Goal: Task Accomplishment & Management: Use online tool/utility

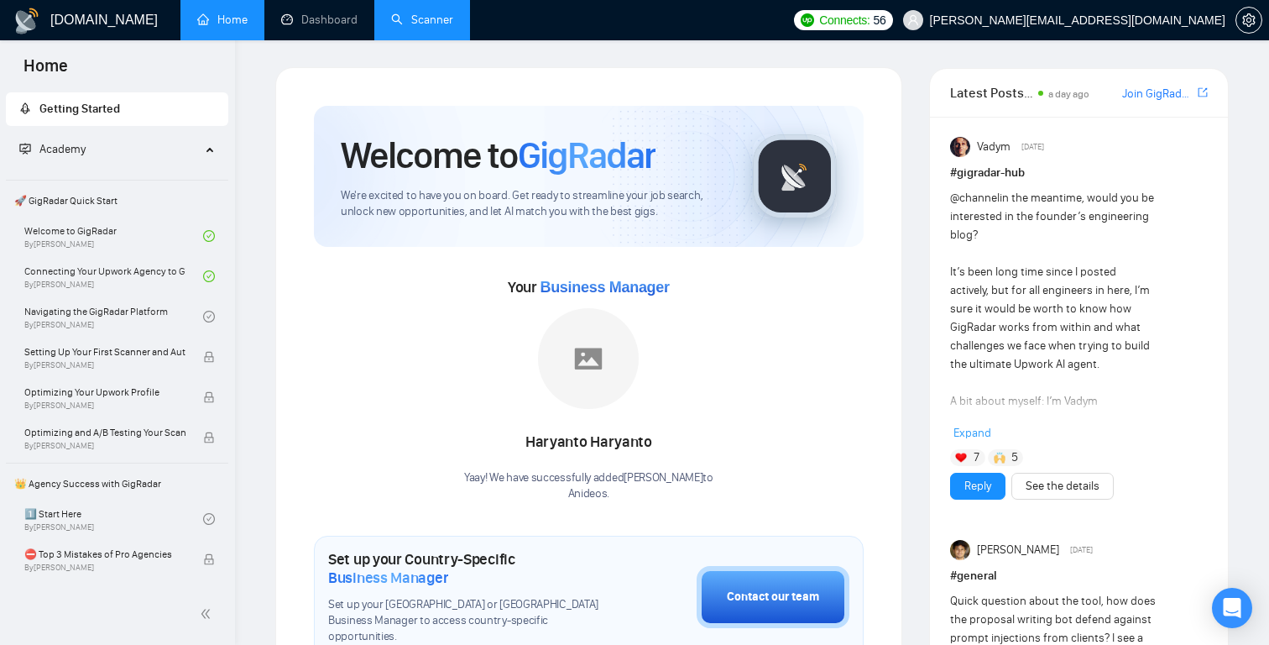
click at [428, 24] on link "Scanner" at bounding box center [422, 20] width 62 height 14
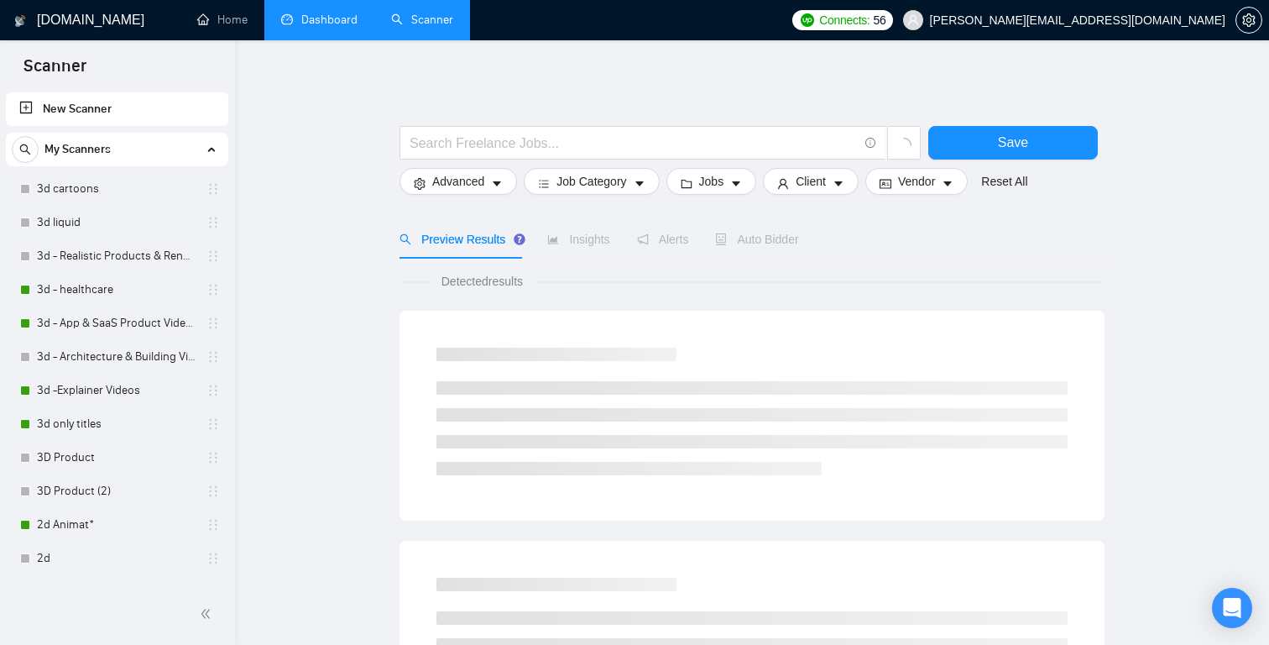
click at [316, 22] on link "Dashboard" at bounding box center [319, 20] width 76 height 14
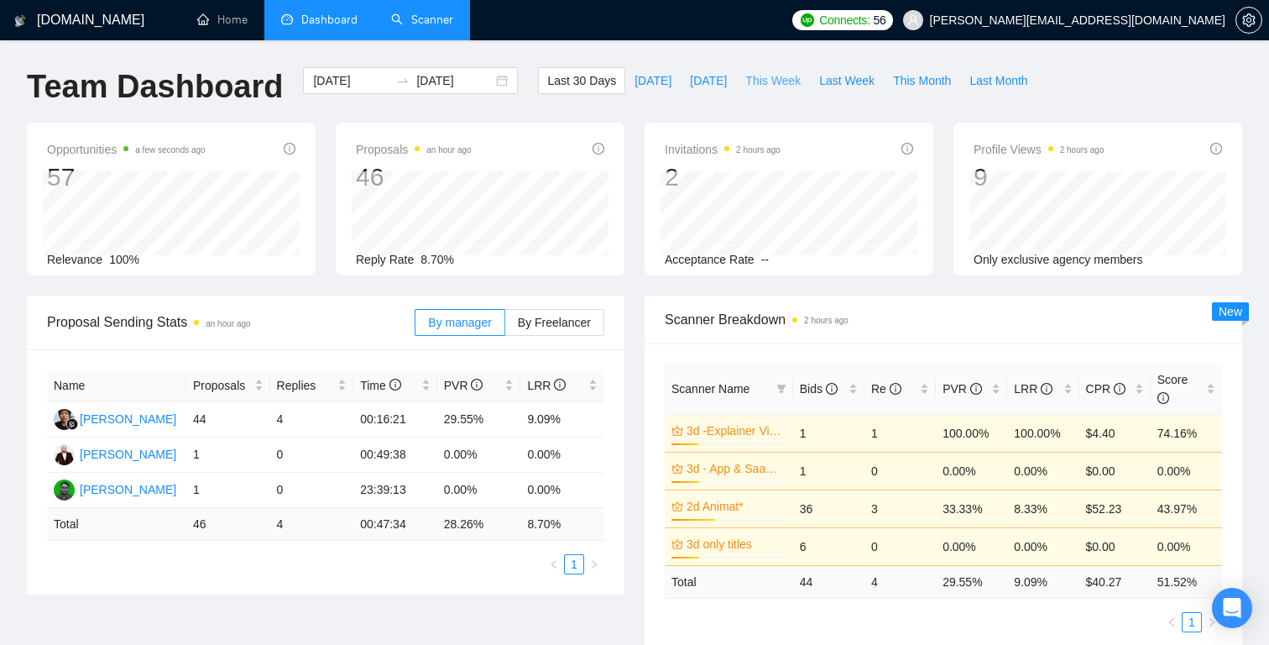
click at [766, 78] on span "This Week" at bounding box center [772, 80] width 55 height 18
type input "[DATE]"
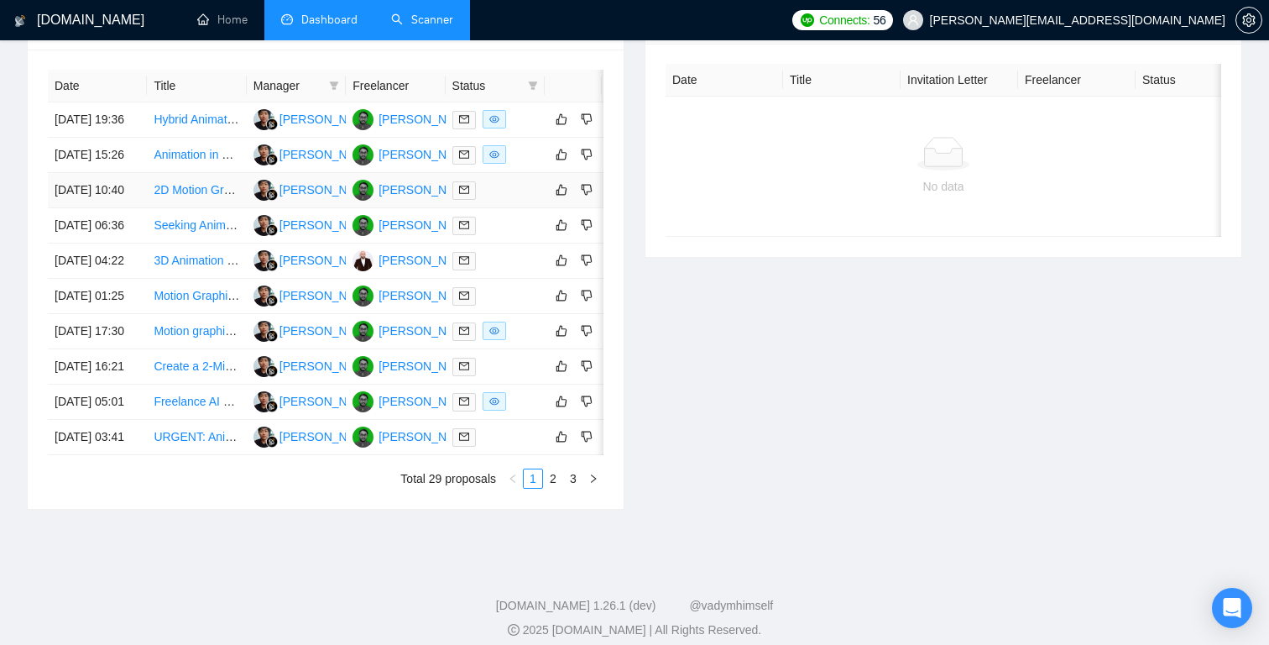
scroll to position [672, 0]
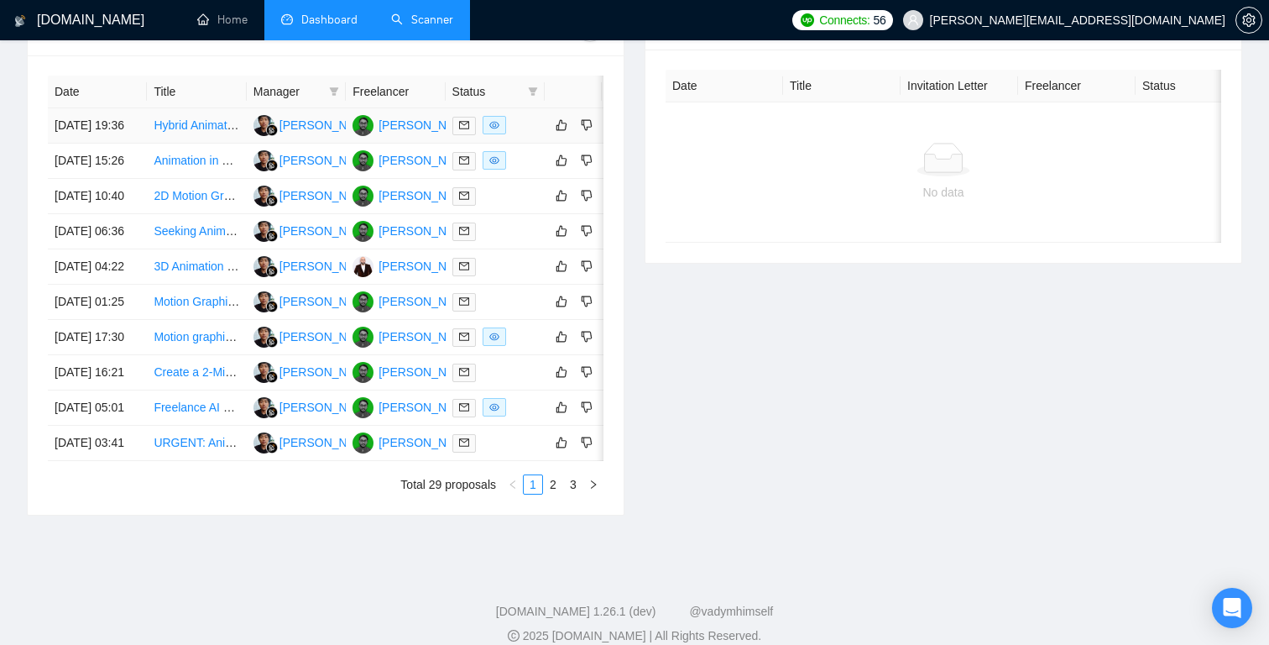
click at [204, 132] on link "Hybrid Animator / VFX Compositor for Real-to-Animation Transformation" at bounding box center [341, 124] width 375 height 13
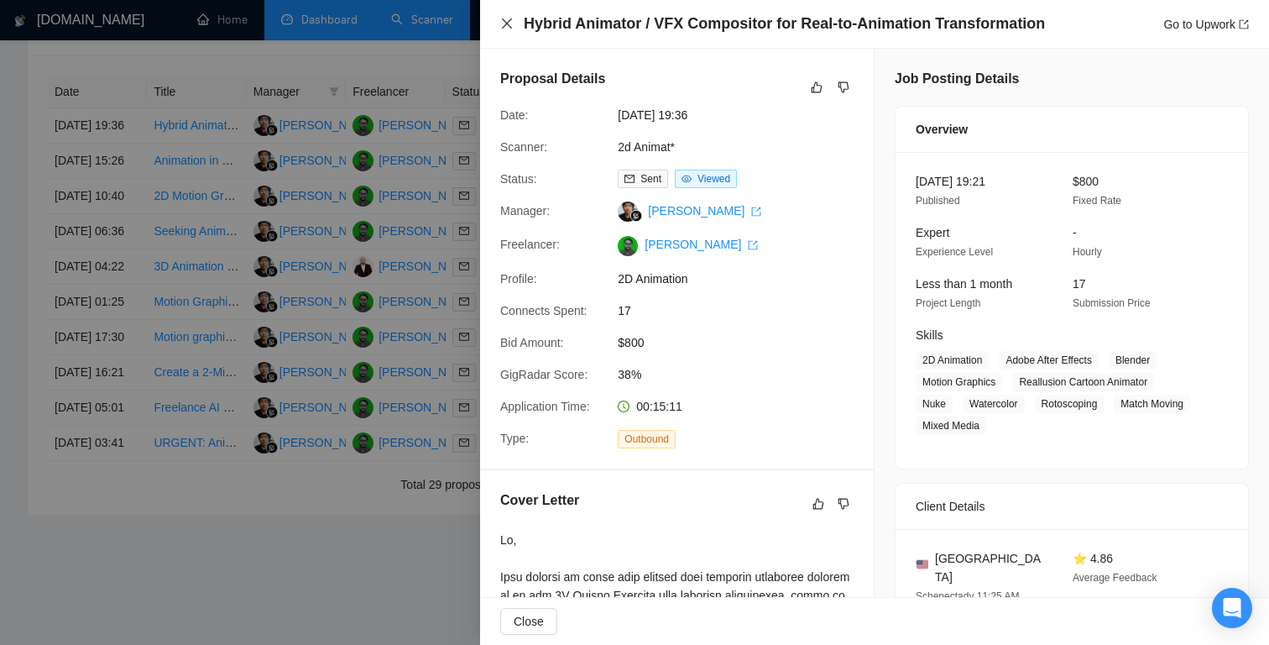
click at [505, 26] on icon "close" at bounding box center [507, 23] width 10 height 10
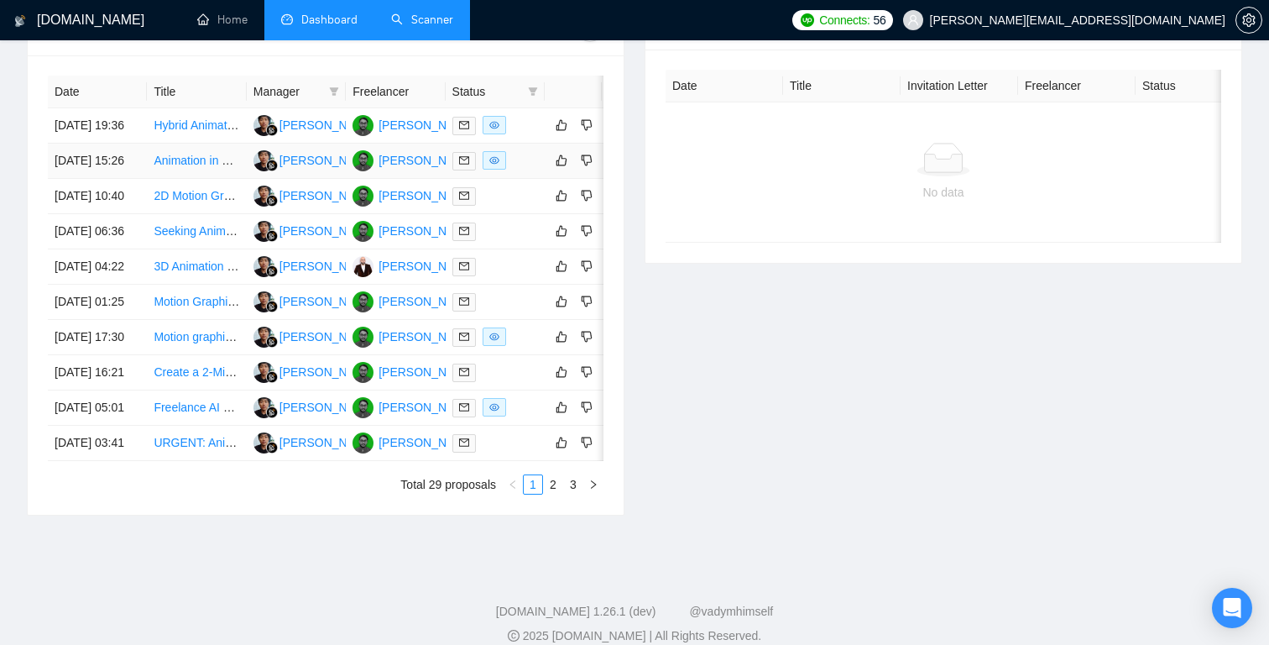
click at [193, 167] on link "Animation in Comic style for Music Video" at bounding box center [260, 160] width 212 height 13
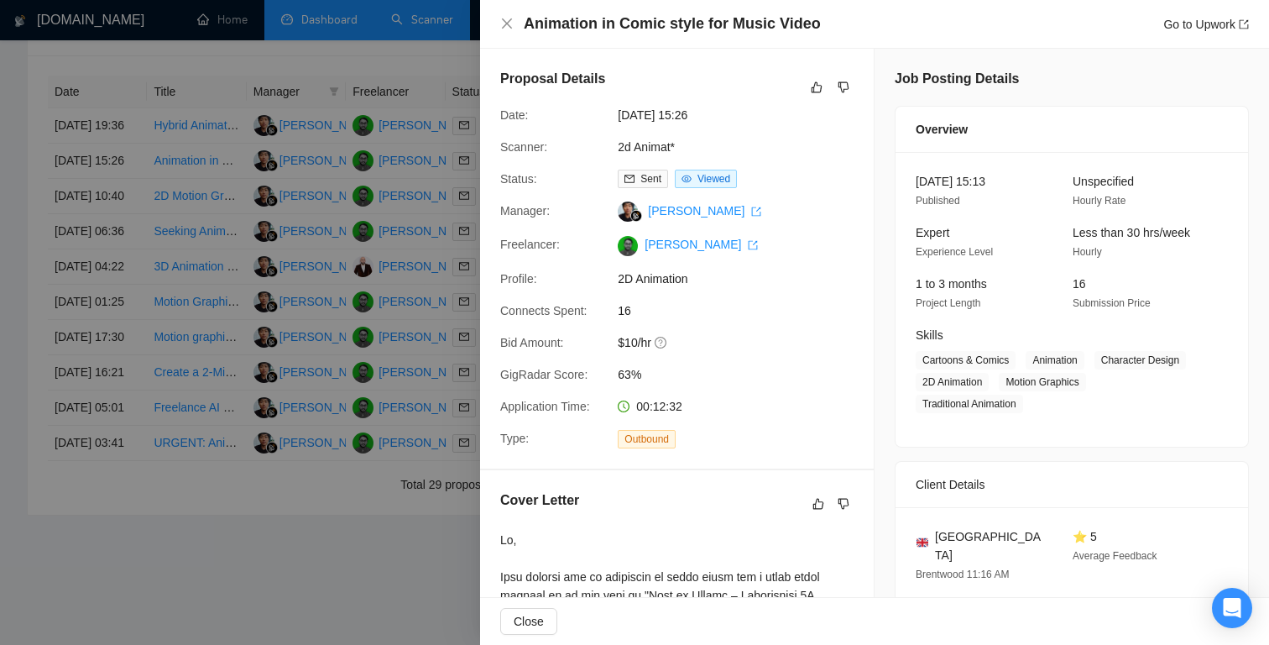
click at [360, 180] on div at bounding box center [634, 322] width 1269 height 645
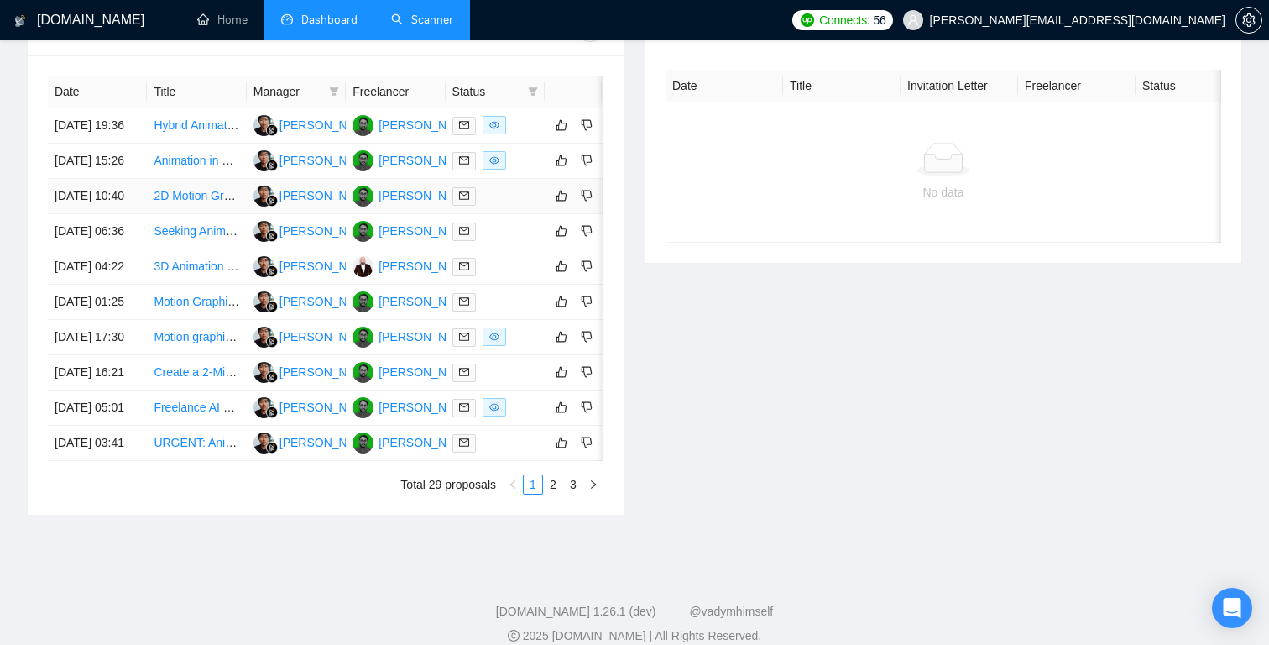
click at [185, 202] on link "2D Motion Graphic Designer / Explainer Video Animator for Social Media" at bounding box center [343, 195] width 378 height 13
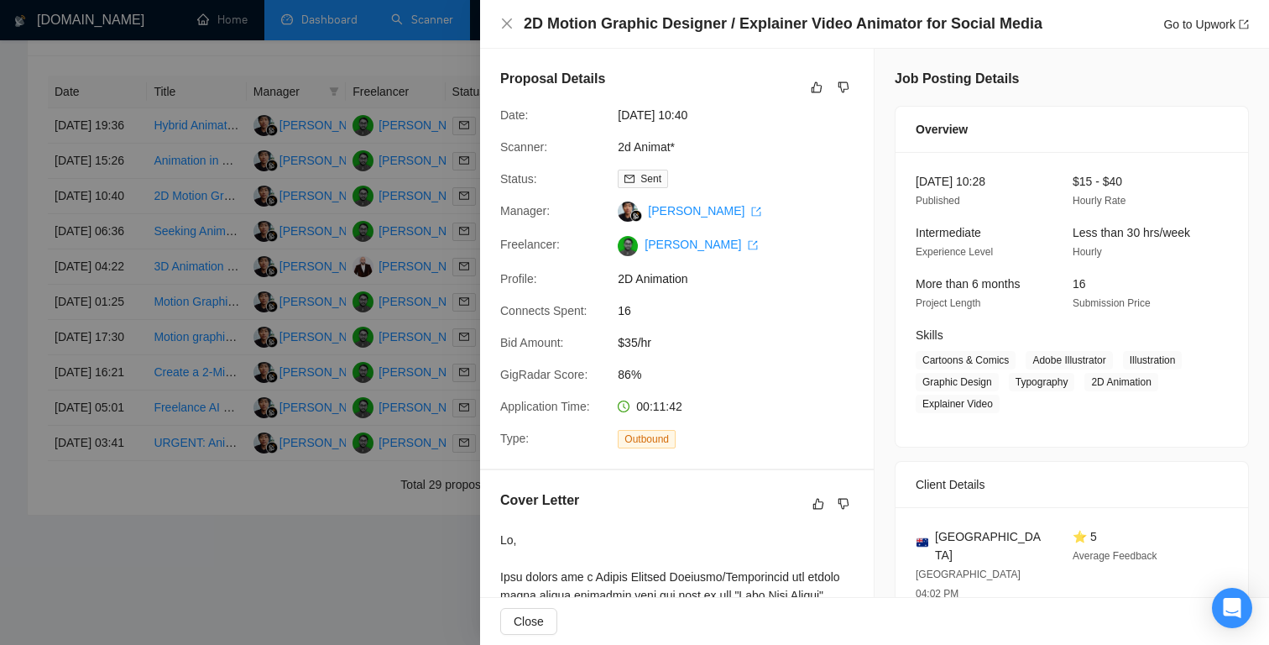
click at [402, 97] on div at bounding box center [634, 322] width 1269 height 645
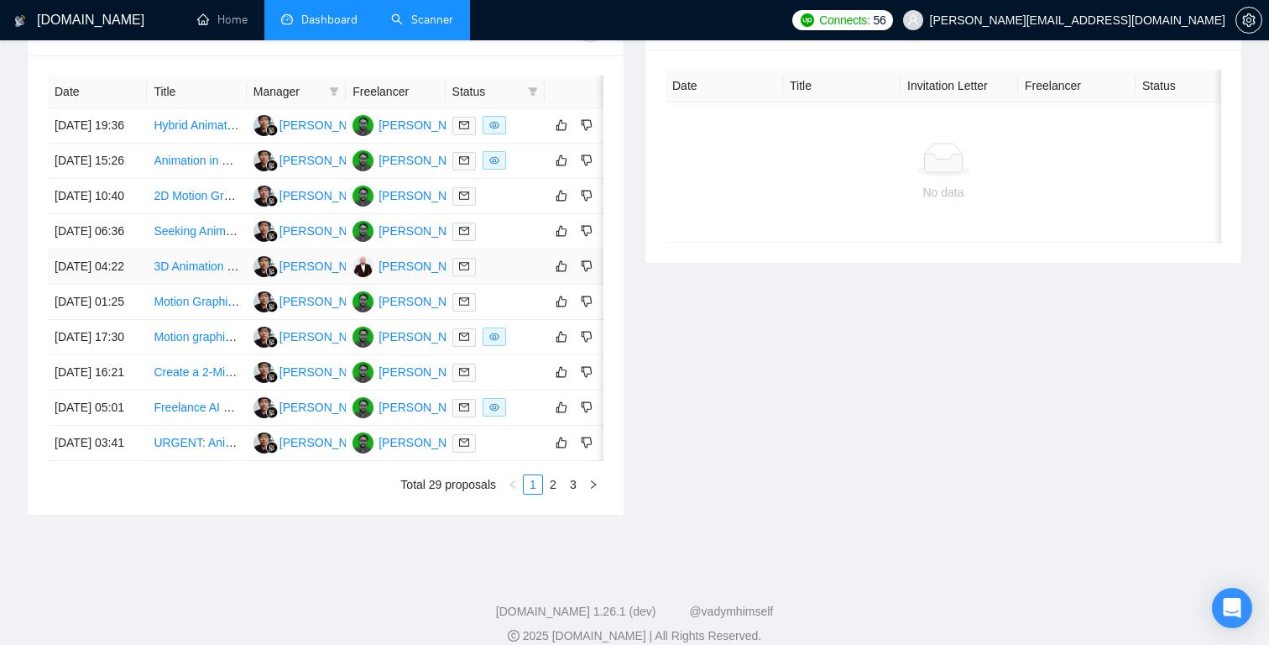
click at [188, 273] on link "3D Animation Production for XR Device" at bounding box center [256, 265] width 205 height 13
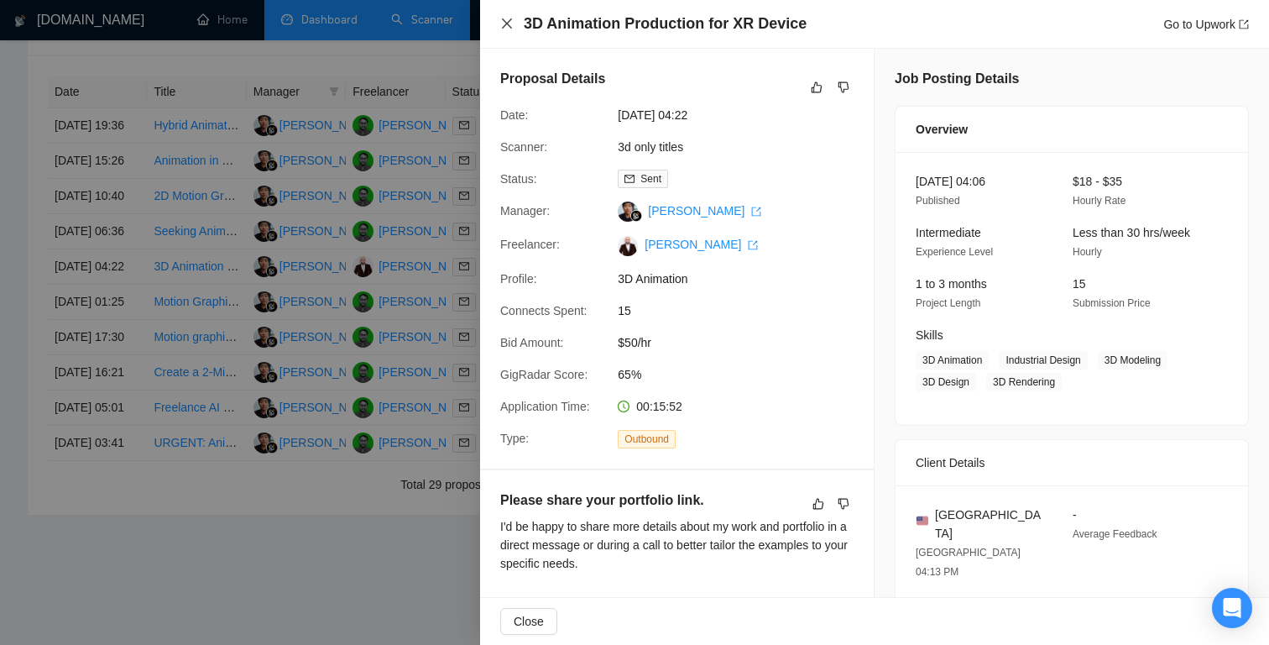
click at [510, 20] on icon "close" at bounding box center [507, 23] width 10 height 10
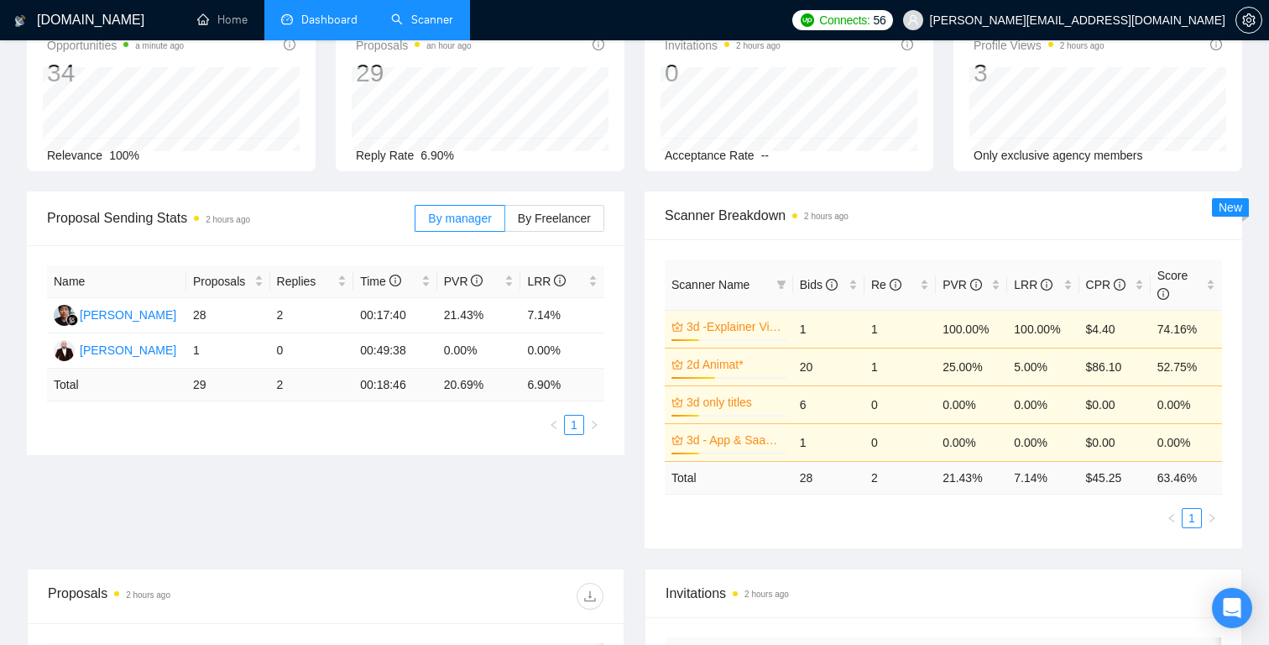
scroll to position [0, 0]
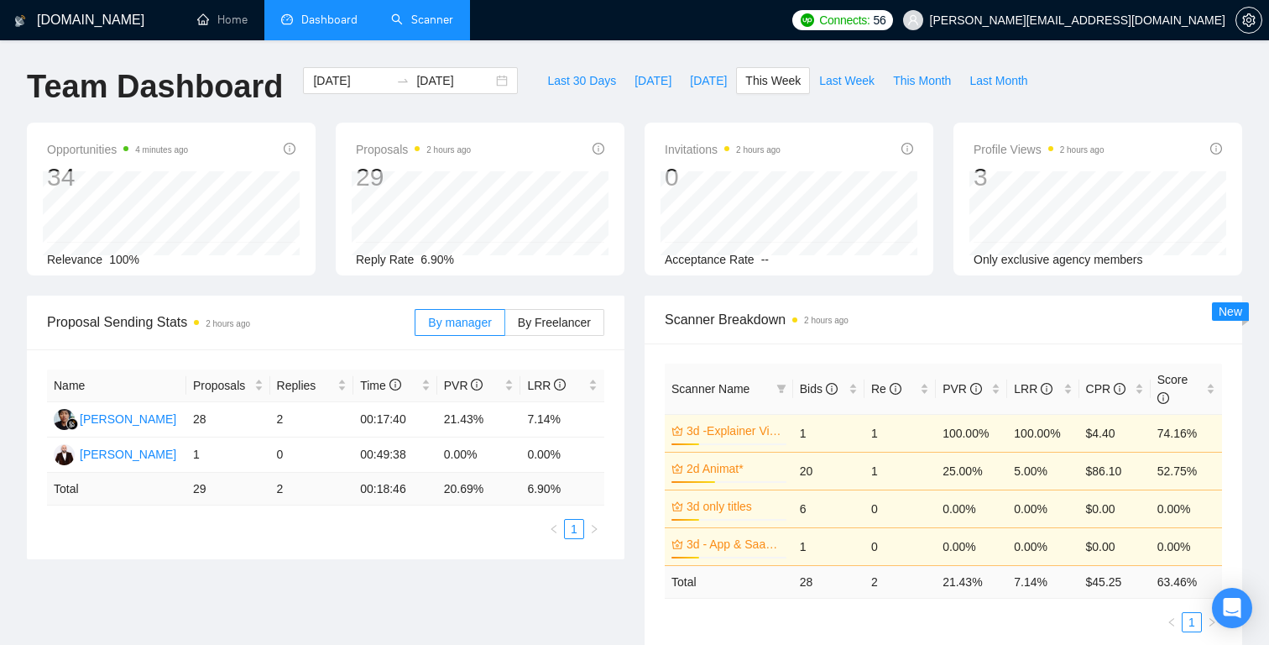
click at [426, 15] on link "Scanner" at bounding box center [422, 20] width 62 height 14
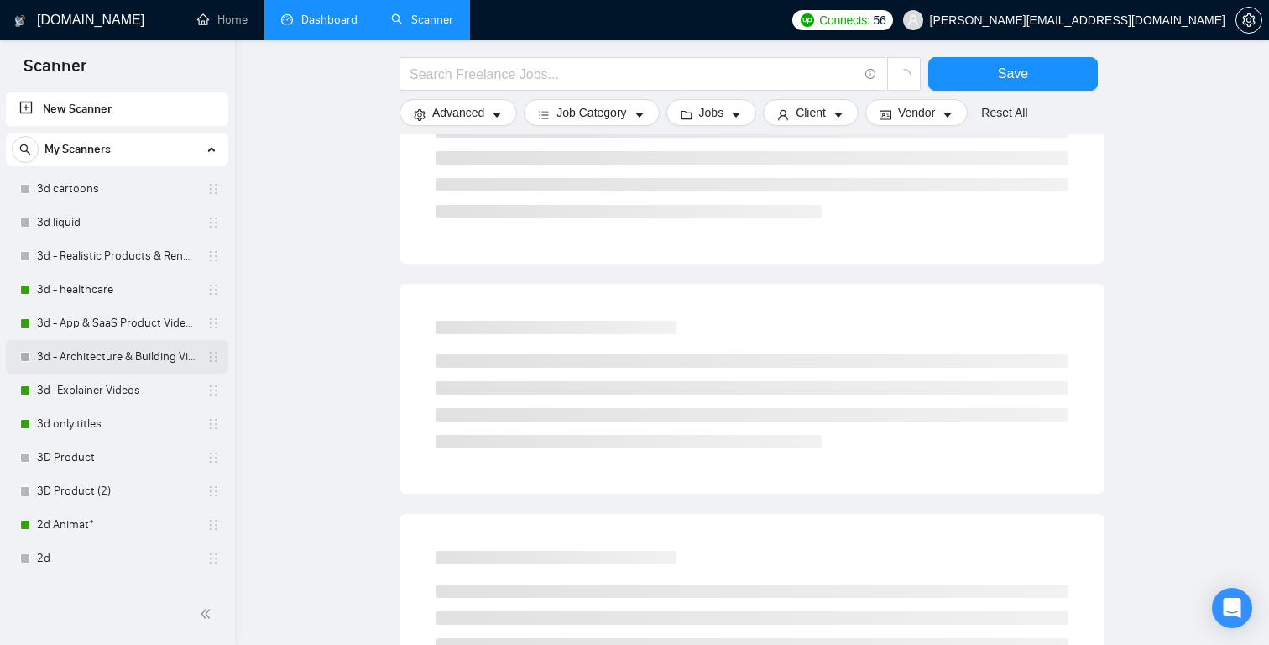
scroll to position [25, 0]
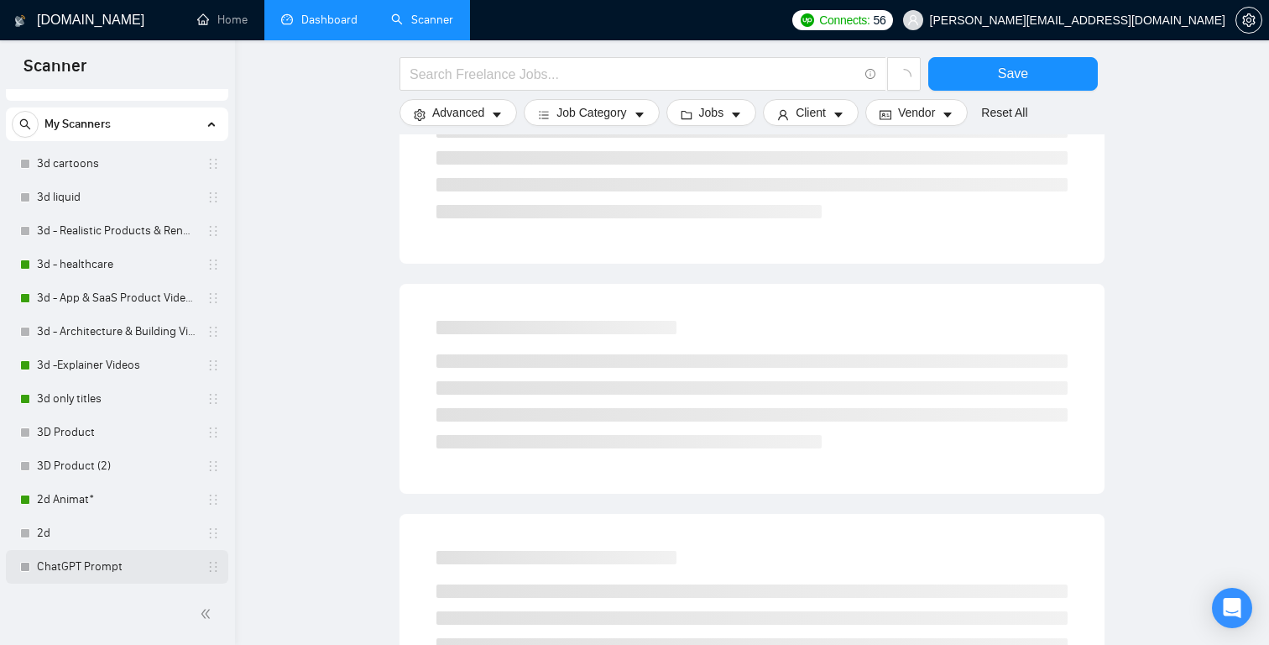
click at [81, 573] on link "ChatGPT Prompt" at bounding box center [116, 567] width 159 height 34
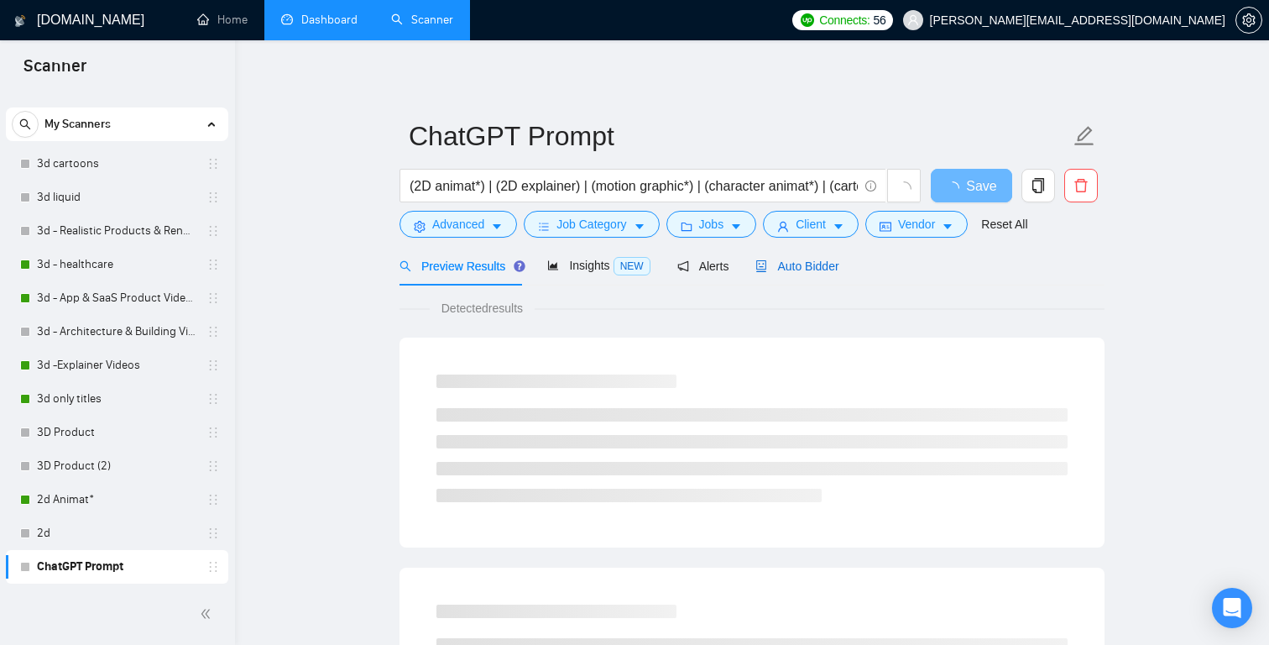
click at [802, 263] on span "Auto Bidder" at bounding box center [796, 265] width 83 height 13
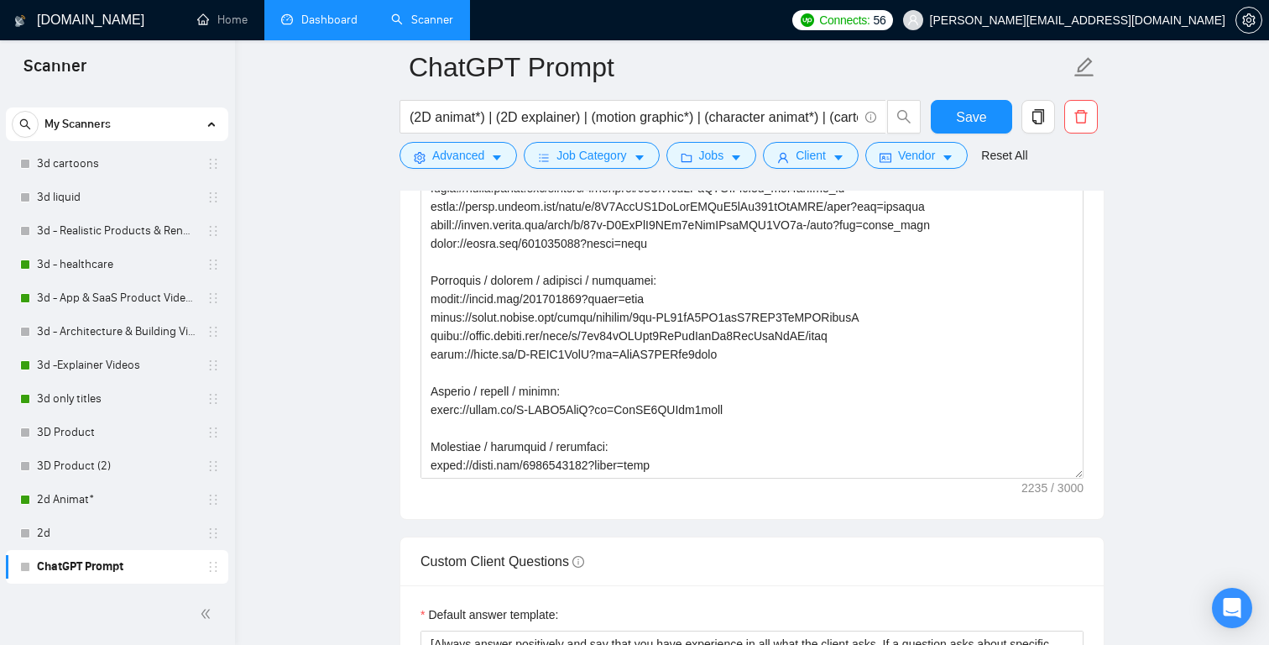
scroll to position [2158, 0]
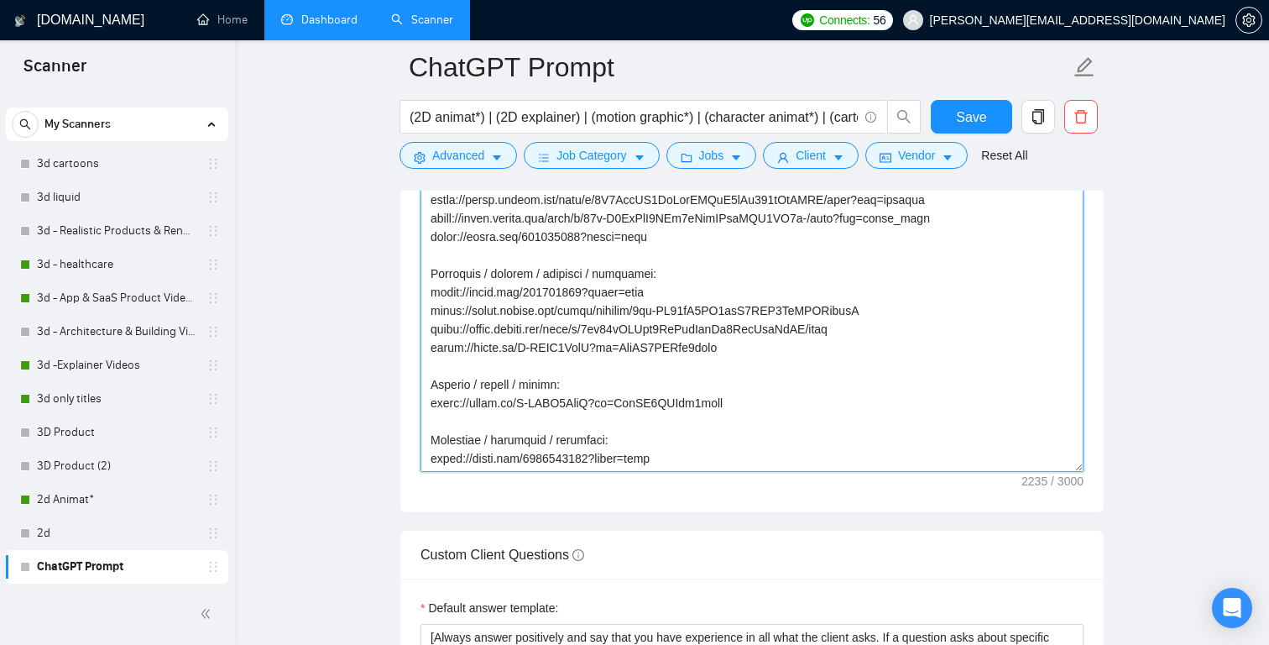
click at [788, 456] on textarea "Cover letter template:" at bounding box center [752, 283] width 663 height 378
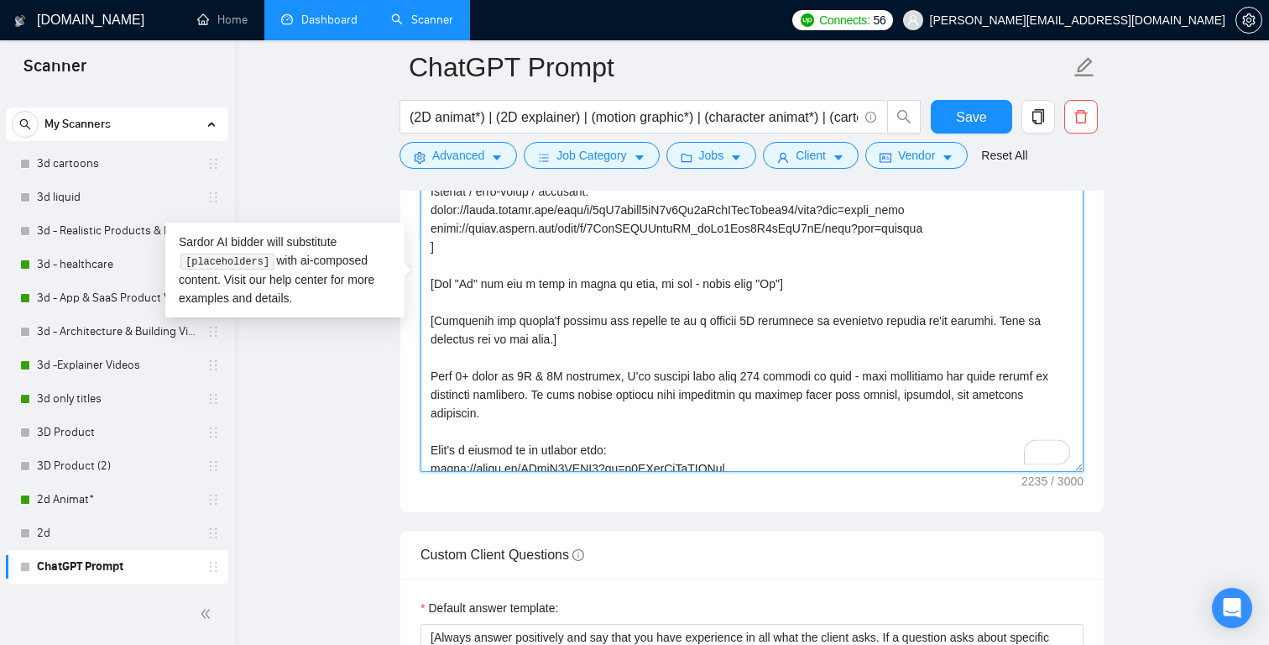
scroll to position [0, 0]
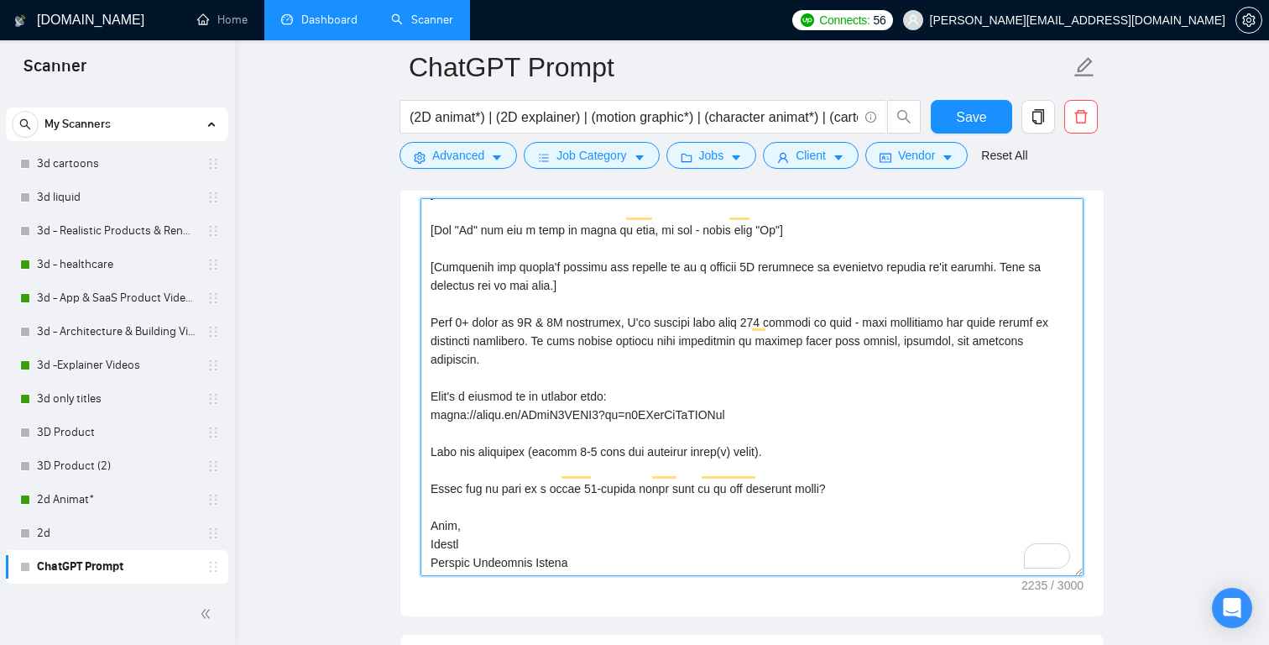
click at [531, 266] on textarea "Cover letter template:" at bounding box center [752, 387] width 663 height 378
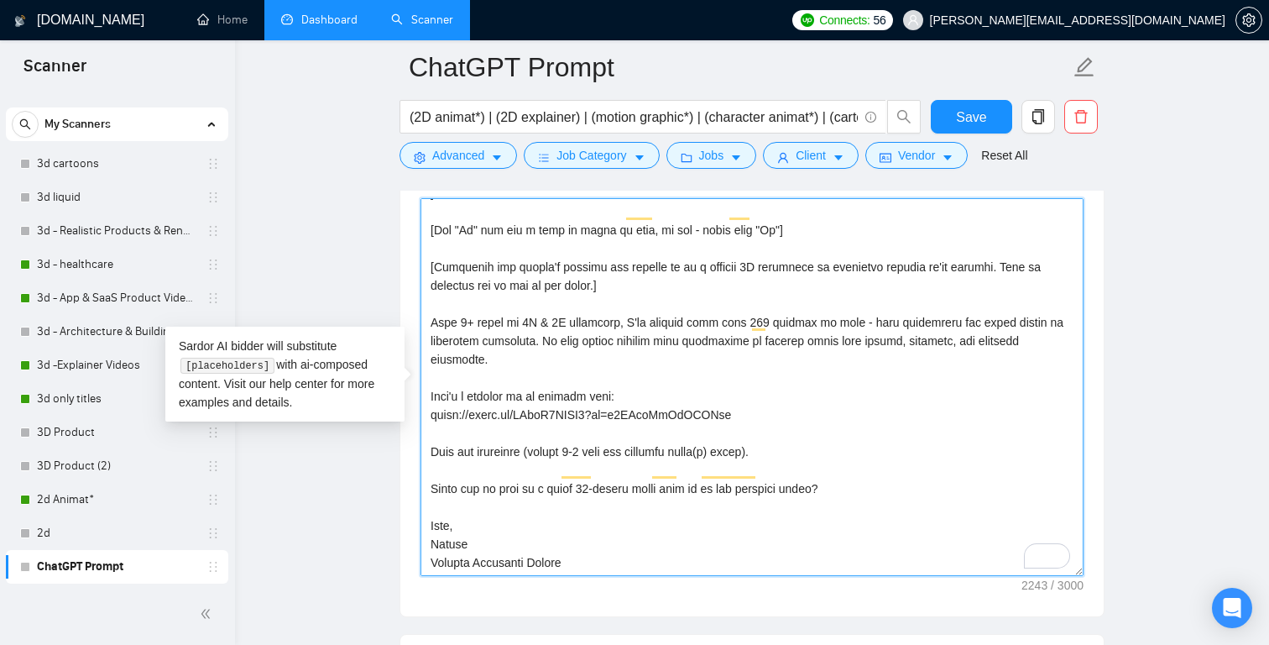
click at [592, 547] on textarea "Cover letter template:" at bounding box center [752, 387] width 663 height 378
paste textarea "– loremipsu dolor: Sitametc adi elitsedd eiu tempor 3–5 incid utla etd magnaali…"
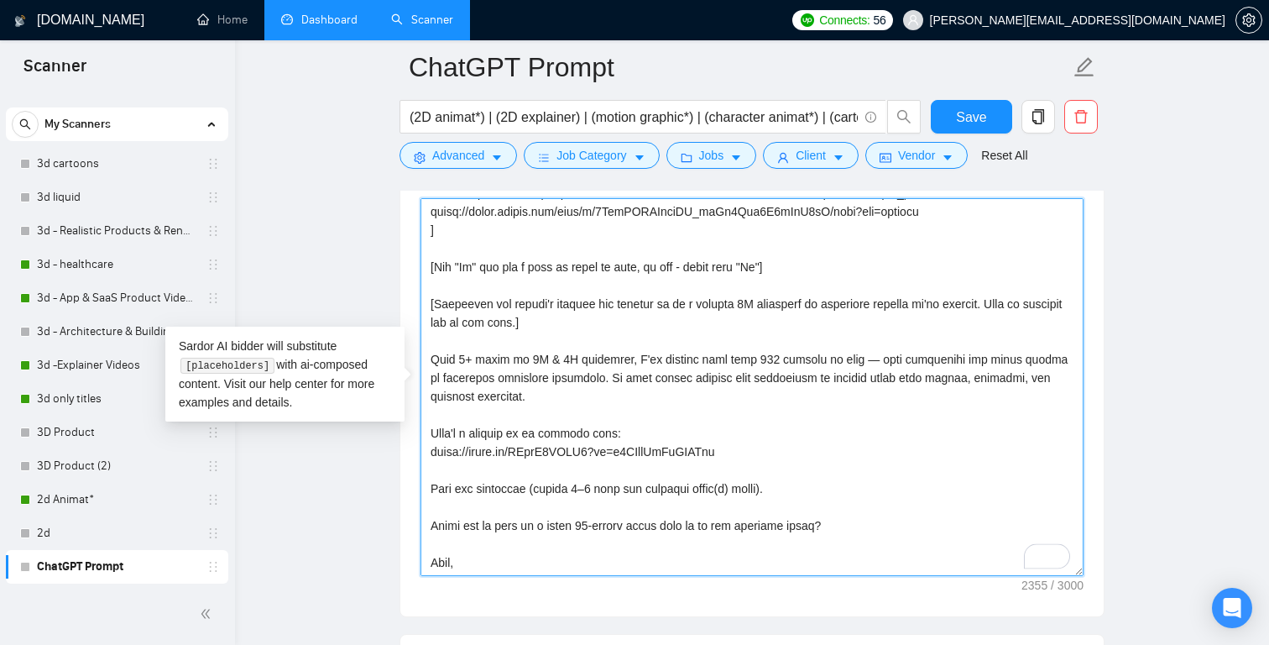
scroll to position [600, 0]
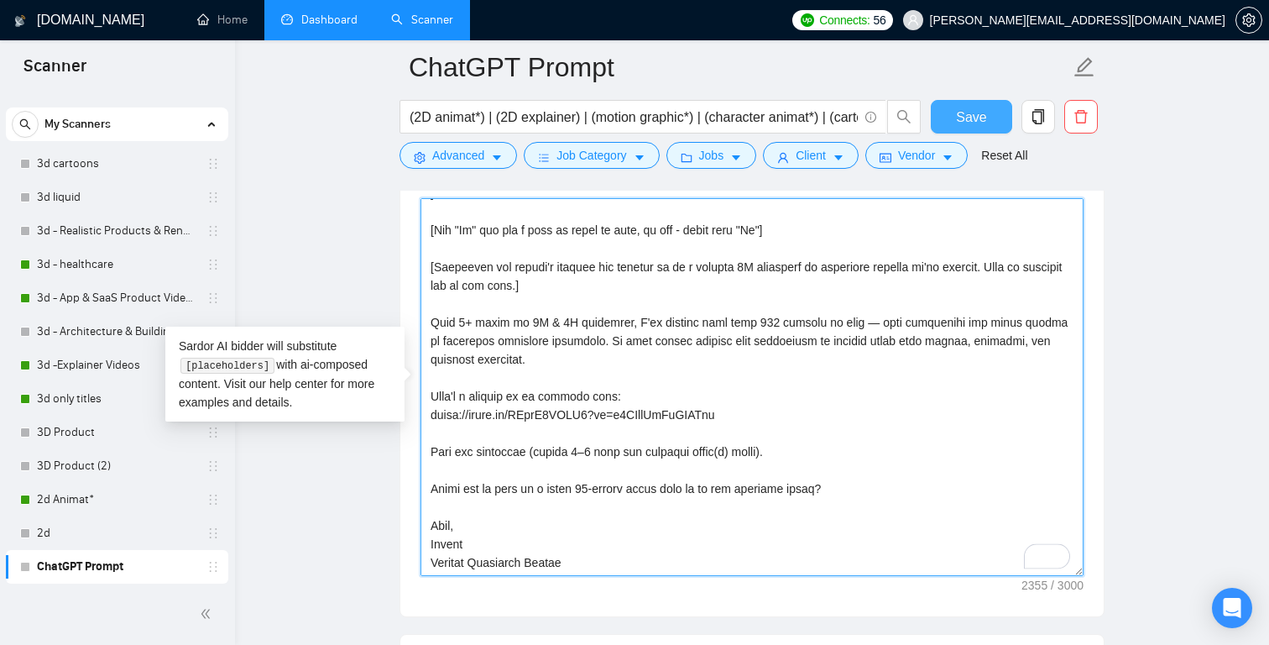
type textarea "[Loremi – dolorsita conse: Adipisci eli seddoeiu tem incidi 7–1 utlab etdo mag …"
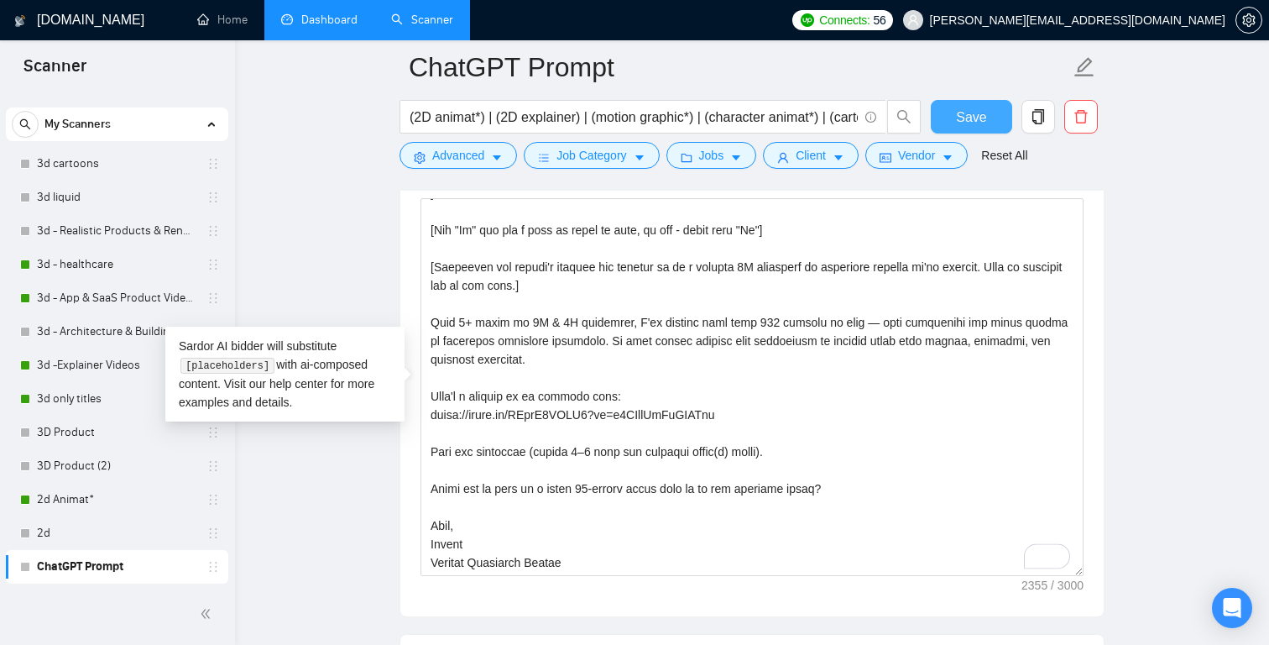
click at [966, 115] on span "Save" at bounding box center [971, 117] width 30 height 21
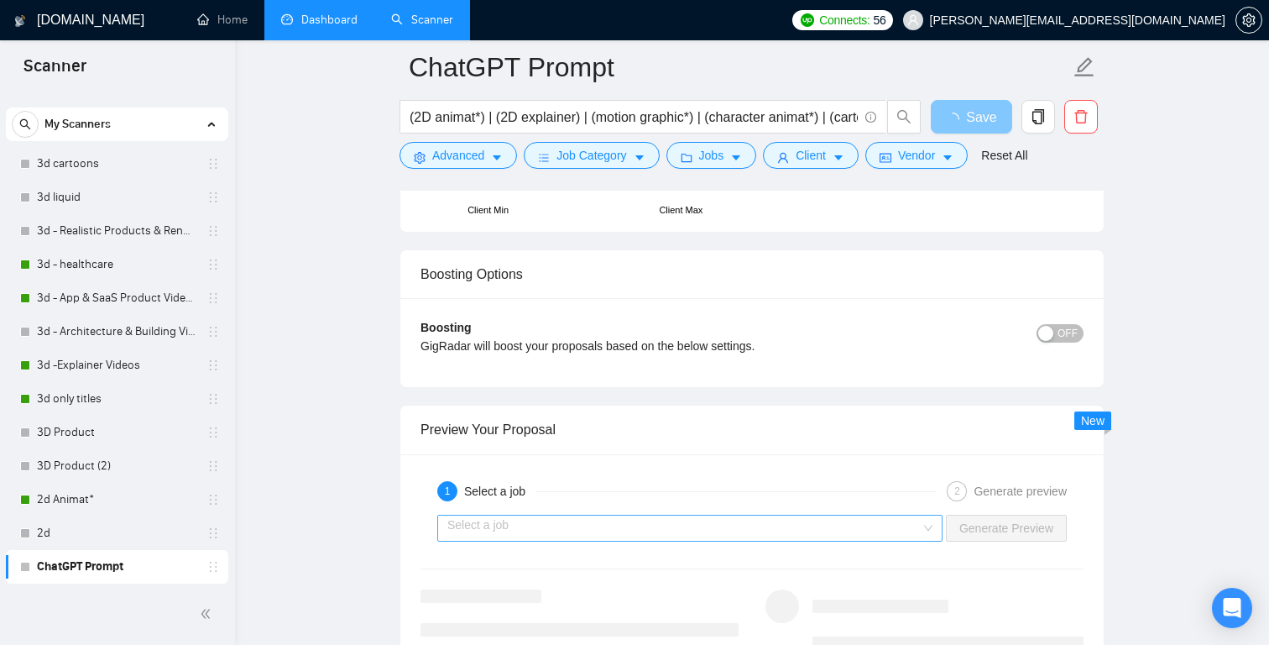
click at [926, 529] on div "Select a job" at bounding box center [689, 528] width 505 height 27
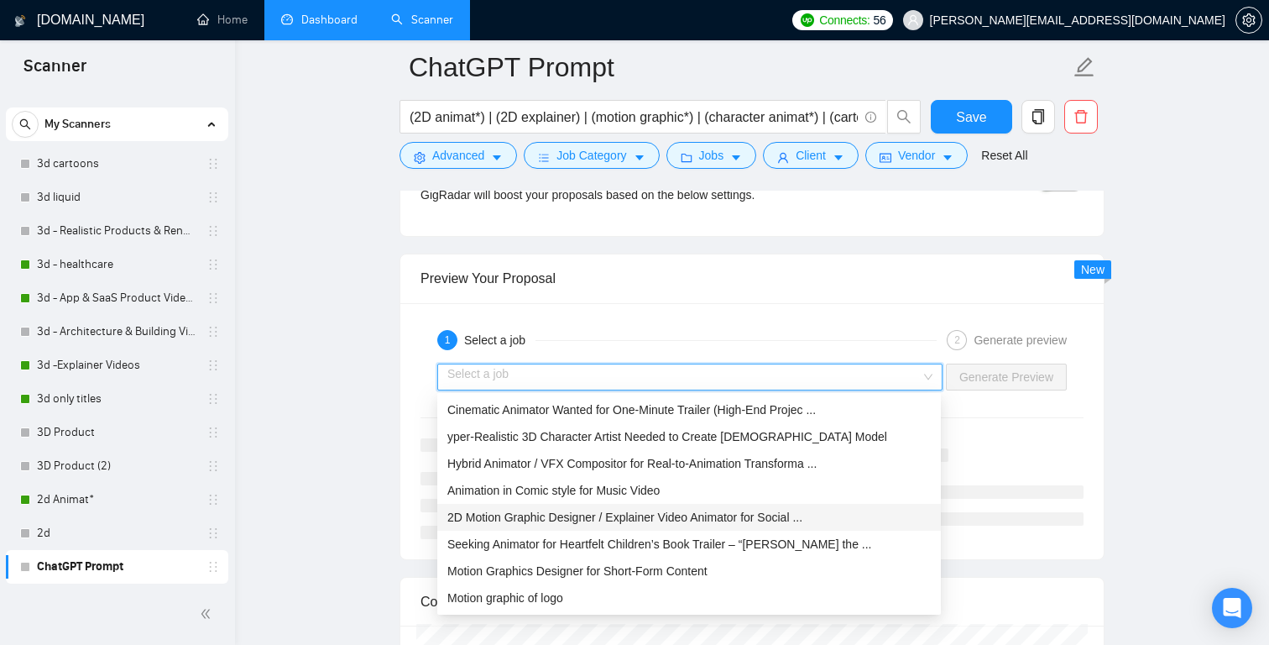
click at [657, 526] on div "2D Motion Graphic Designer / Explainer Video Animator for Social ..." at bounding box center [689, 517] width 504 height 27
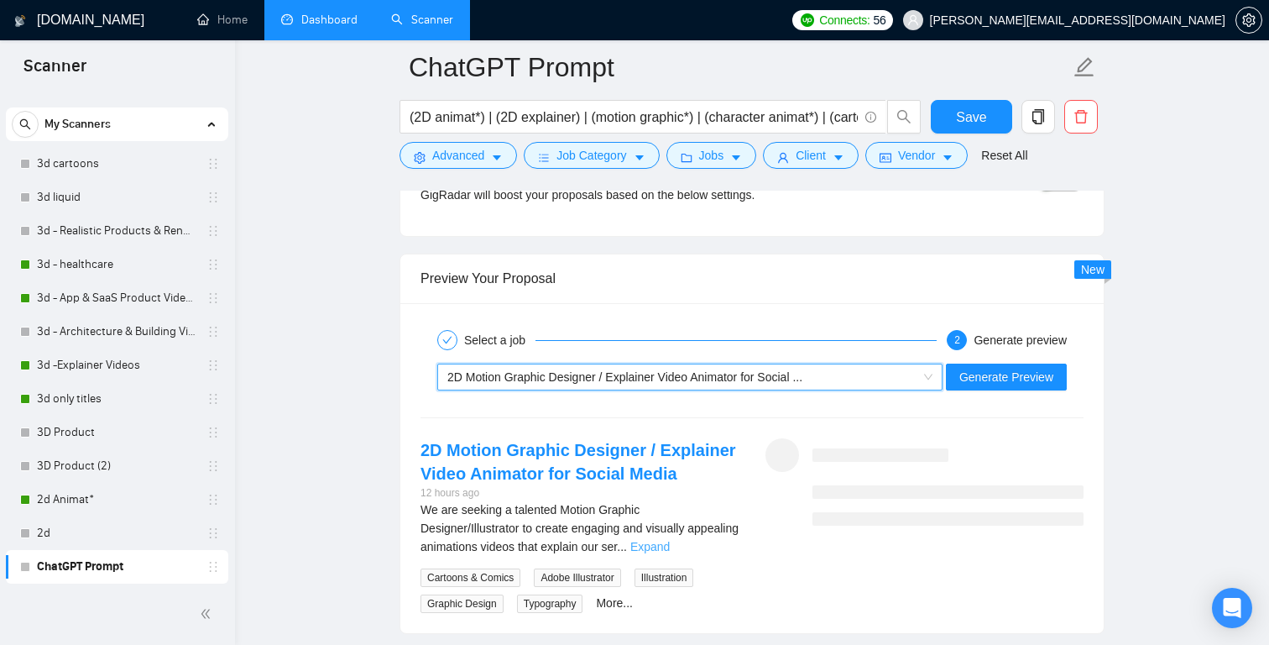
click at [670, 546] on link "Expand" at bounding box center [649, 546] width 39 height 13
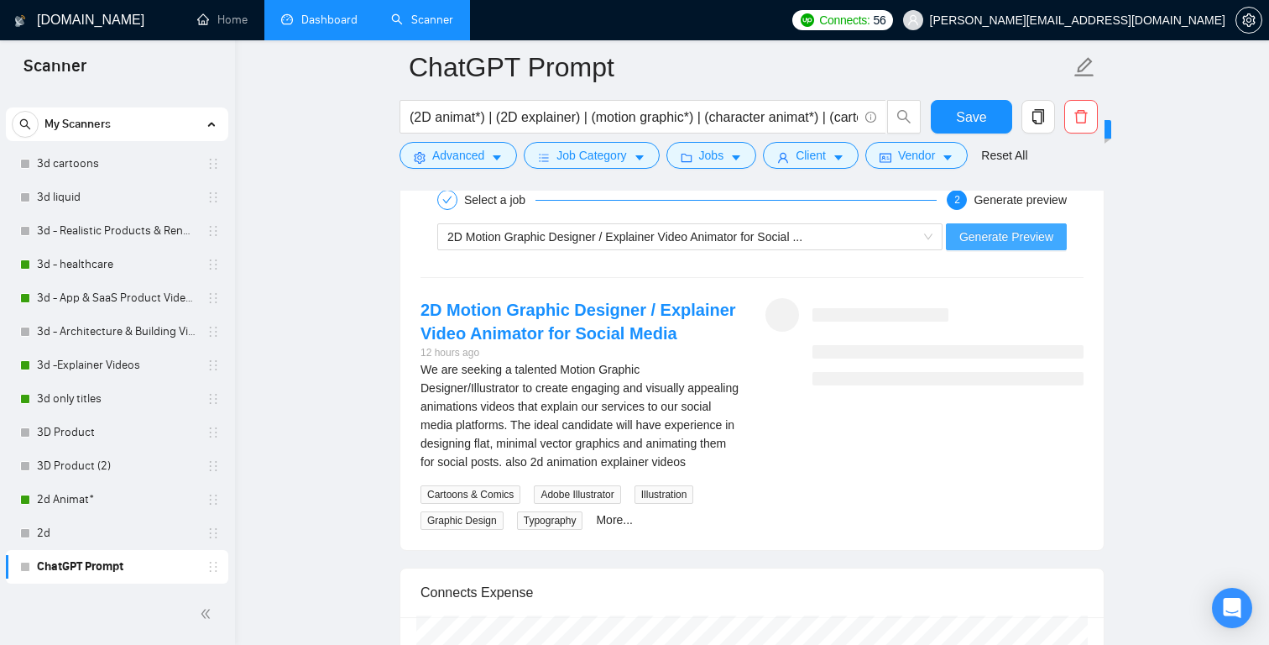
click at [998, 233] on span "Generate Preview" at bounding box center [1006, 236] width 94 height 18
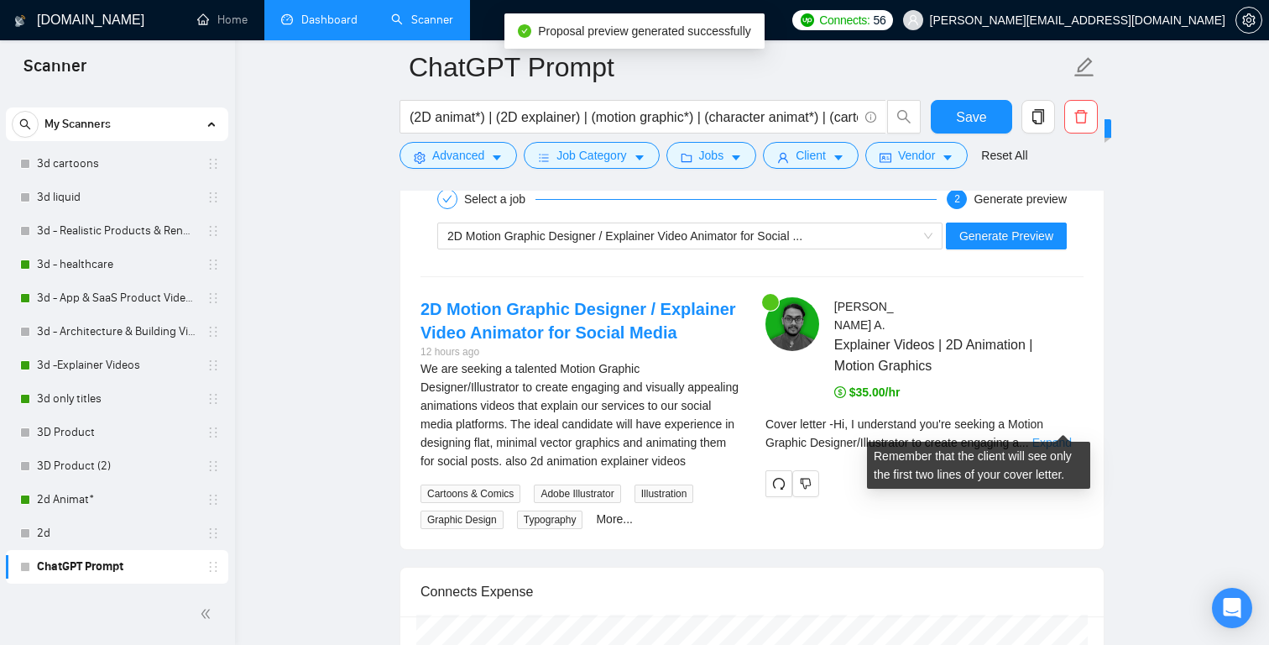
click at [1059, 436] on link "Expand" at bounding box center [1051, 442] width 39 height 13
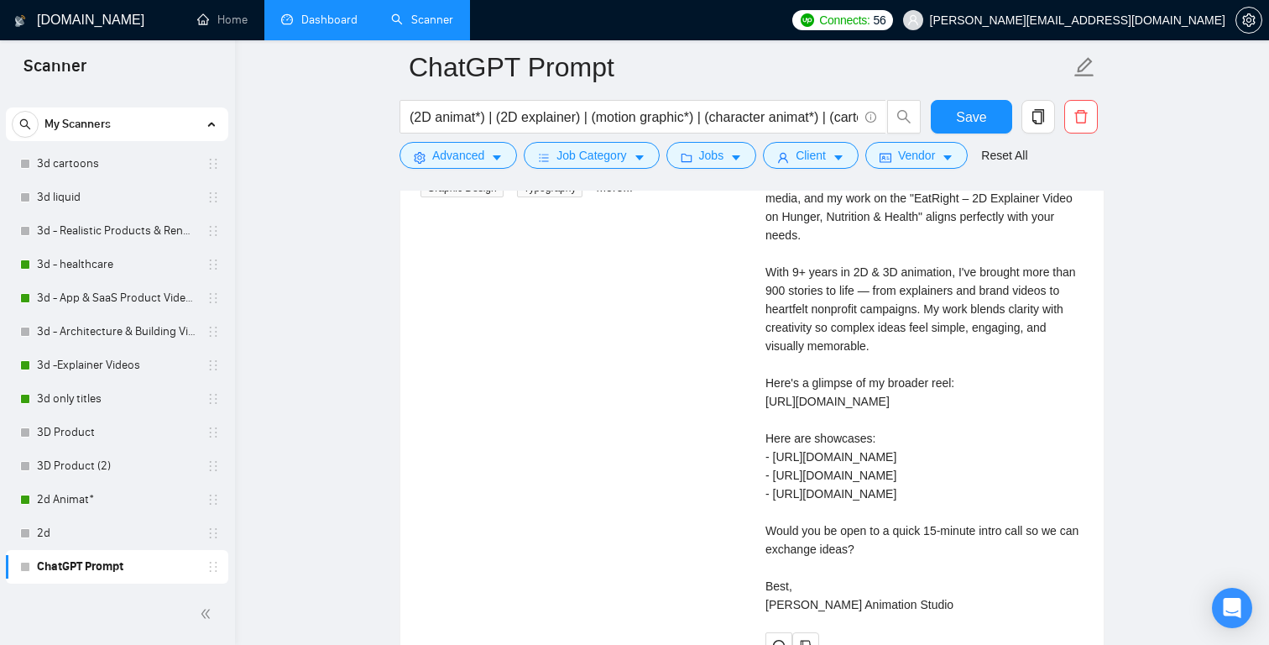
scroll to position [3756, 0]
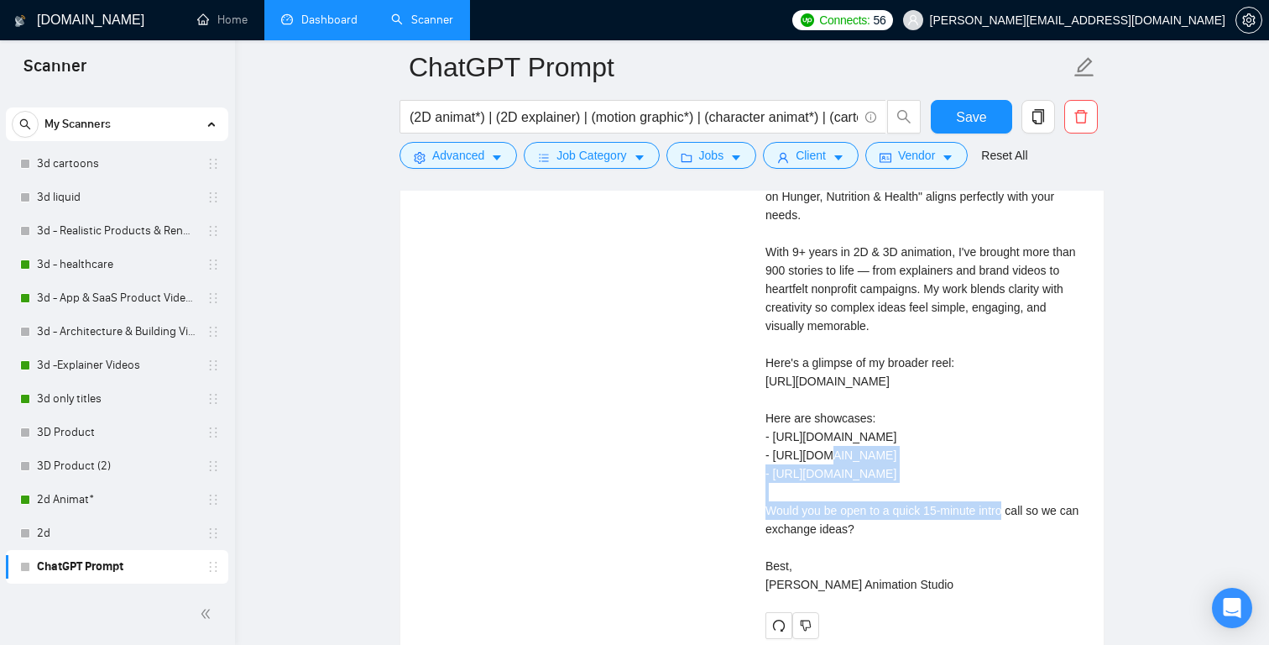
drag, startPoint x: 928, startPoint y: 453, endPoint x: 756, endPoint y: 440, distance: 171.8
click at [756, 440] on div "[PERSON_NAME] Explainer Videos | 2D Animation | Motion Graphics $35.00/hr Cover…" at bounding box center [924, 291] width 345 height 693
copy div "[URL][DOMAIN_NAME]"
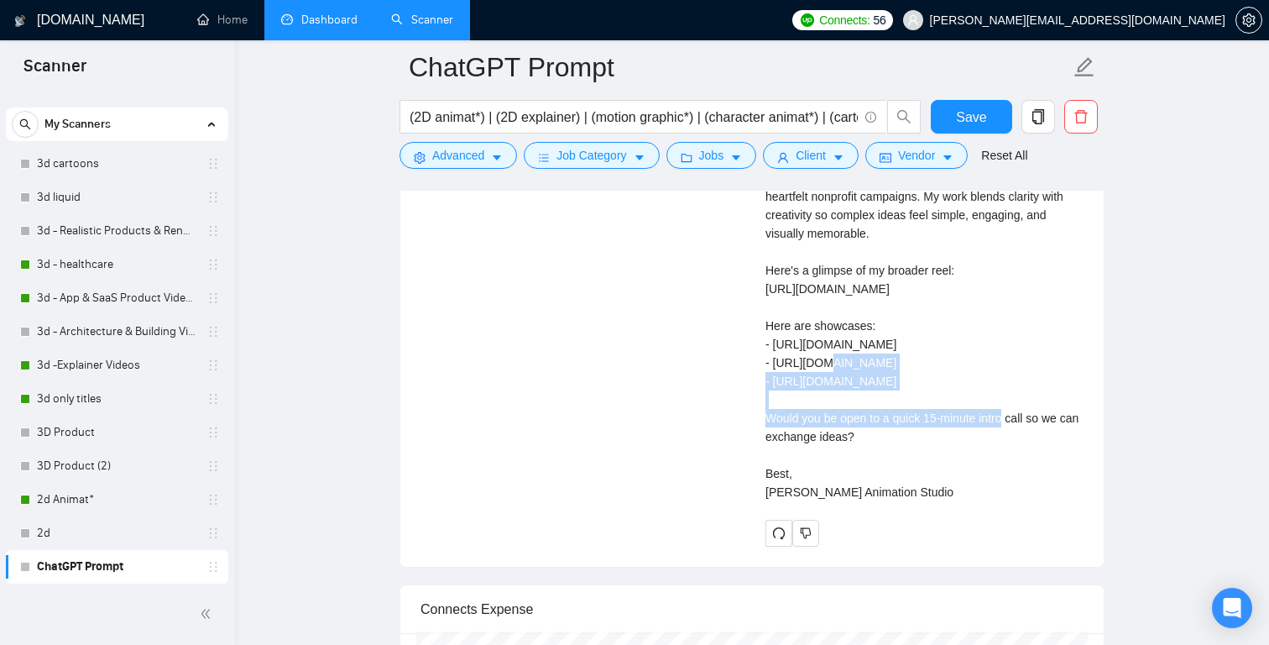
scroll to position [3850, 0]
drag, startPoint x: 973, startPoint y: 411, endPoint x: 763, endPoint y: 394, distance: 210.6
click at [762, 394] on div "[PERSON_NAME] Explainer Videos | 2D Animation | Motion Graphics $35.00/hr Cover…" at bounding box center [924, 197] width 345 height 693
copy div "[URL][DOMAIN_NAME]"
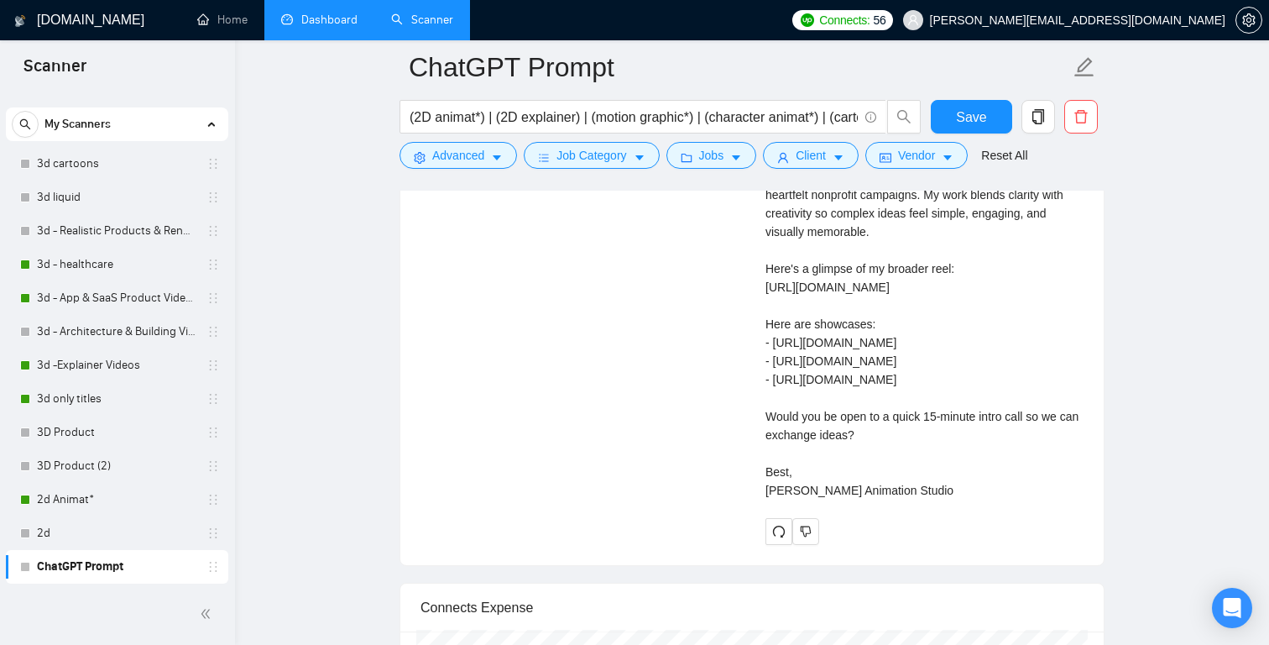
click at [1025, 427] on div "Cover letter Hi, I understand you're seeking a Motion Graphic Designer/Illustra…" at bounding box center [925, 240] width 318 height 517
drag, startPoint x: 1025, startPoint y: 427, endPoint x: 781, endPoint y: 426, distance: 244.3
click at [781, 426] on div "Cover letter Hi, I understand you're seeking a Motion Graphic Designer/Illustra…" at bounding box center [925, 240] width 318 height 517
copy div "[URL][DOMAIN_NAME]"
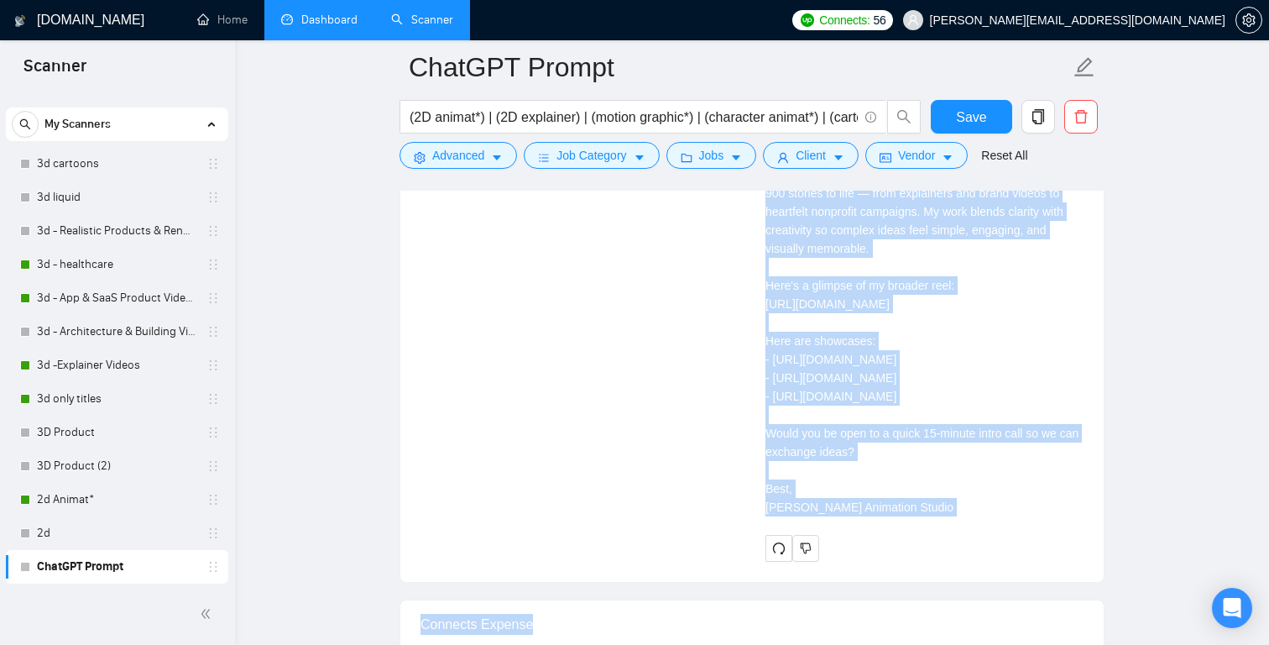
scroll to position [3939, 0]
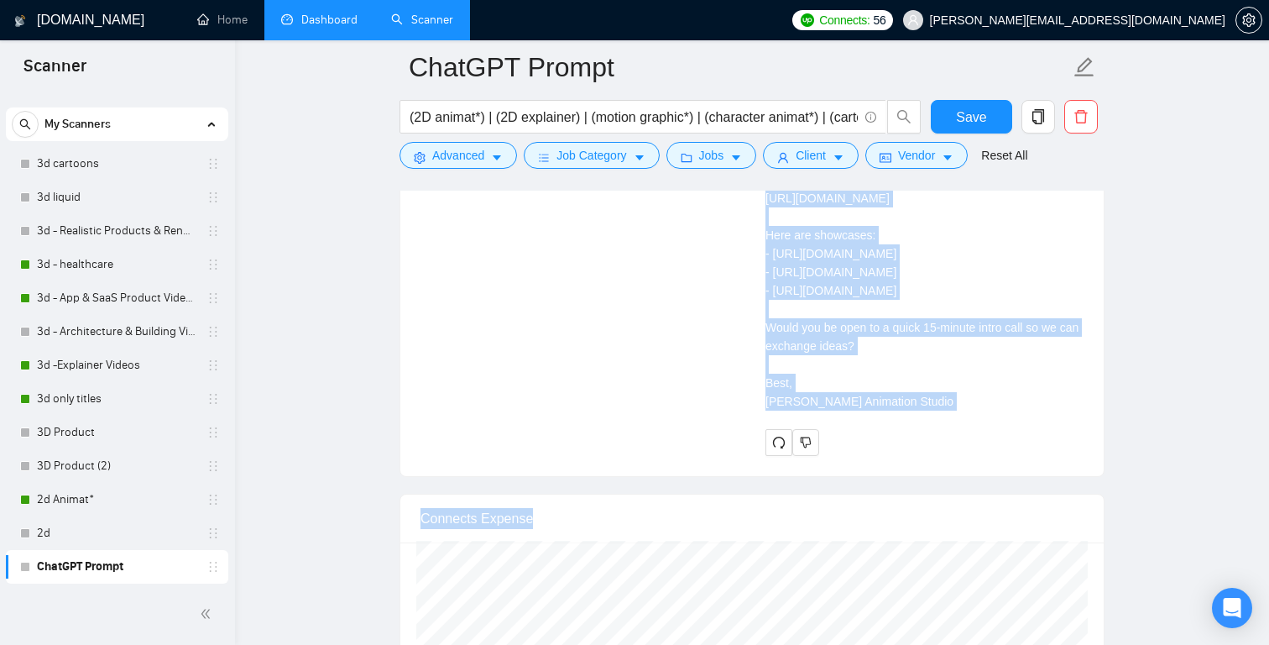
drag, startPoint x: 766, startPoint y: 249, endPoint x: 933, endPoint y: 466, distance: 274.0
click at [933, 410] on div "Cover letter Hi, I understand you're seeking a Motion Graphic Designer/Illustra…" at bounding box center [925, 151] width 318 height 517
copy div "Hi, I understand you're seeking a Motion Graphic Designer/Illustrator to create…"
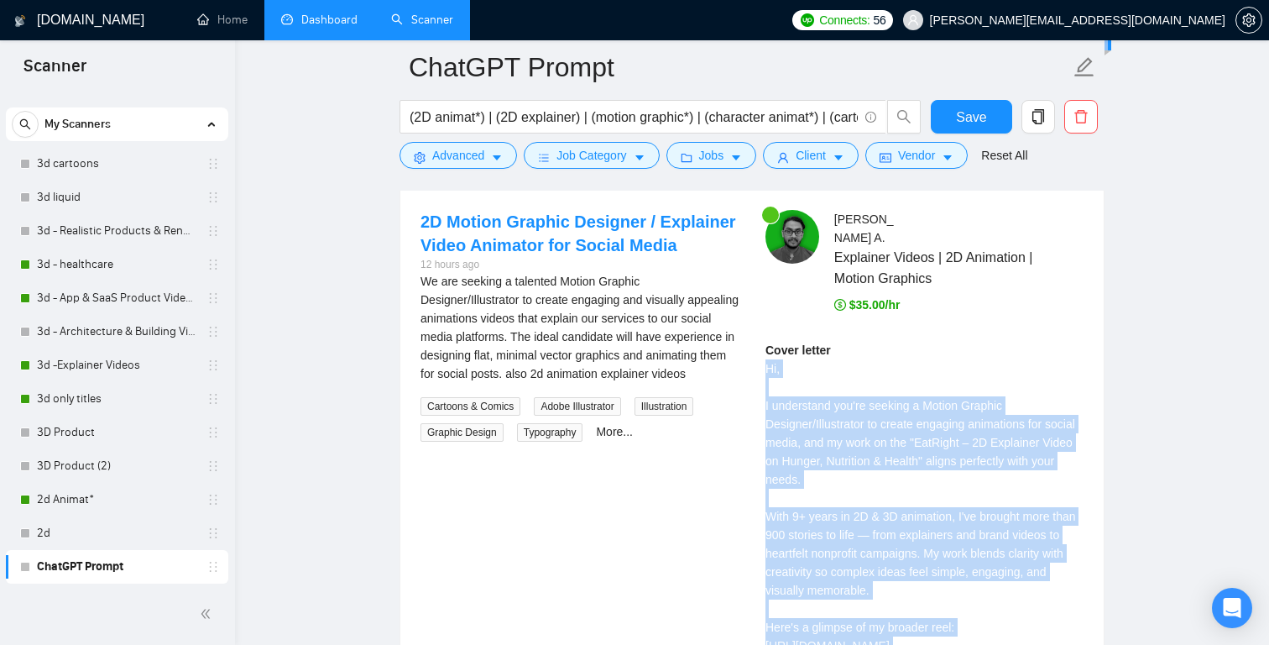
scroll to position [3495, 0]
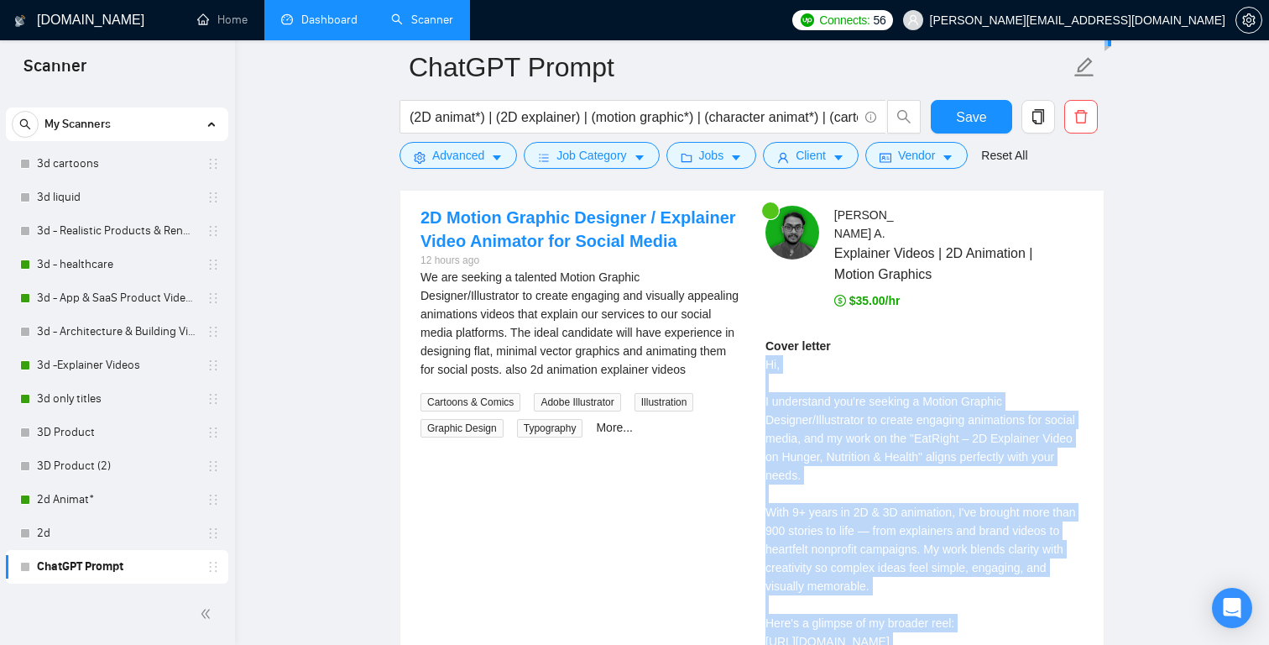
copy div "Hi, I understand you're seeking a Motion Graphic Designer/Illustrator to create…"
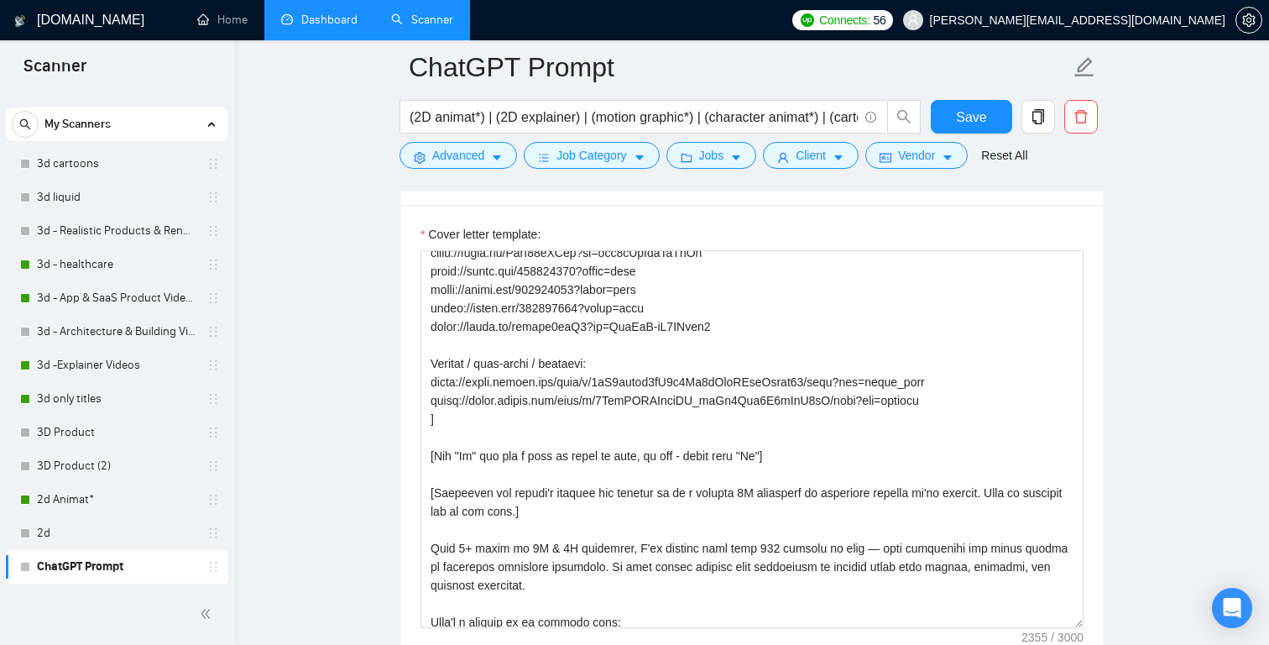
scroll to position [497, 0]
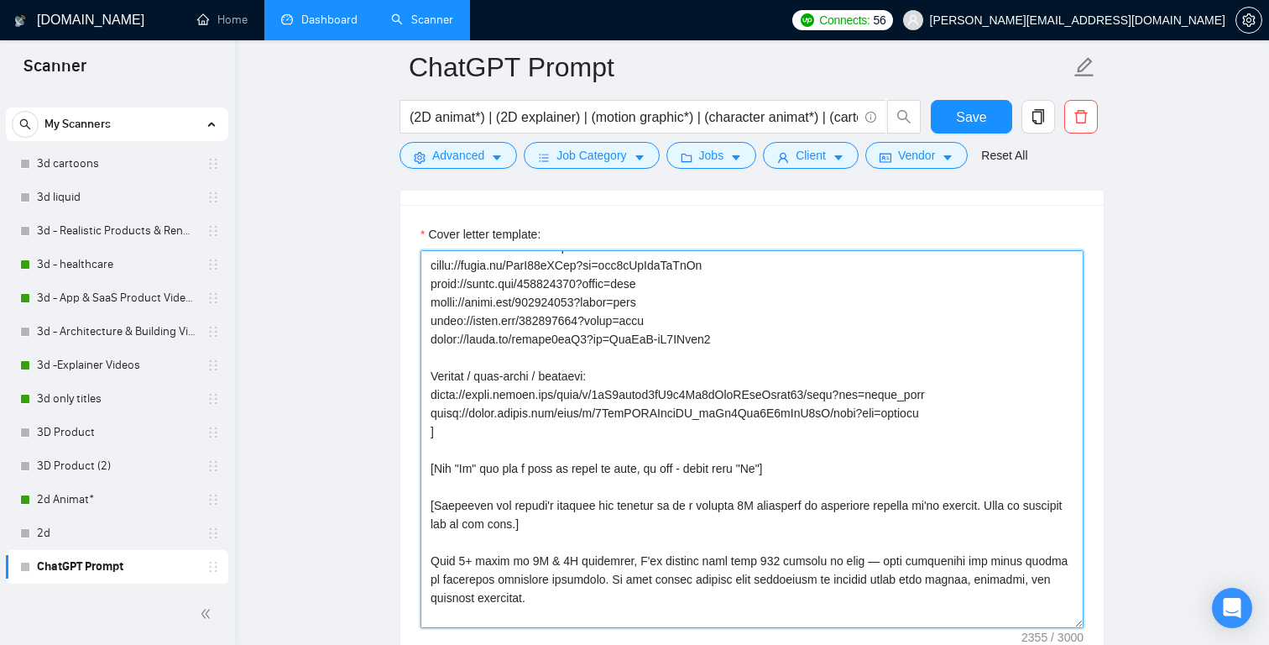
click at [677, 340] on textarea "Cover letter template:" at bounding box center [752, 439] width 663 height 378
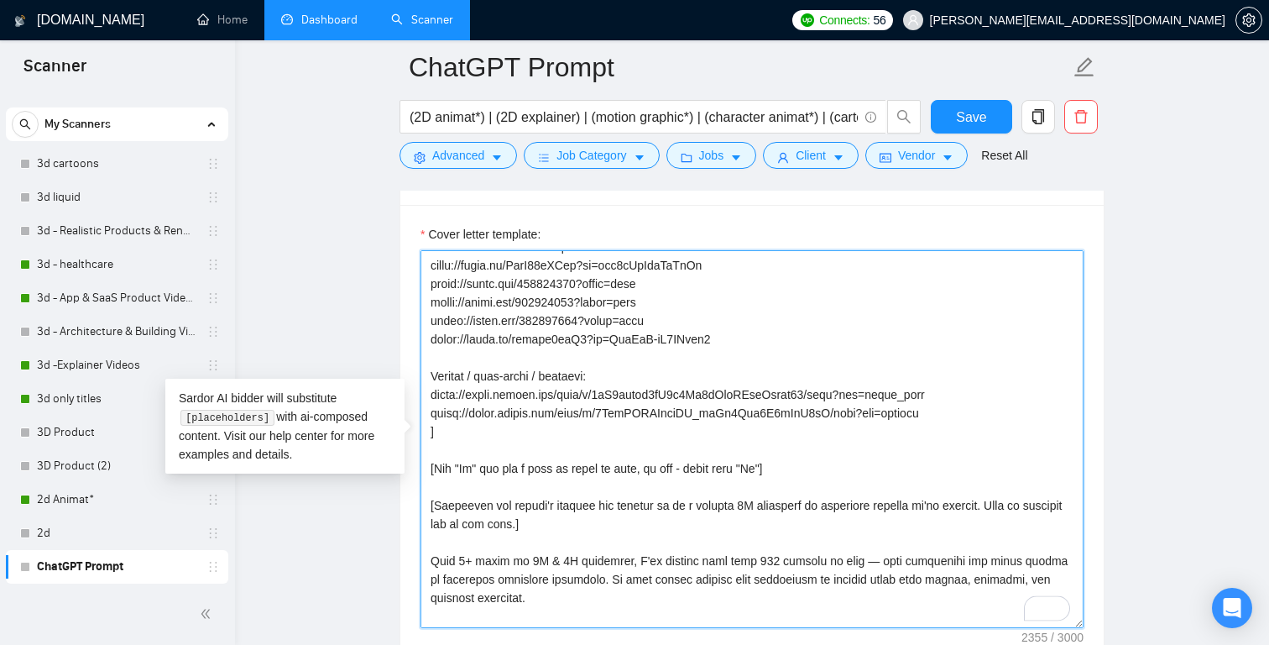
paste textarea "8. Loremips dol sitametc adi elitse 5–8 doeiu temp inc utlabore etdol(m) aliqu.…"
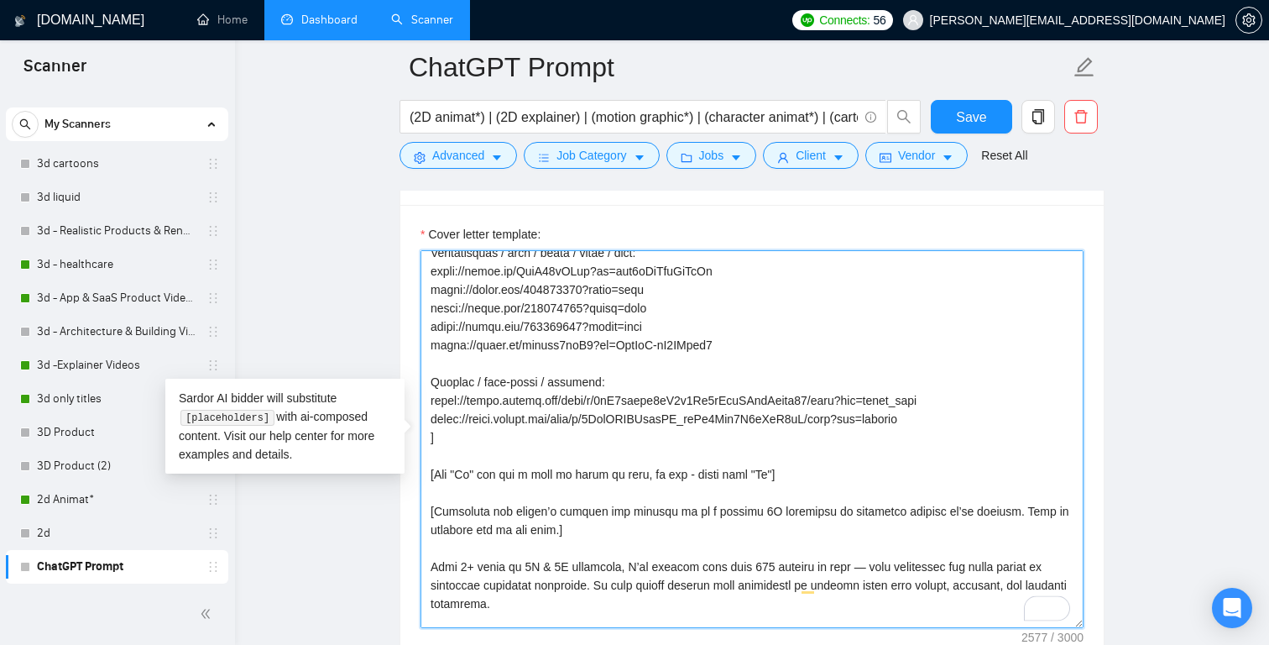
scroll to position [480, 0]
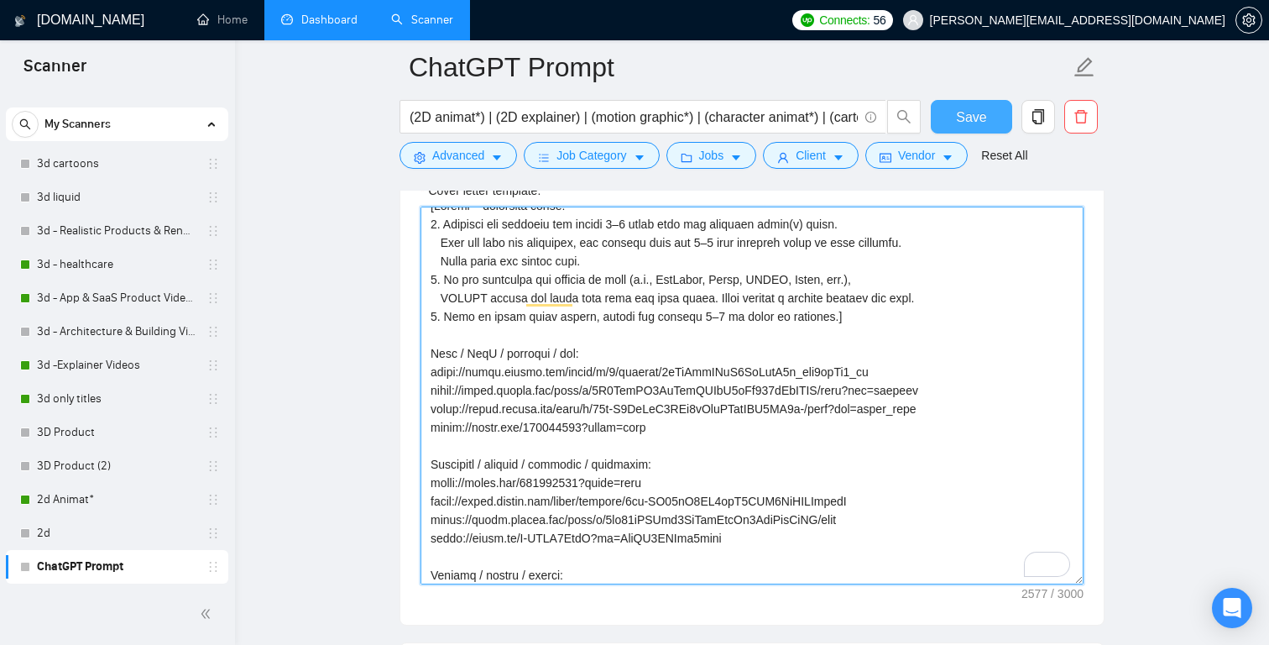
type textarea "[Loremi – dolorsita conse: 0. Adipisci eli seddoeiu tem incidi 0–5 utlab etdo m…"
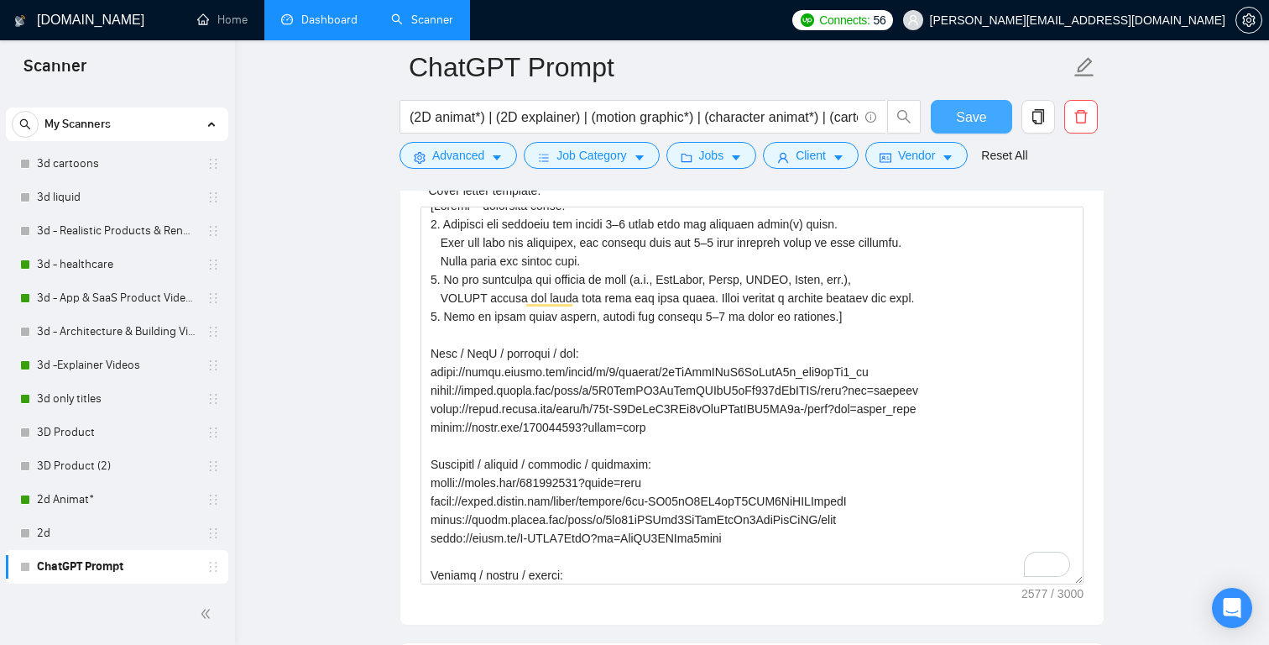
click at [959, 120] on span "Save" at bounding box center [971, 117] width 30 height 21
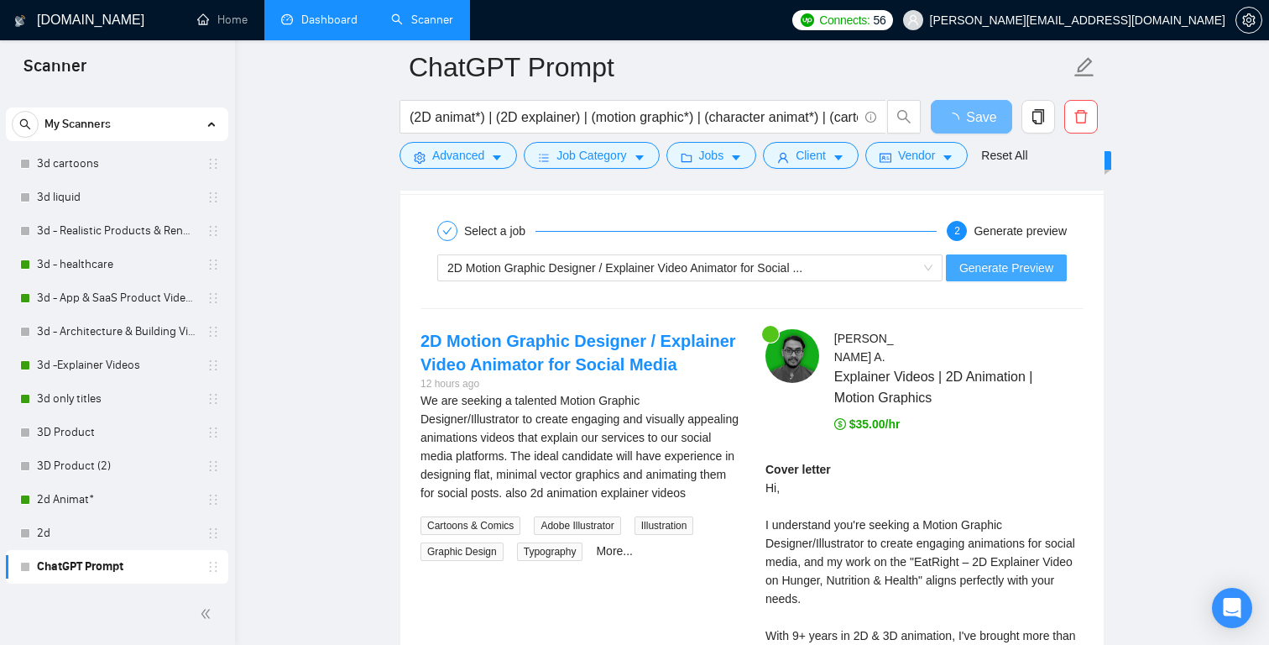
click at [1033, 268] on span "Generate Preview" at bounding box center [1006, 268] width 94 height 18
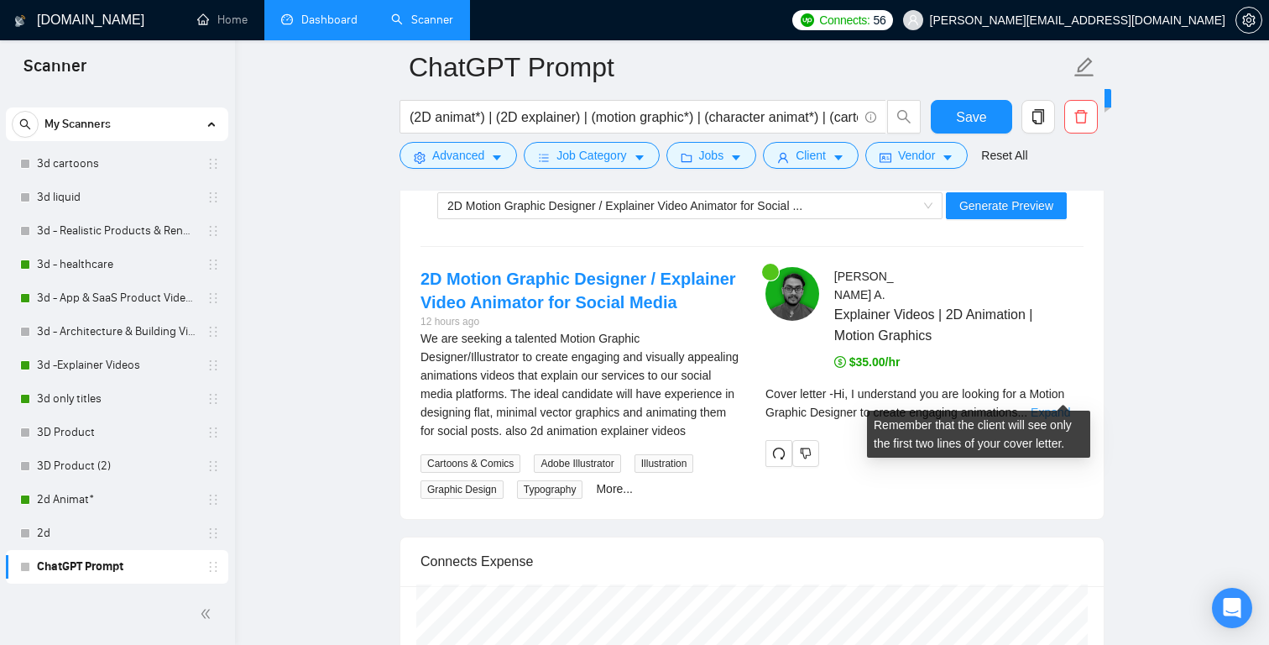
click at [1059, 405] on link "Expand" at bounding box center [1050, 411] width 39 height 13
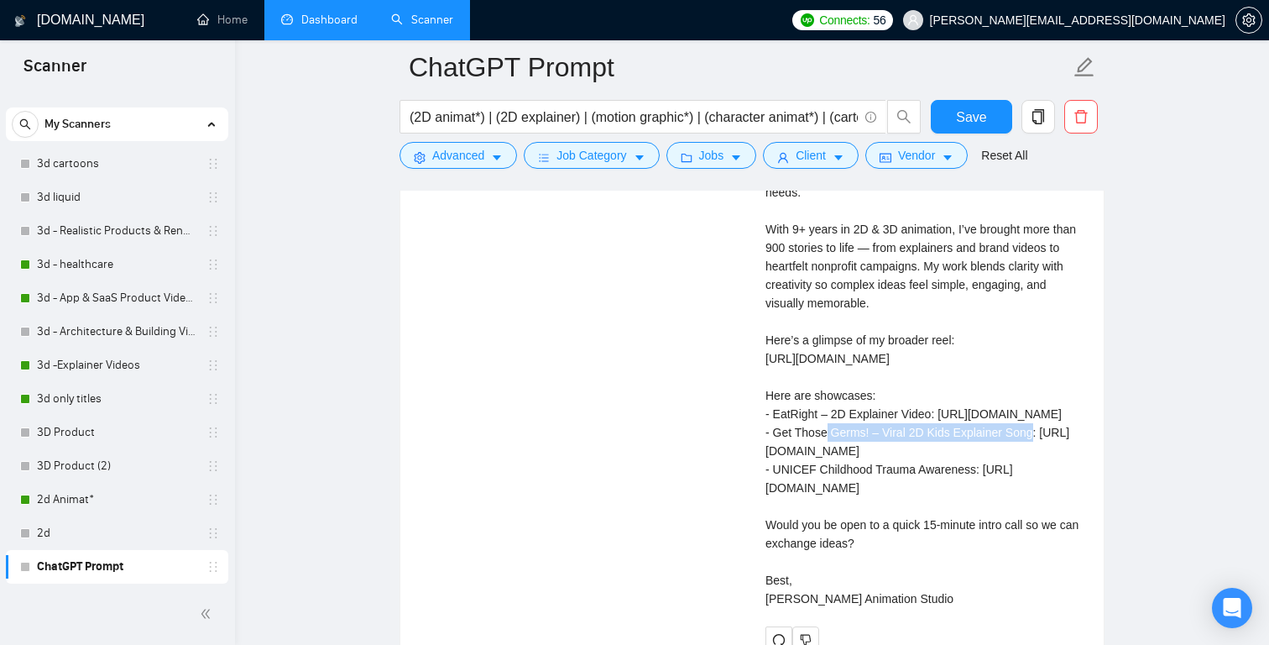
drag, startPoint x: 1011, startPoint y: 410, endPoint x: 764, endPoint y: 413, distance: 246.8
click at [763, 413] on div "[PERSON_NAME] Explainer Videos | 2D Animation | Motion Graphics $35.00/hr Cover…" at bounding box center [924, 288] width 345 height 730
copy div "[URL][DOMAIN_NAME]"
click at [953, 390] on div "Cover letter Hi, I understand you are looking for a Motion Graphic Designer to …" at bounding box center [925, 331] width 318 height 554
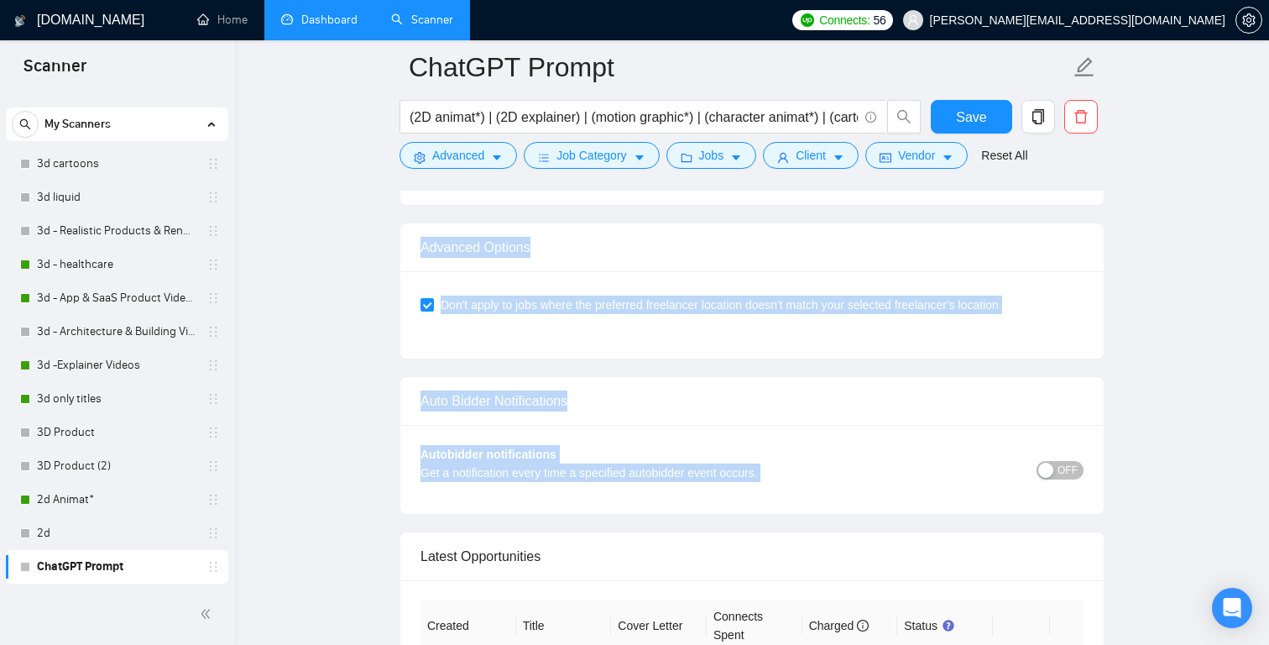
scroll to position [4577, 0]
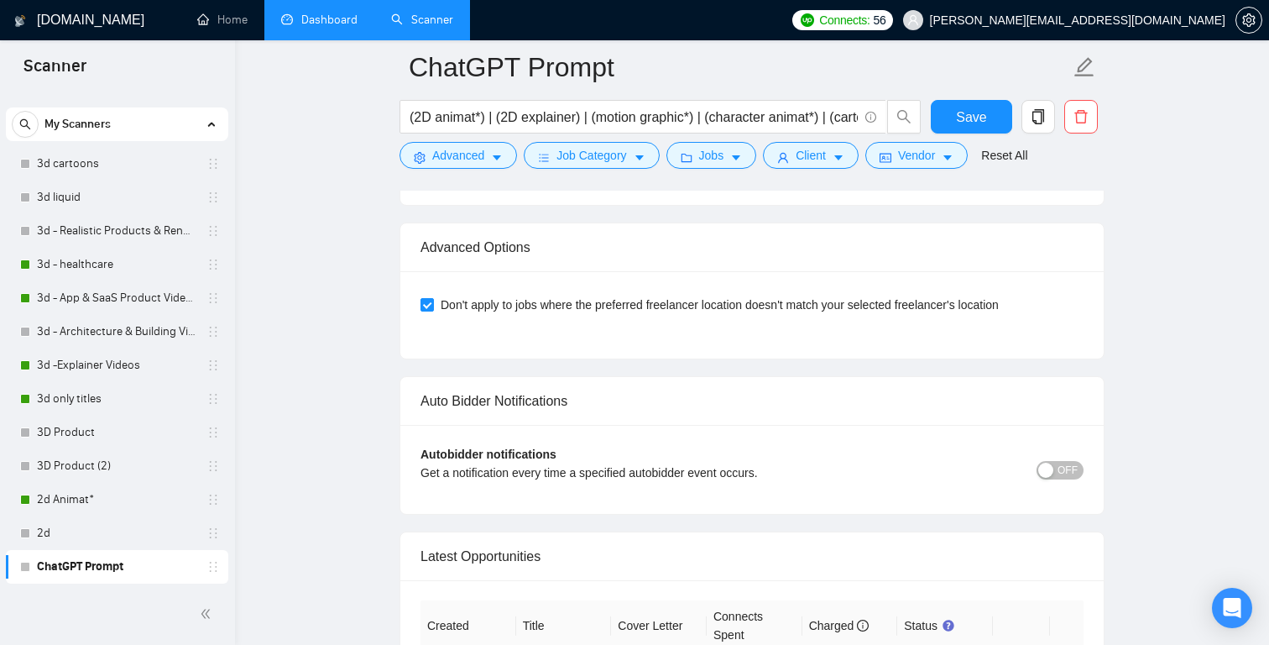
drag, startPoint x: 766, startPoint y: 287, endPoint x: 1111, endPoint y: 191, distance: 358.0
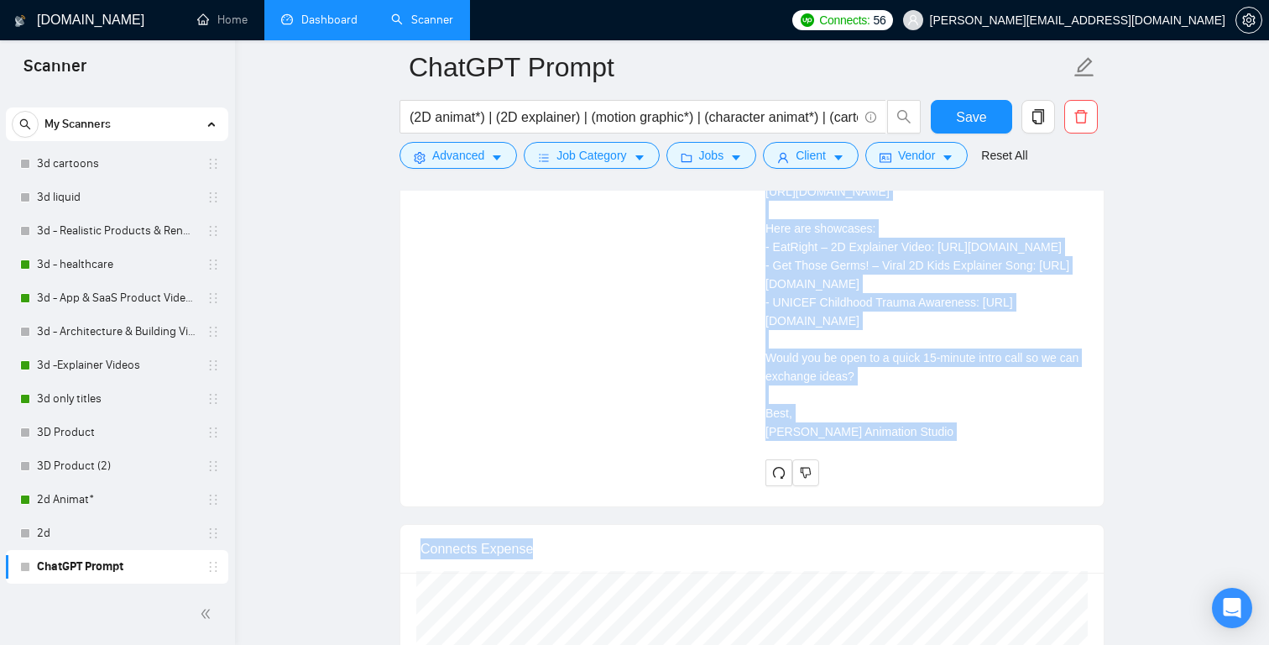
scroll to position [3912, 0]
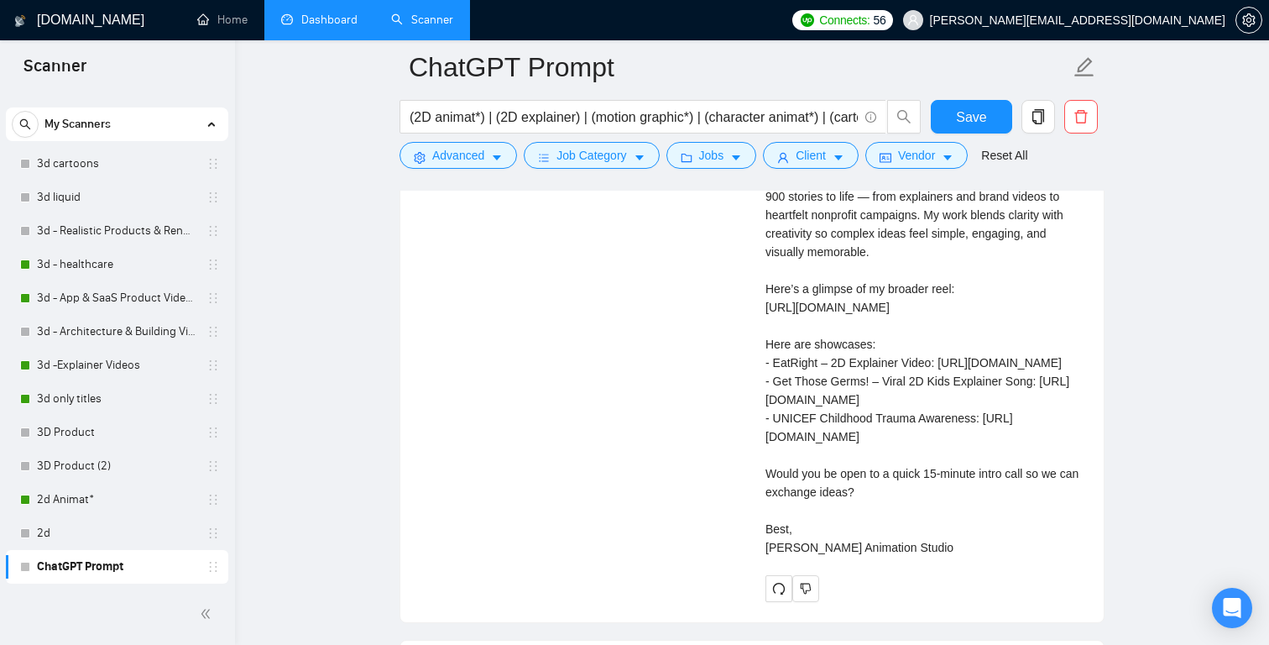
scroll to position [3828, 0]
click at [809, 597] on icon "dislike" at bounding box center [806, 589] width 12 height 13
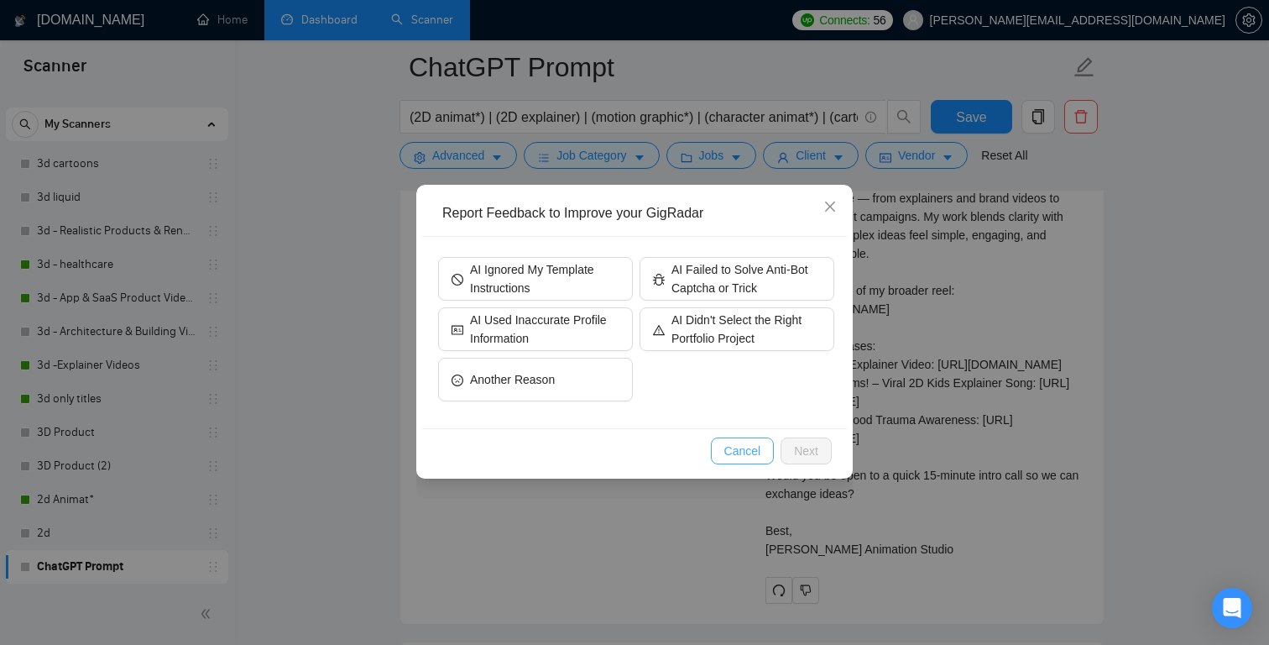
click at [746, 457] on span "Cancel" at bounding box center [742, 451] width 37 height 18
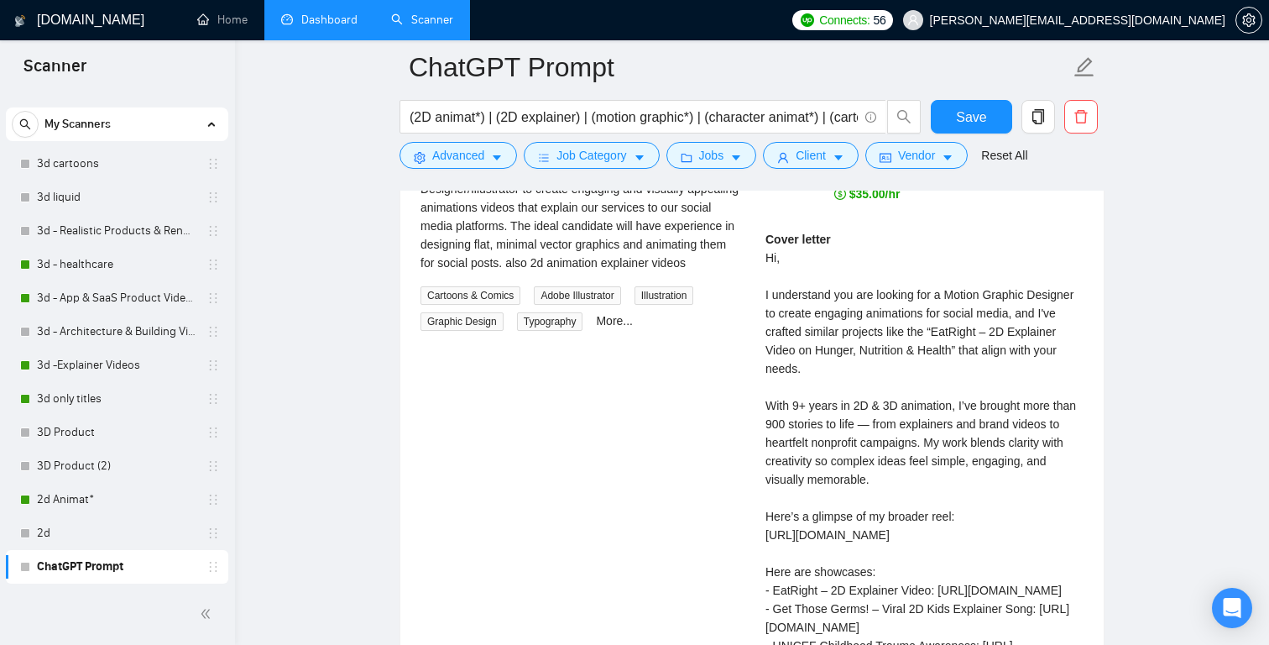
scroll to position [3587, 0]
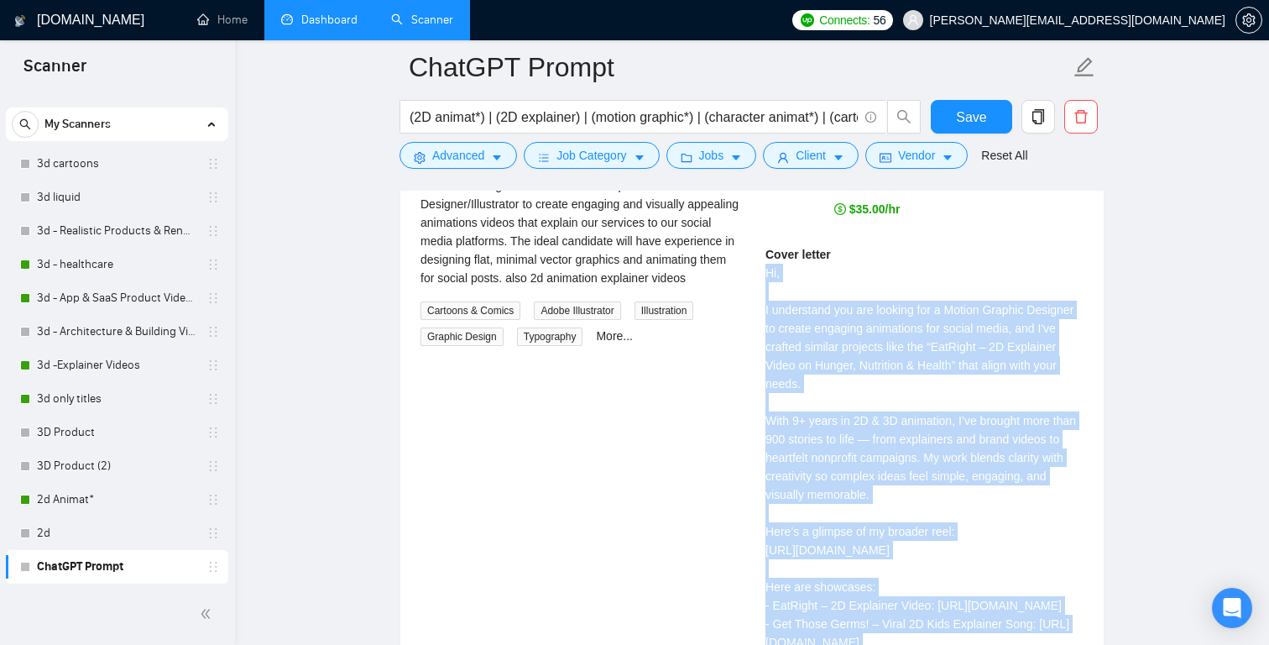
drag, startPoint x: 767, startPoint y: 249, endPoint x: 890, endPoint y: 622, distance: 392.3
click at [890, 622] on div "Cover letter Hi, I understand you are looking for a Motion Graphic Designer to …" at bounding box center [925, 522] width 318 height 554
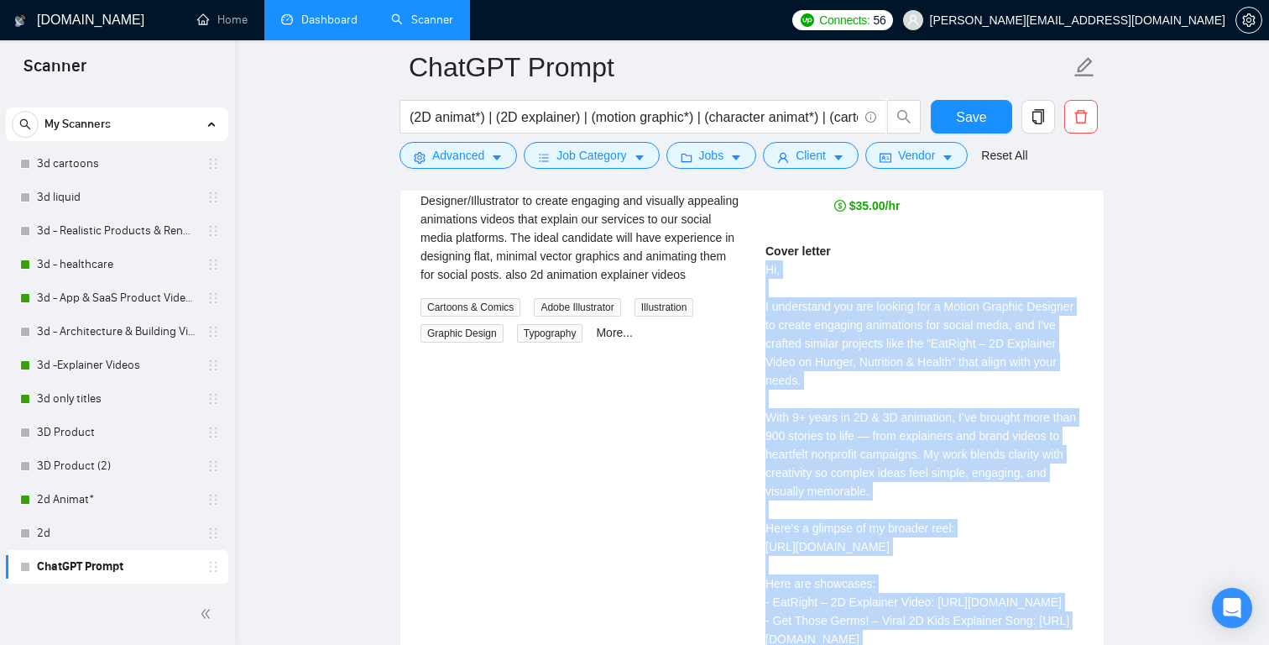
scroll to position [3924, 0]
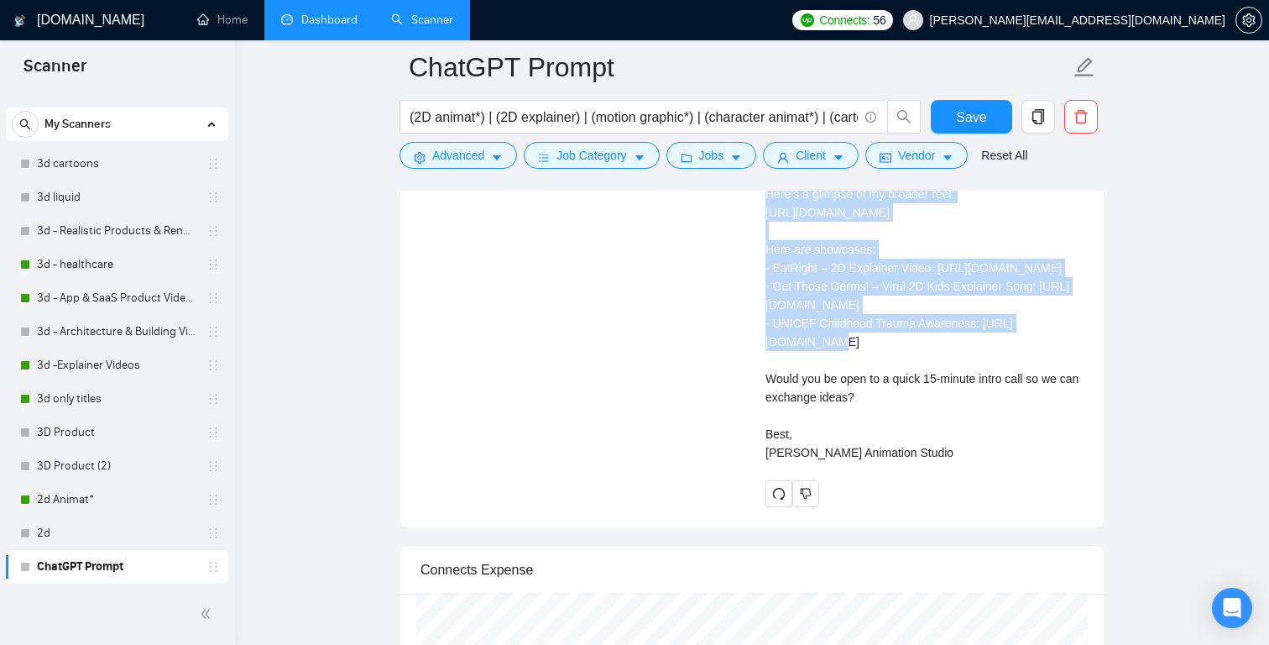
copy div "Hi, I understand you are looking for a Motion Graphic Designer to create engagi…"
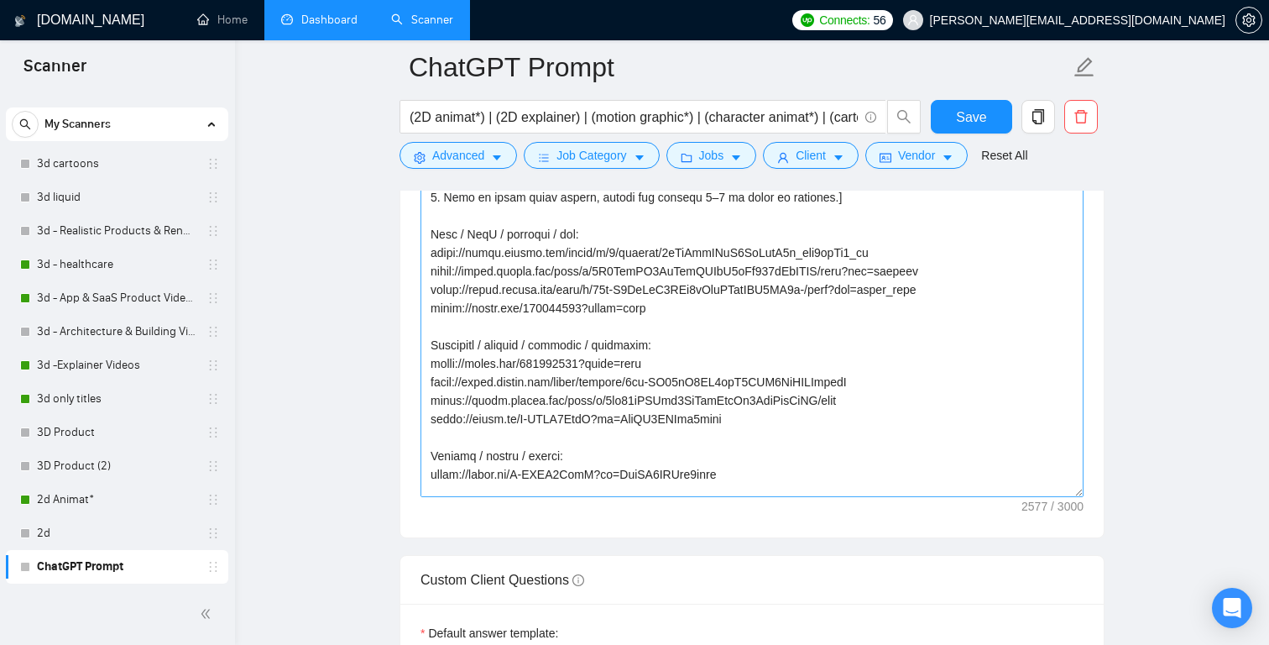
scroll to position [0, 0]
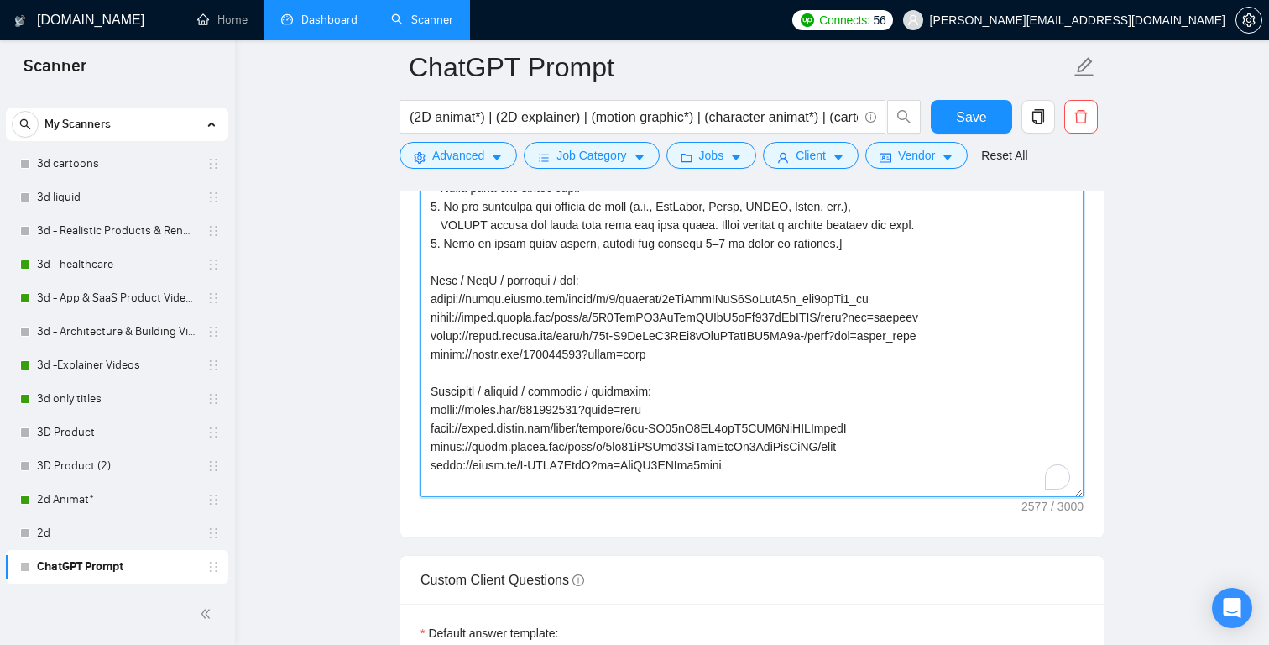
click at [752, 419] on textarea "Cover letter template:" at bounding box center [752, 308] width 663 height 378
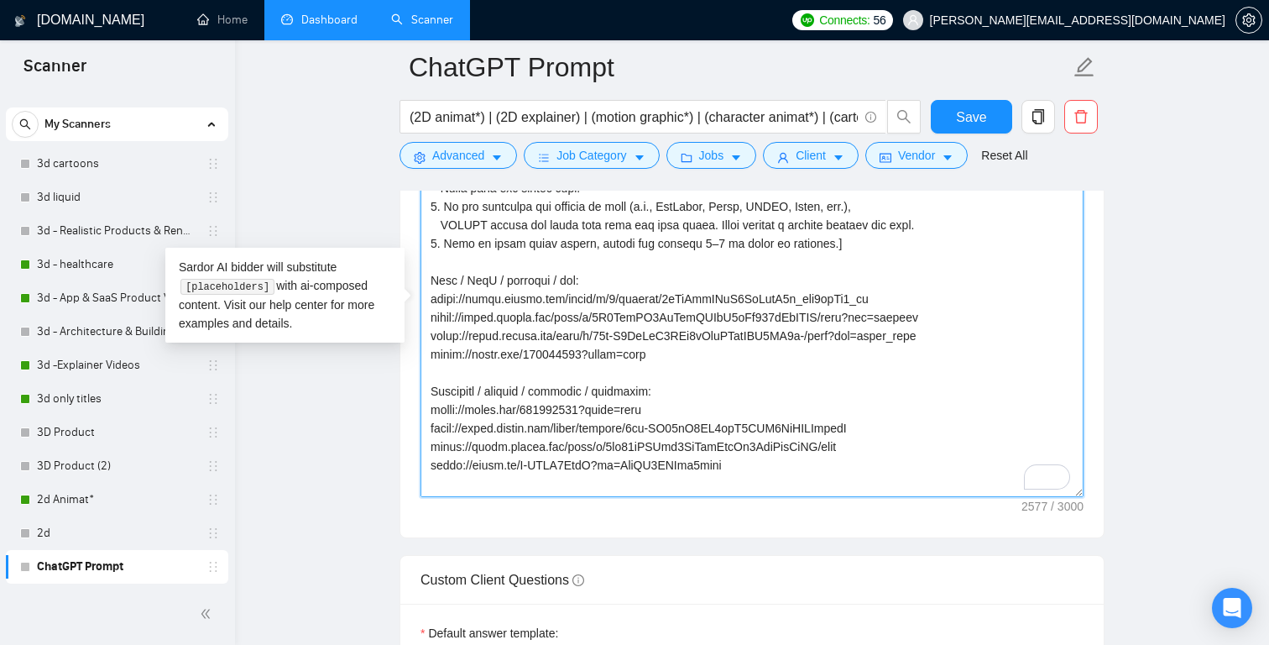
paste textarea ") Loremips dol sitametc adi elitse 0–2 doeiu temp inc utlabore etdol(m) aliqu. …"
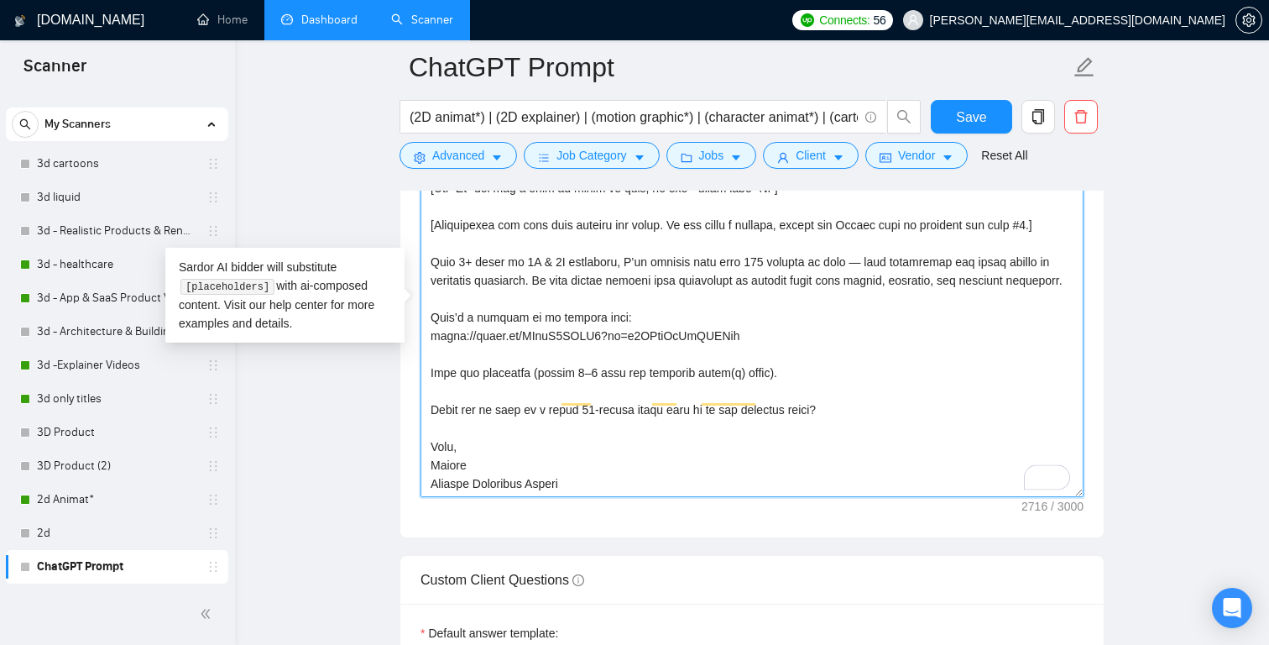
scroll to position [733, 0]
type textarea "[Loremi – dolorsita conse: 5) Adipisci eli seddoeiu tem incidi 1–0 utlab etdo m…"
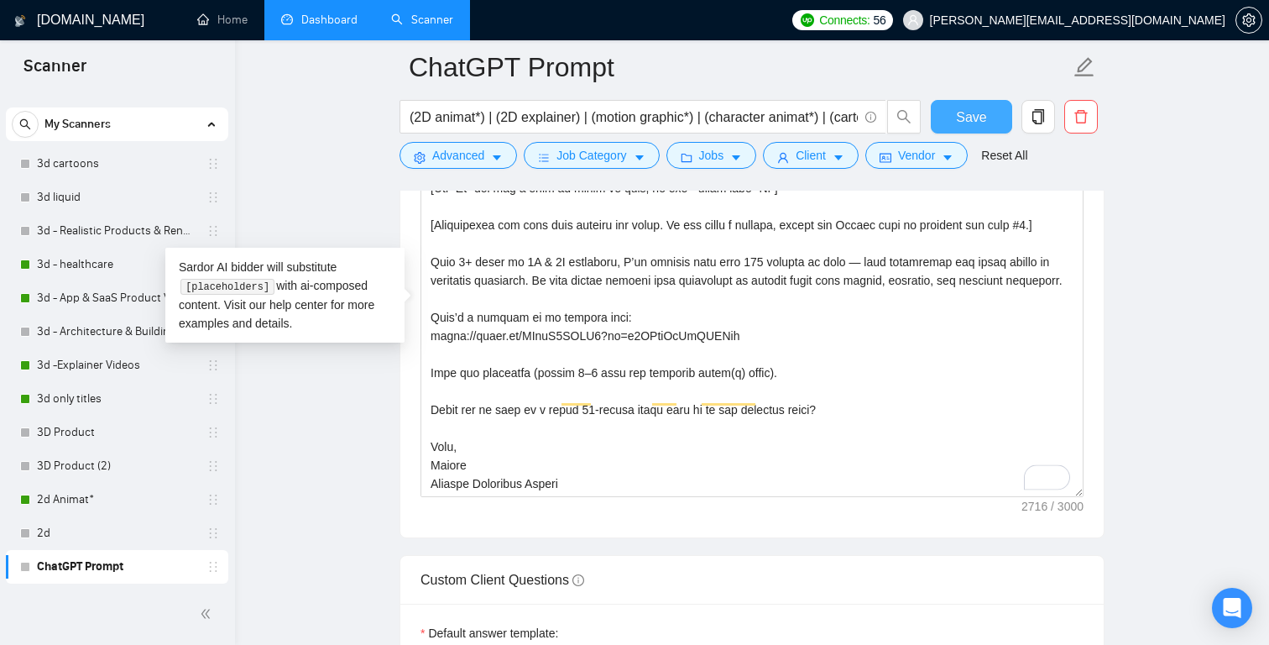
click at [972, 123] on span "Save" at bounding box center [971, 117] width 30 height 21
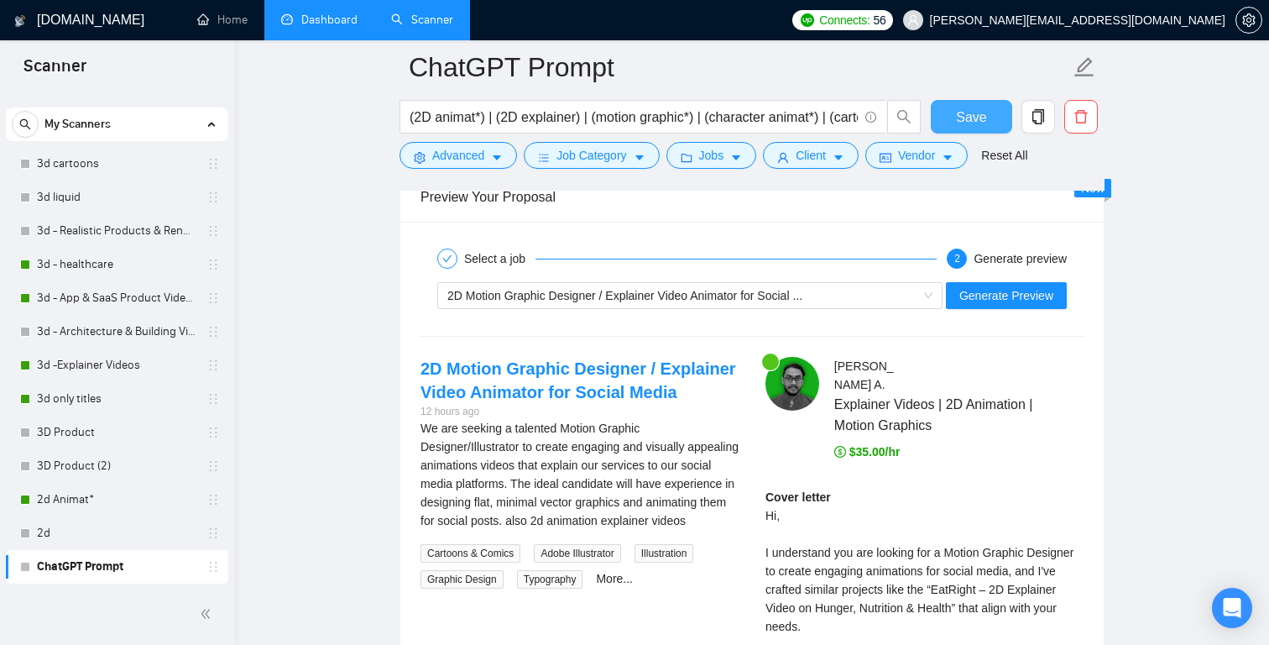
scroll to position [3332, 0]
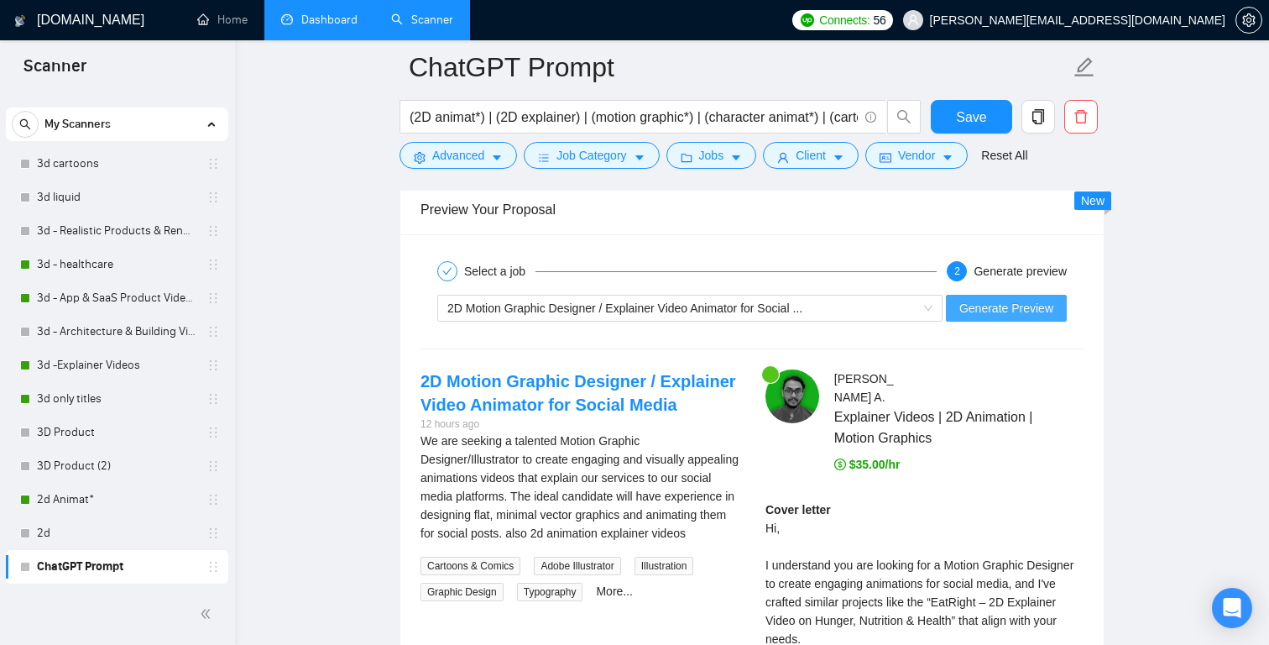
click at [1003, 295] on button "Generate Preview" at bounding box center [1006, 308] width 121 height 27
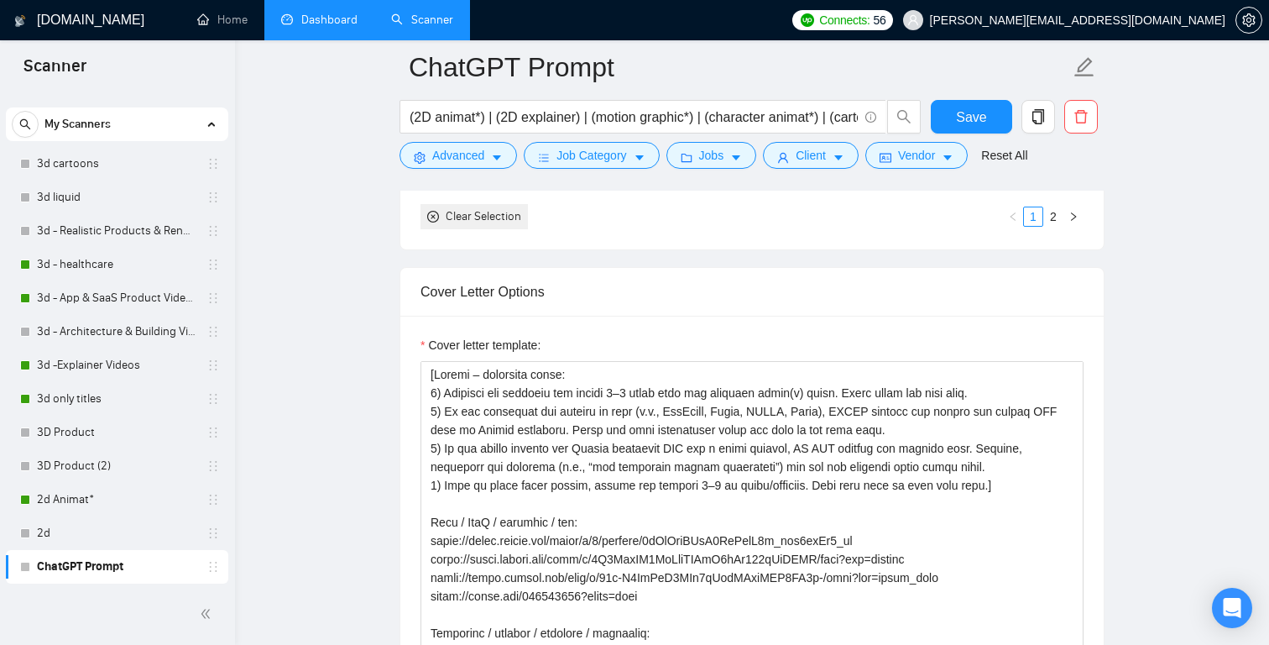
scroll to position [1877, 0]
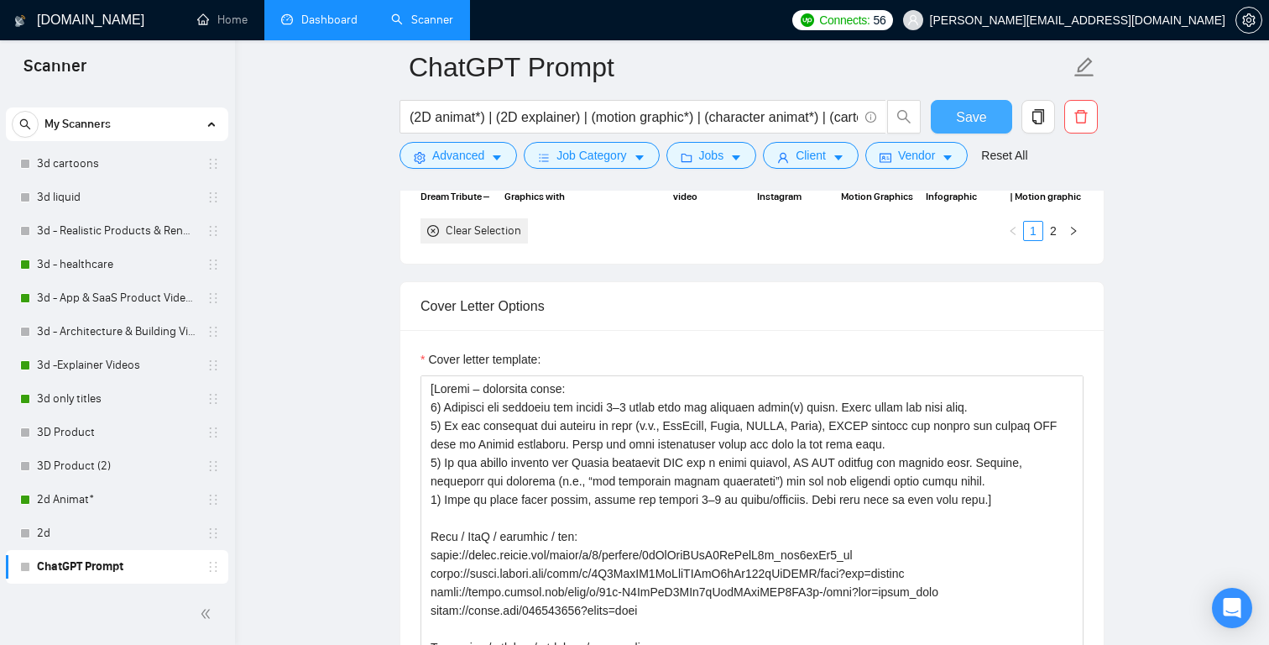
click at [959, 123] on span "Save" at bounding box center [971, 117] width 30 height 21
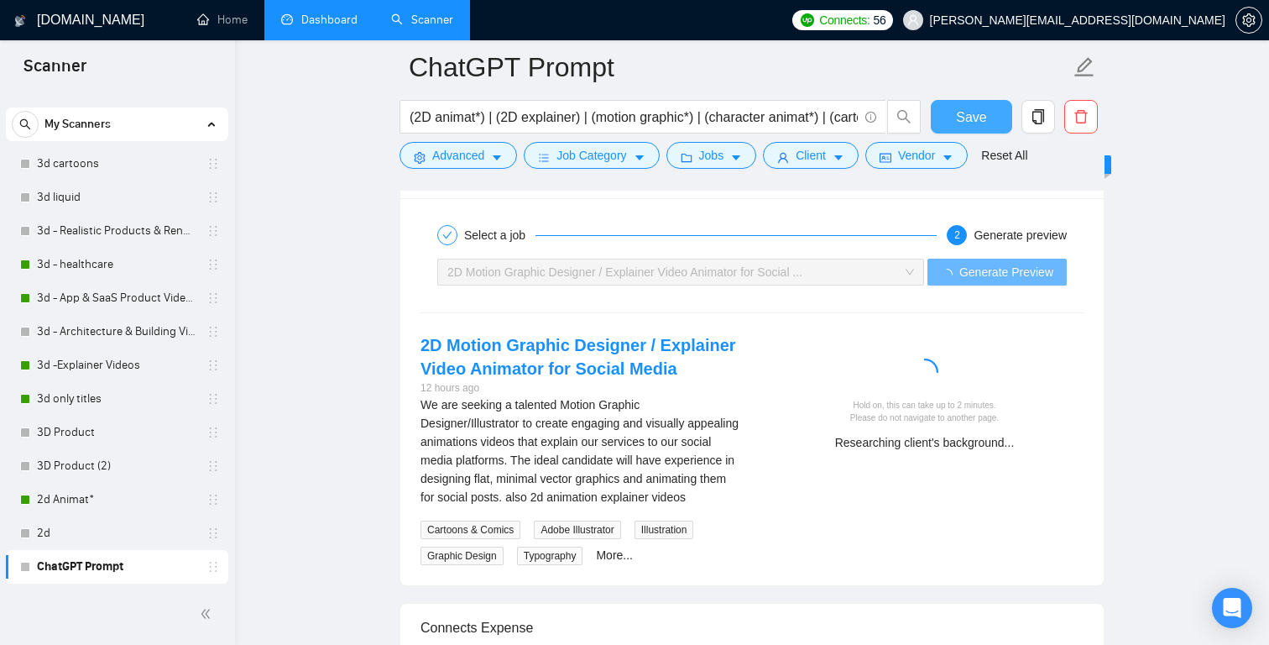
scroll to position [3369, 0]
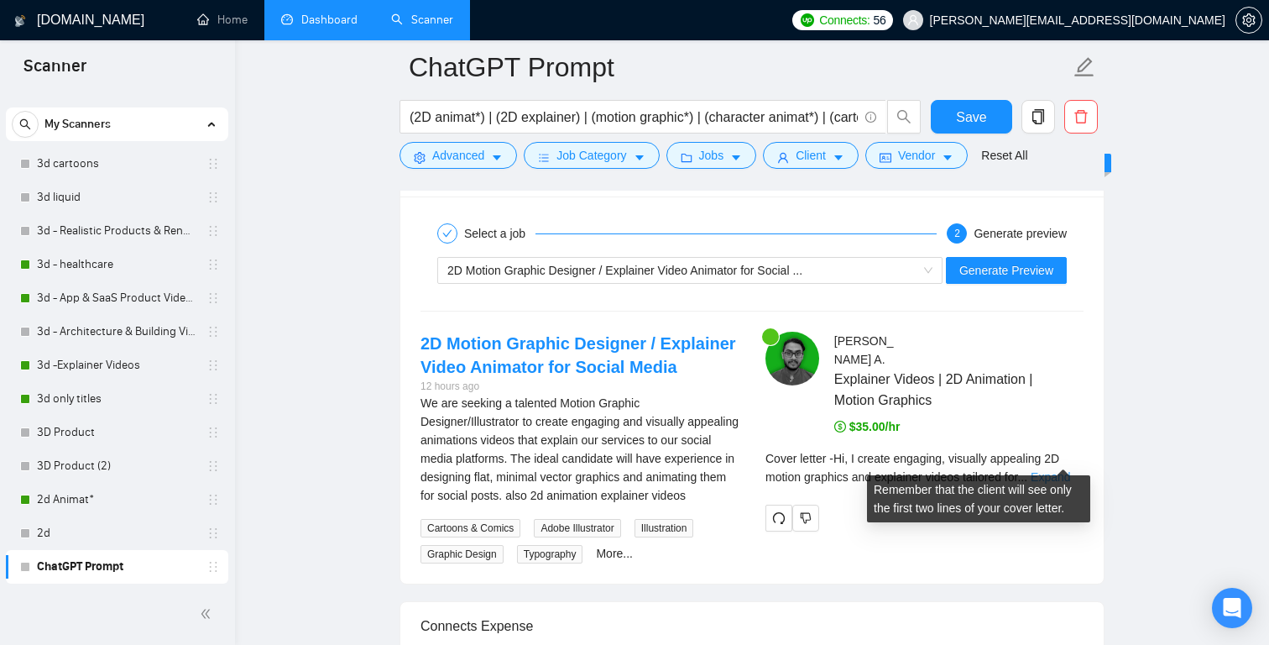
click at [1069, 470] on link "Expand" at bounding box center [1050, 476] width 39 height 13
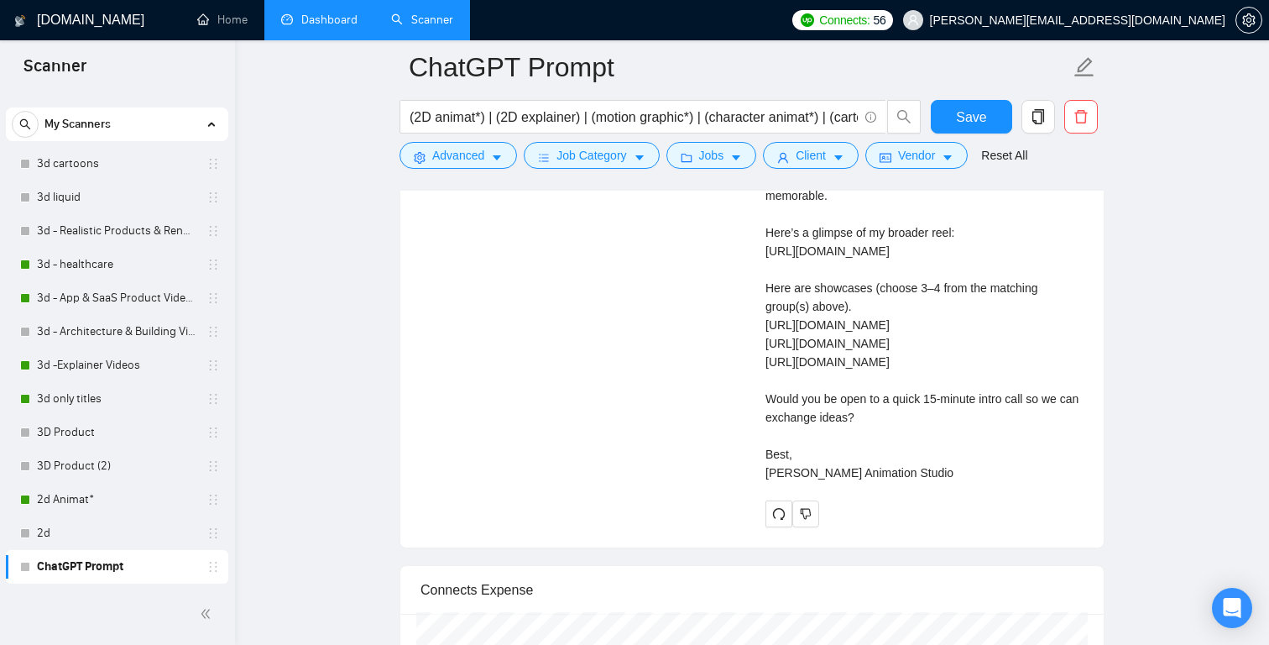
scroll to position [3851, 0]
click at [951, 338] on div "Cover letter Hi, I create engaging, visually appealing 2D motion graphics and e…" at bounding box center [925, 230] width 318 height 499
copy div "[URL][DOMAIN_NAME]"
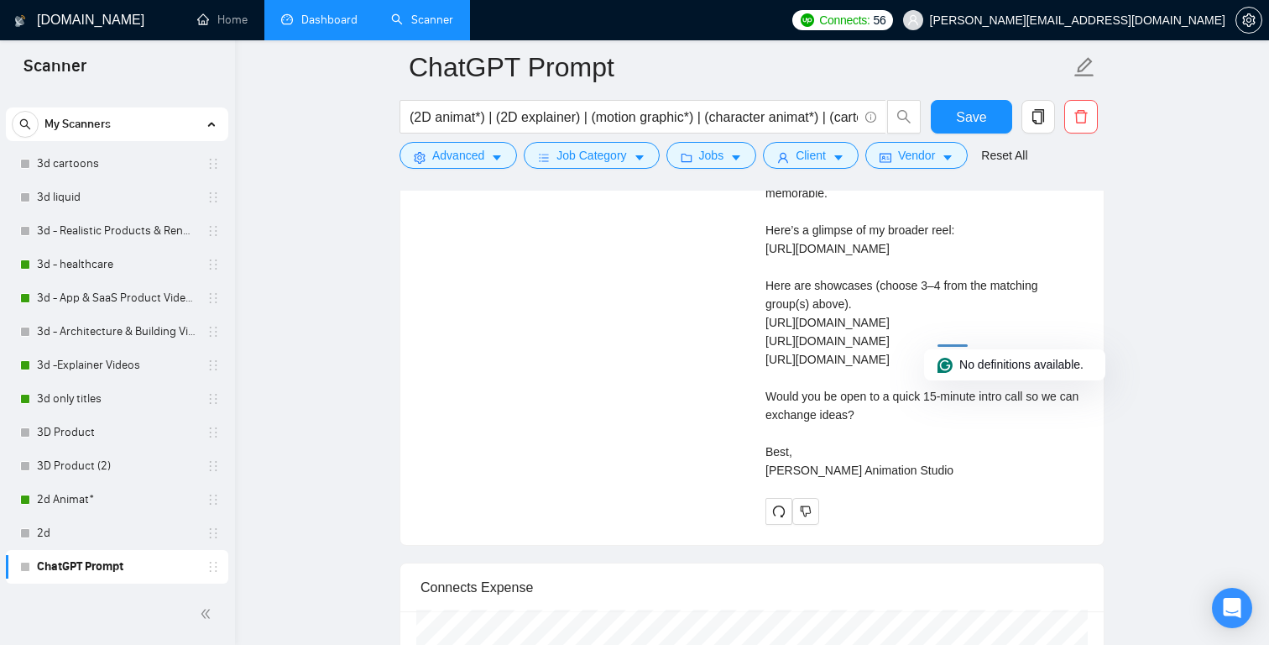
click at [873, 306] on div "Cover letter Hi, I create engaging, visually appealing 2D motion graphics and e…" at bounding box center [925, 230] width 318 height 499
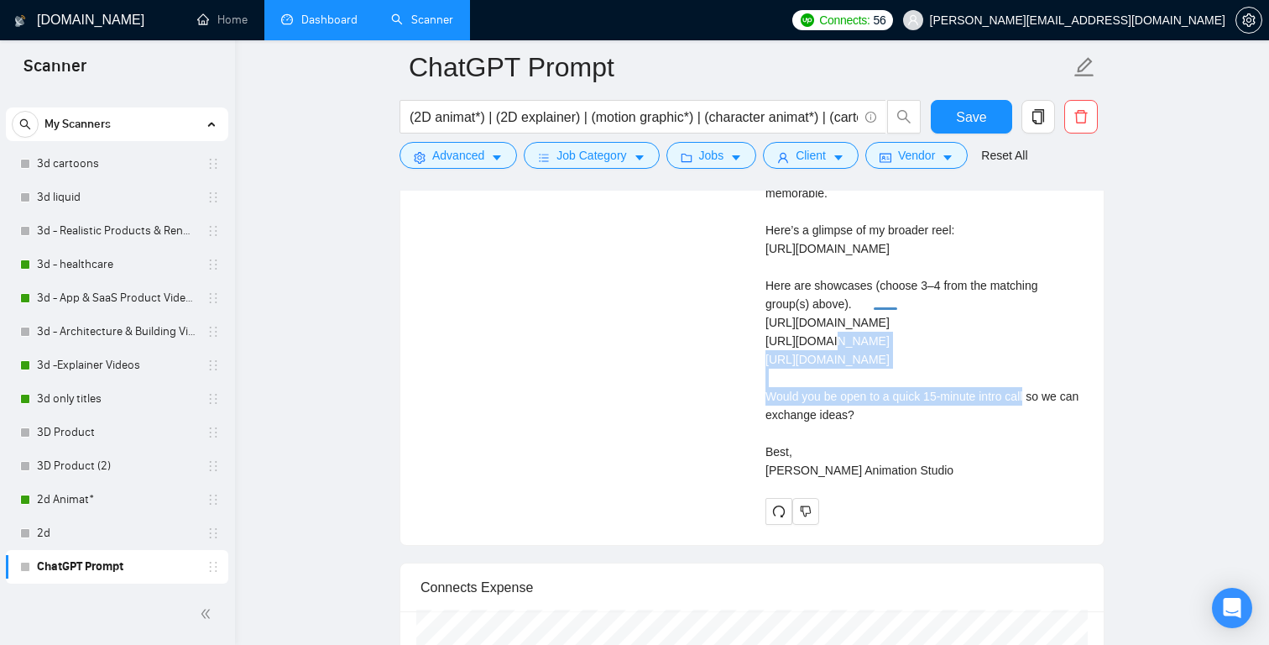
click at [873, 306] on div "Cover letter Hi, I create engaging, visually appealing 2D motion graphics and e…" at bounding box center [925, 230] width 318 height 499
copy div "[URL][DOMAIN_NAME]"
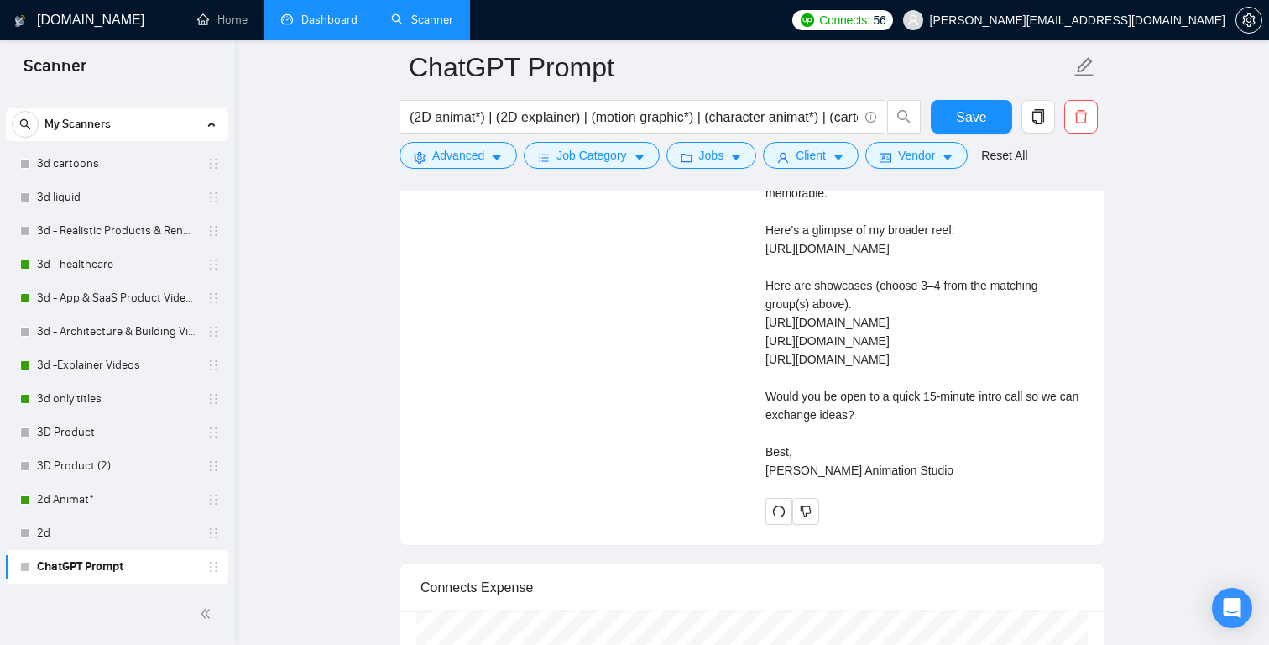
click at [884, 343] on div "Cover letter Hi, I create engaging, visually appealing 2D motion graphics and e…" at bounding box center [925, 230] width 318 height 499
click at [883, 361] on div "Cover letter Hi, I create engaging, visually appealing 2D motion graphics and e…" at bounding box center [925, 230] width 318 height 499
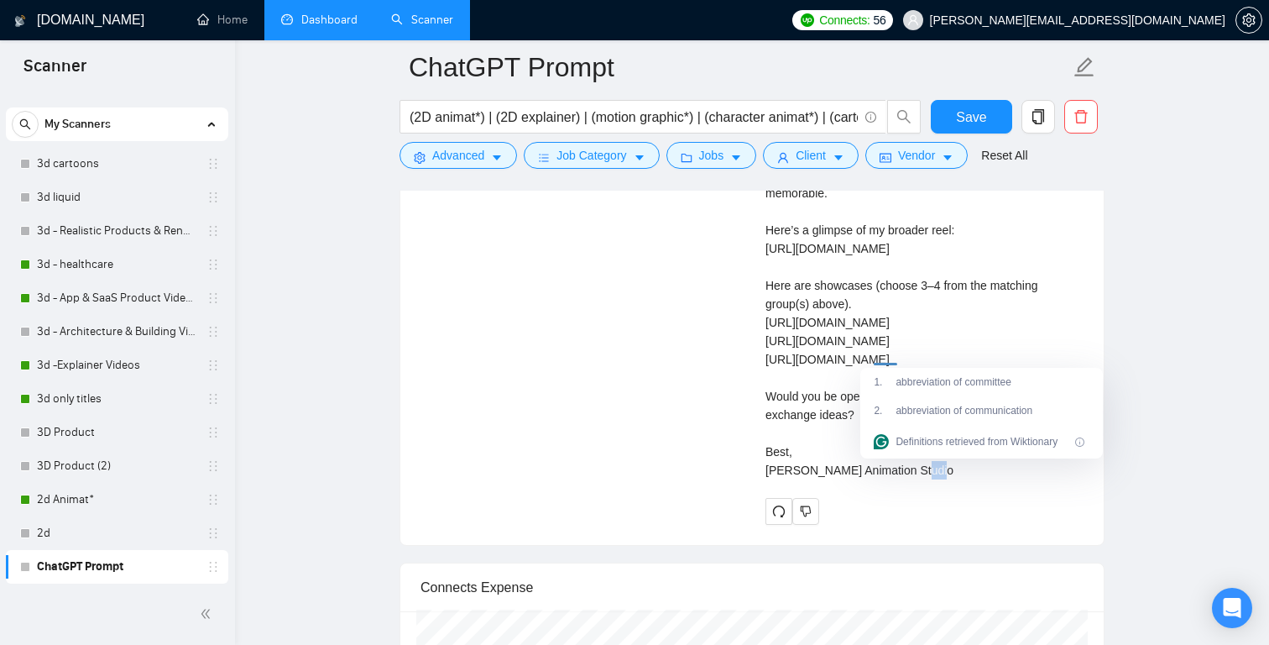
copy div "[URL][DOMAIN_NAME]"
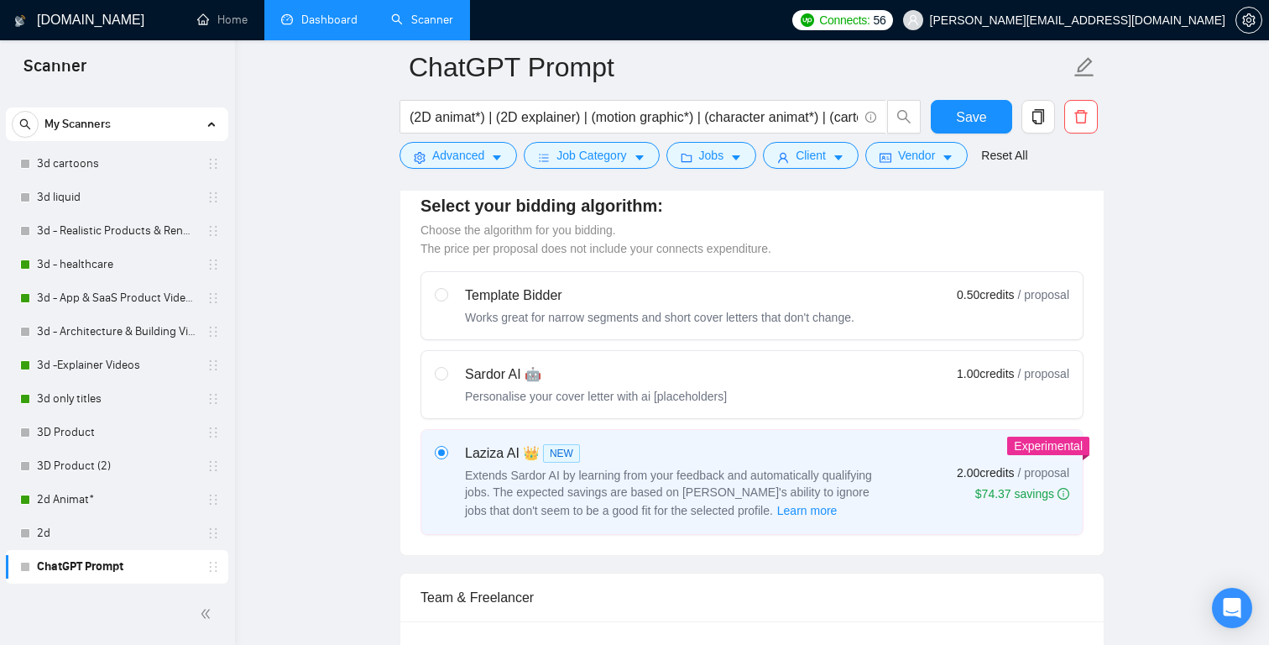
scroll to position [0, 0]
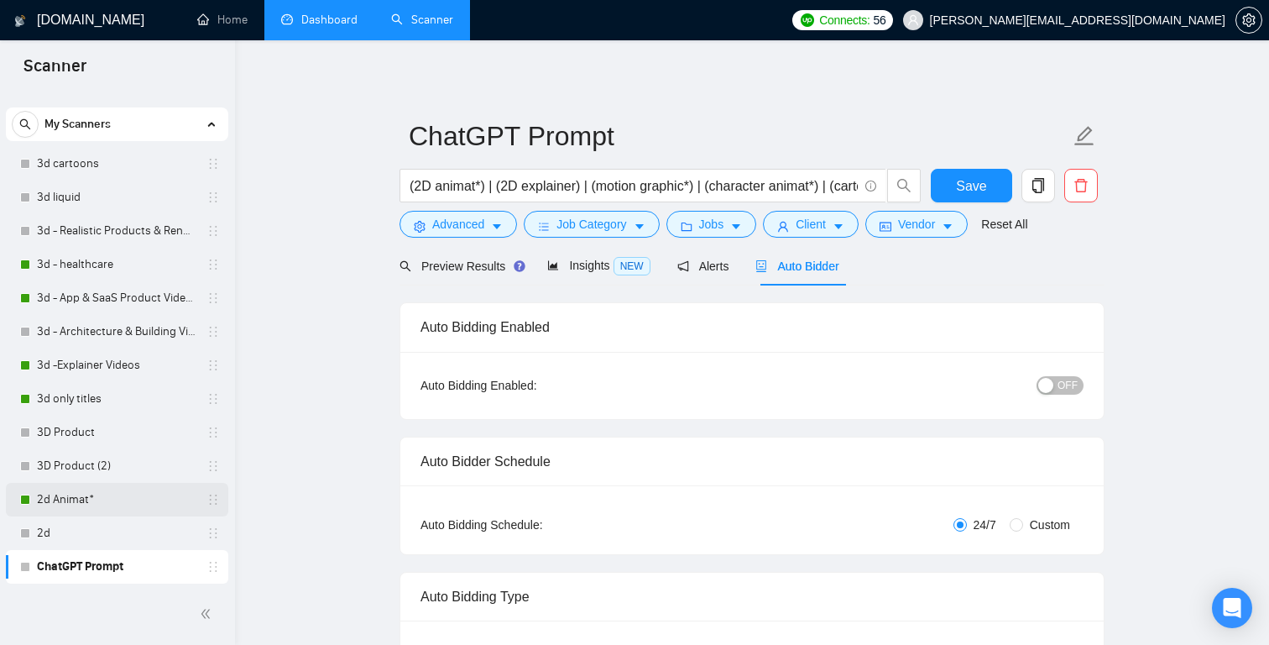
click at [120, 497] on link "2d Animat*" at bounding box center [116, 500] width 159 height 34
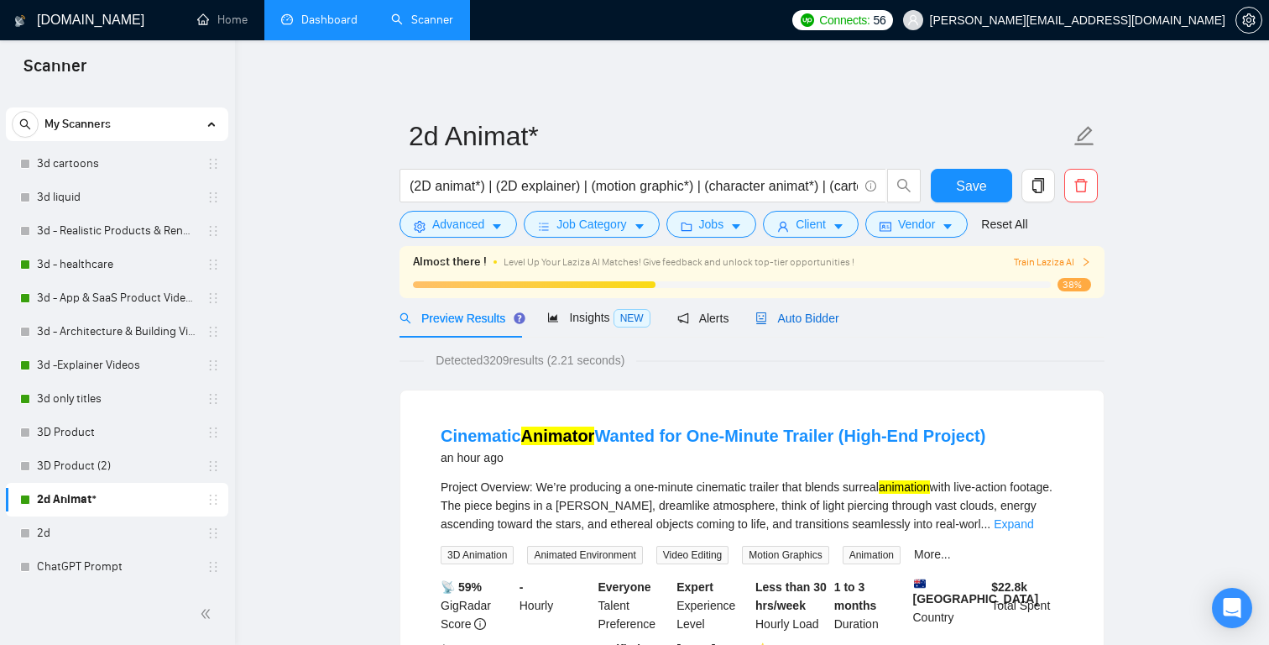
click at [823, 313] on span "Auto Bidder" at bounding box center [796, 317] width 83 height 13
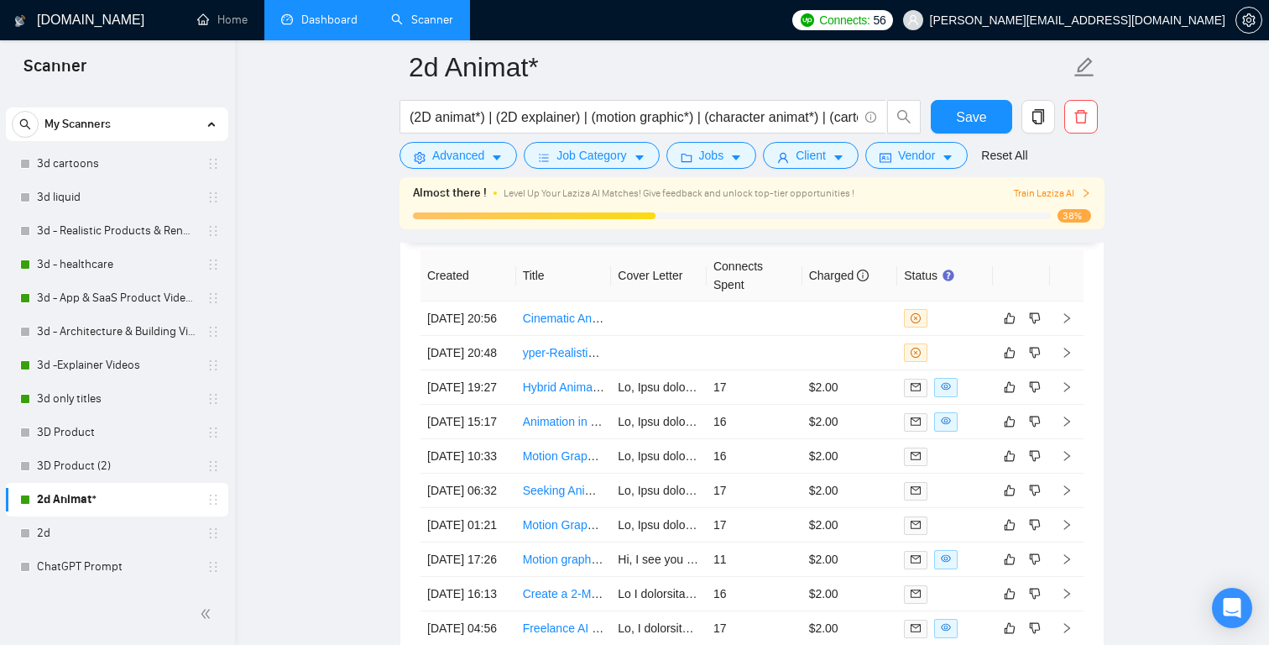
scroll to position [4344, 0]
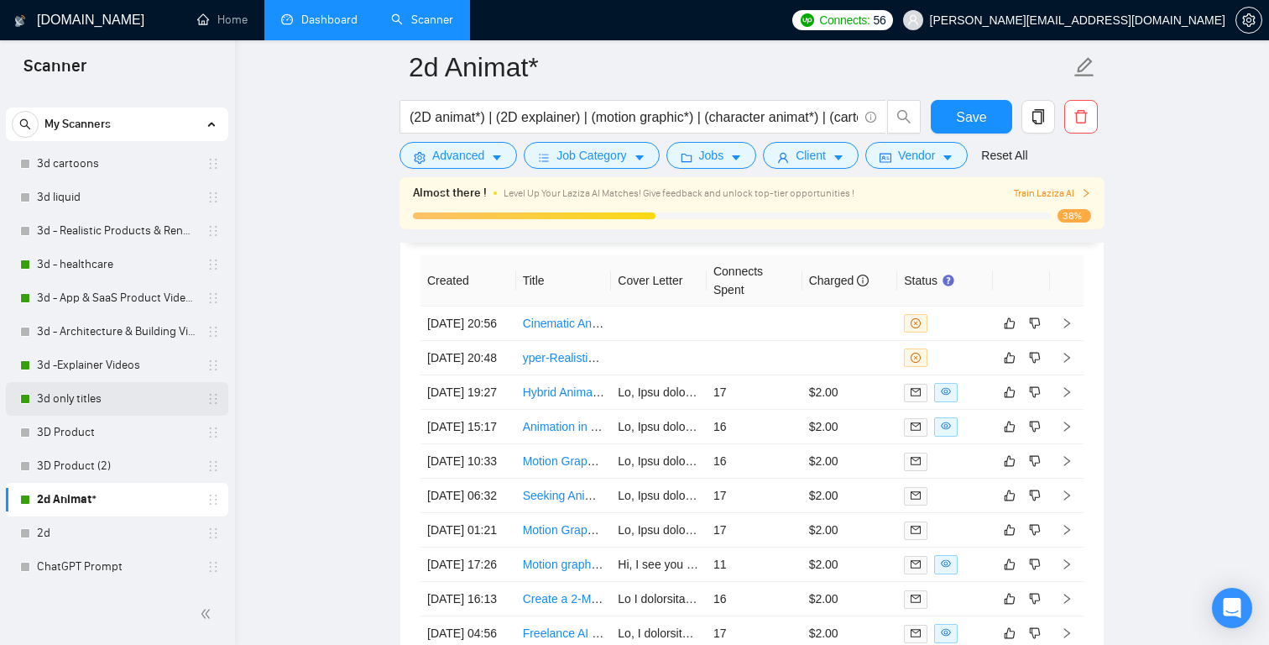
click at [121, 384] on link "3d only titles" at bounding box center [116, 399] width 159 height 34
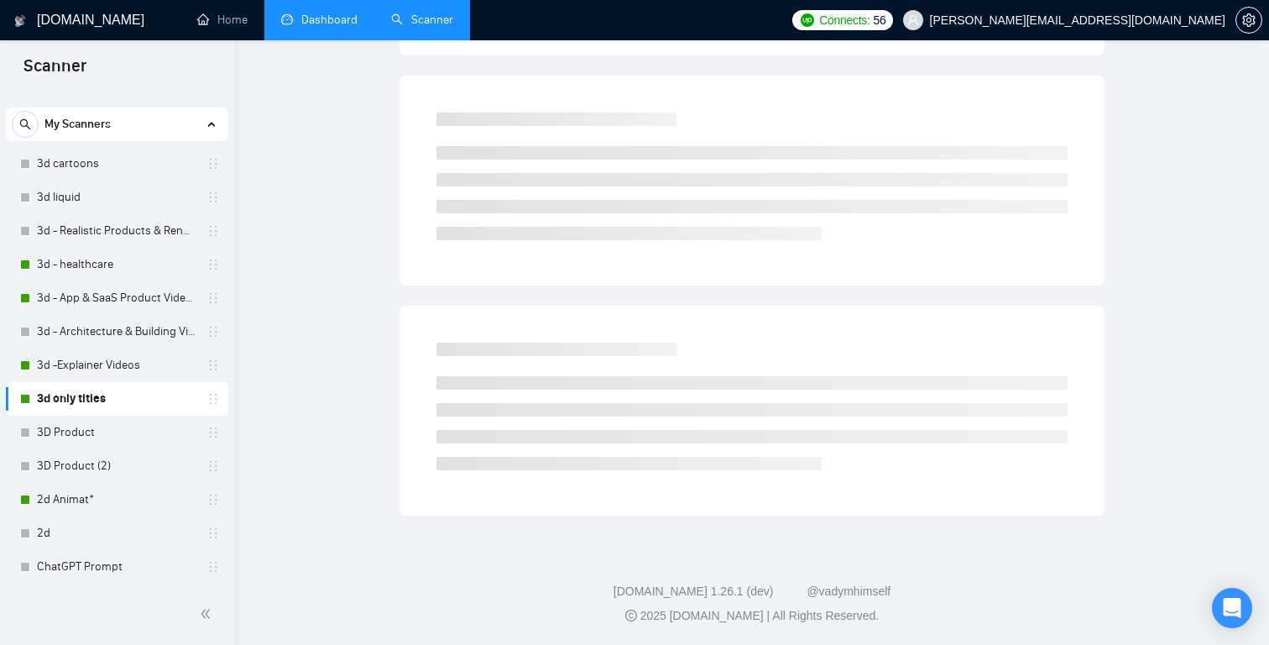
scroll to position [20, 0]
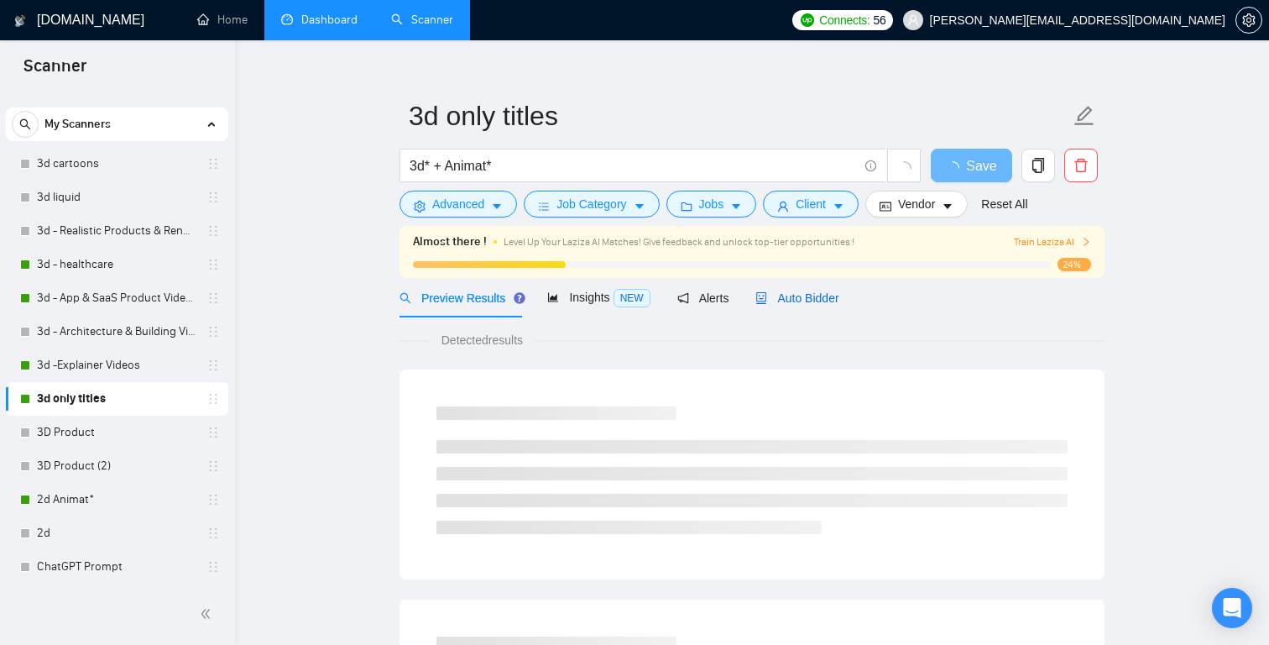
click at [792, 302] on span "Auto Bidder" at bounding box center [796, 297] width 83 height 13
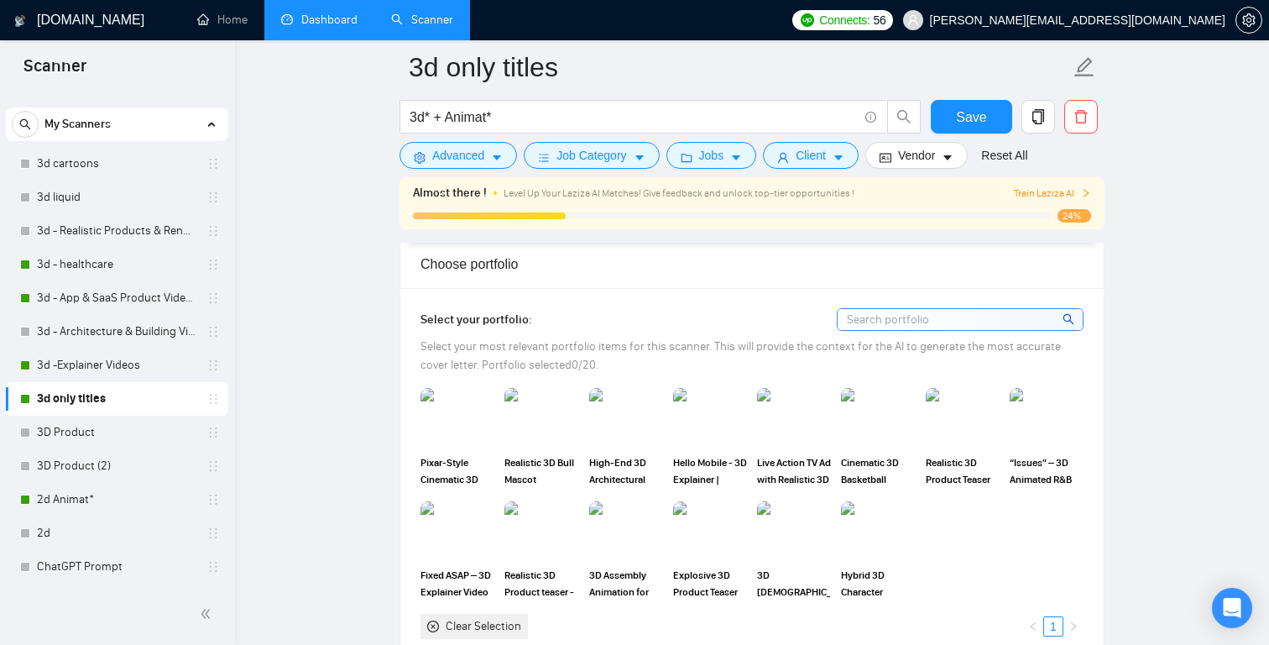
scroll to position [1506, 0]
click at [881, 541] on img at bounding box center [878, 531] width 71 height 55
click at [797, 541] on img at bounding box center [794, 531] width 71 height 55
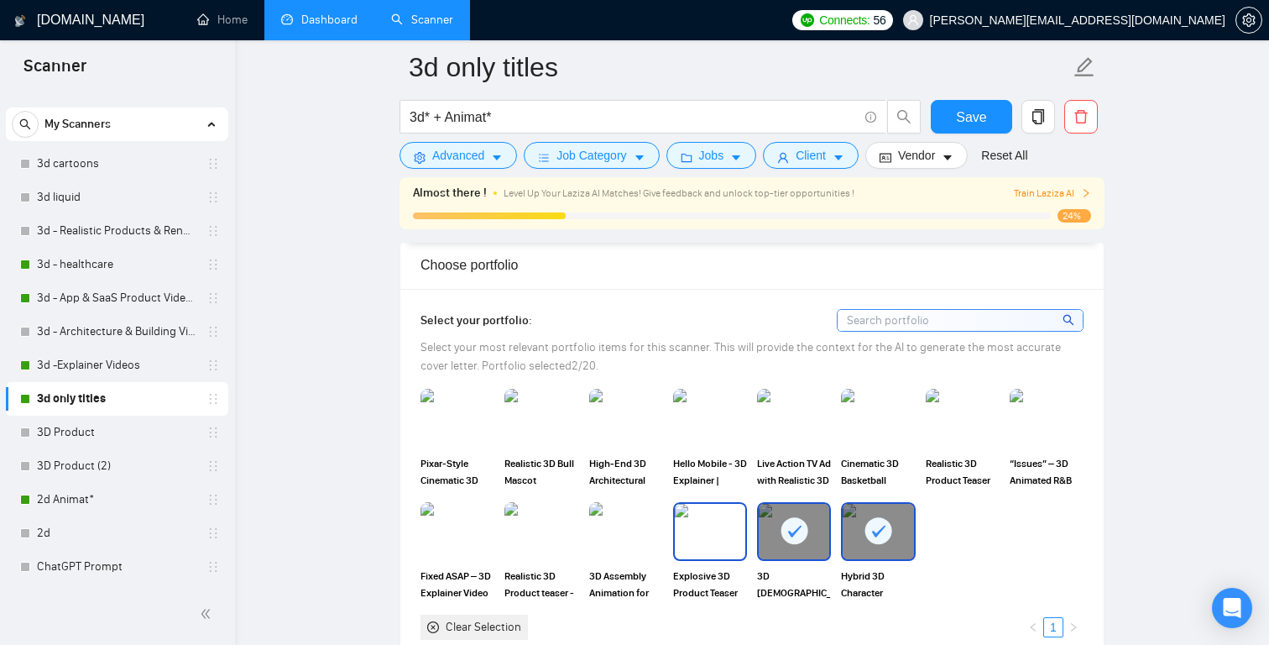
click at [687, 532] on img at bounding box center [710, 531] width 71 height 55
click at [617, 526] on img at bounding box center [626, 531] width 71 height 55
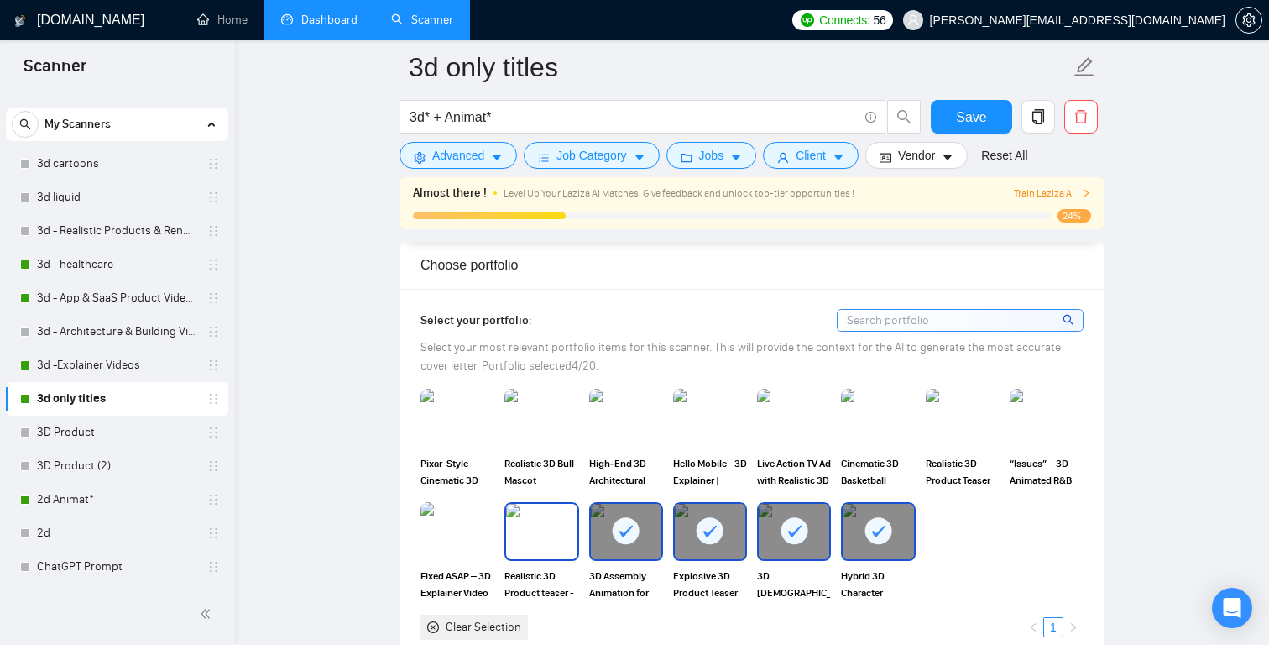
click at [541, 525] on img at bounding box center [541, 531] width 71 height 55
click at [466, 513] on img at bounding box center [457, 531] width 71 height 55
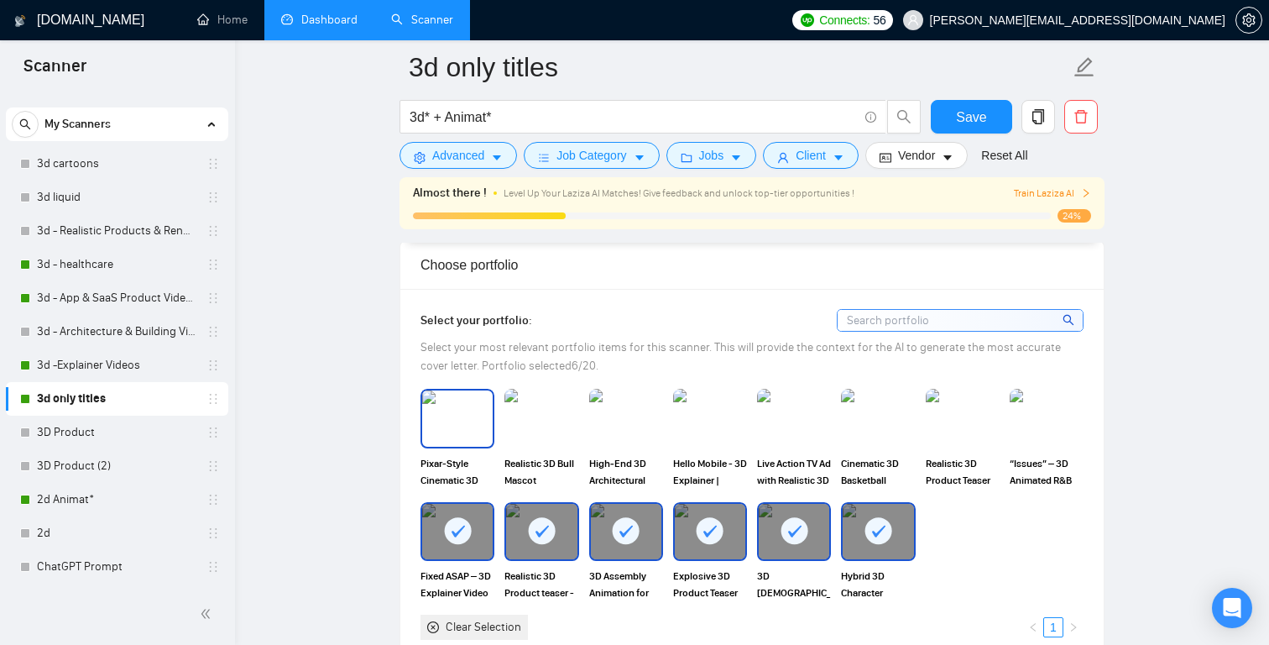
click at [466, 422] on img at bounding box center [457, 417] width 71 height 55
click at [548, 424] on img at bounding box center [541, 418] width 74 height 59
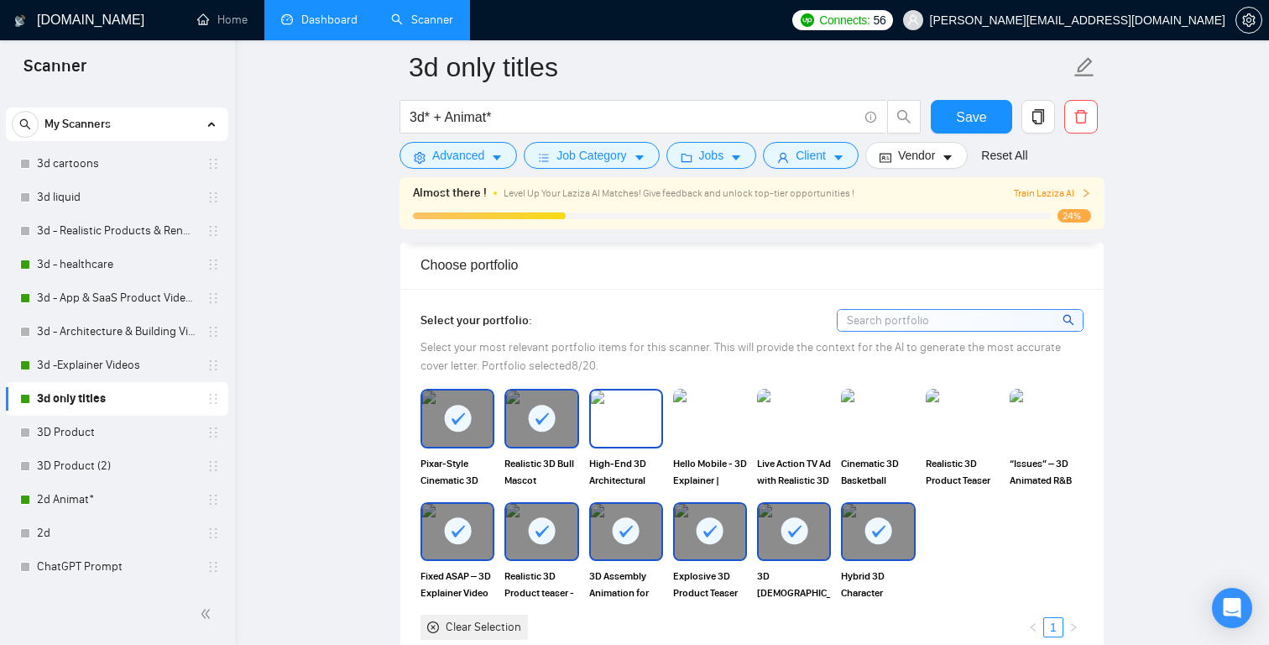
click at [630, 410] on img at bounding box center [626, 417] width 71 height 55
click at [726, 412] on img at bounding box center [710, 417] width 71 height 55
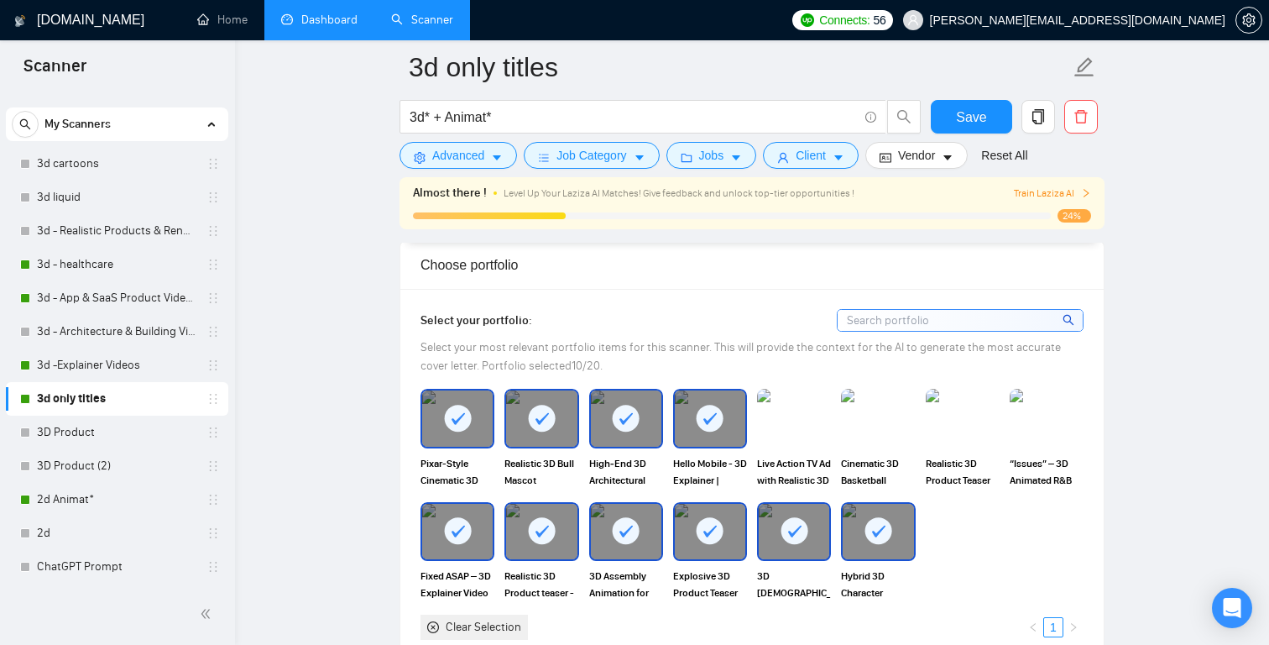
click at [792, 414] on img at bounding box center [794, 418] width 74 height 59
click at [883, 415] on img at bounding box center [878, 417] width 71 height 55
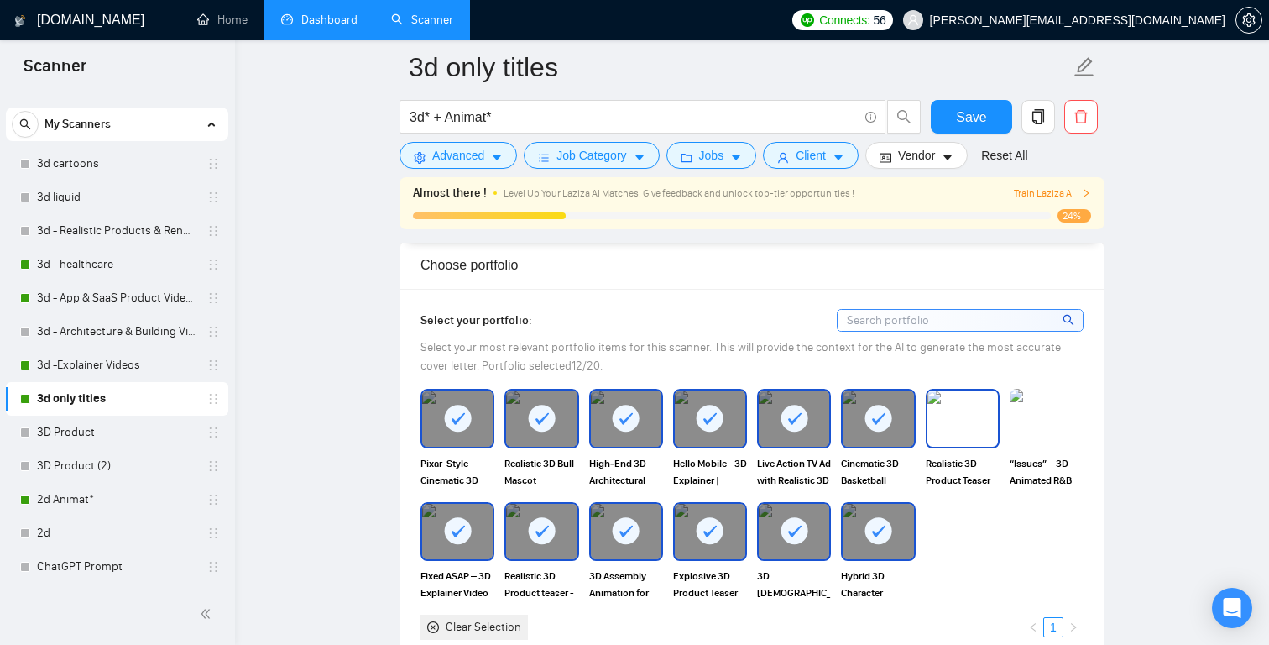
click at [964, 416] on img at bounding box center [963, 417] width 71 height 55
click at [1035, 410] on img at bounding box center [1047, 417] width 71 height 55
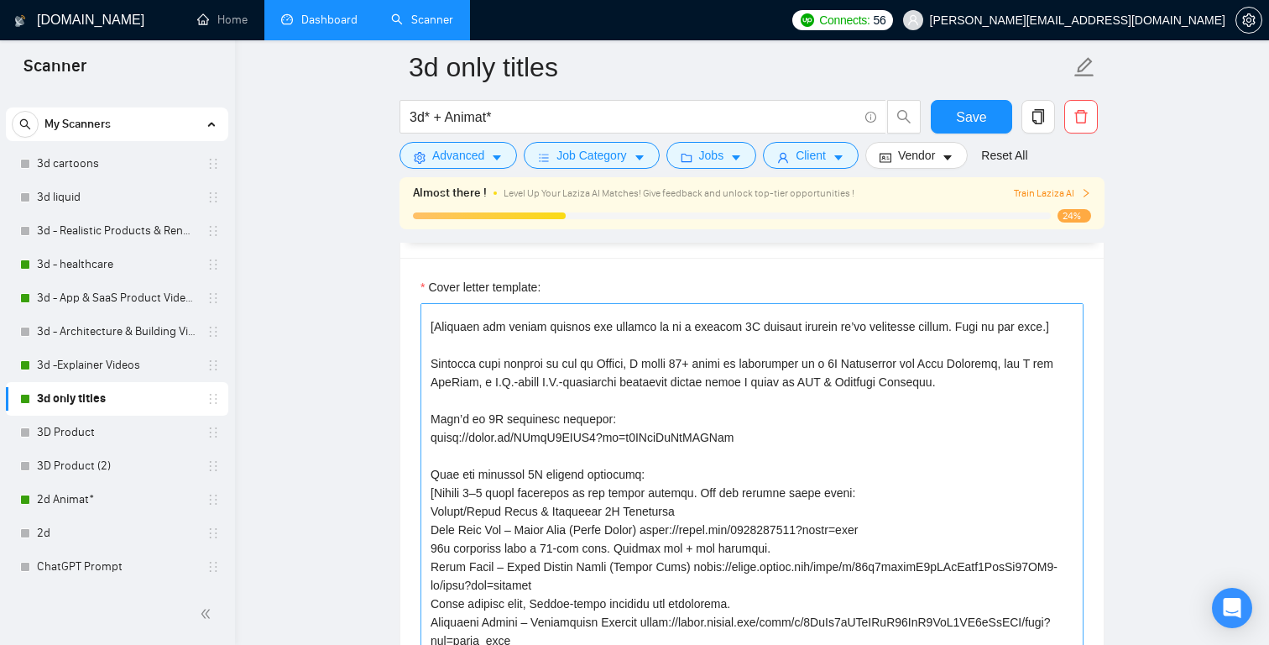
scroll to position [0, 0]
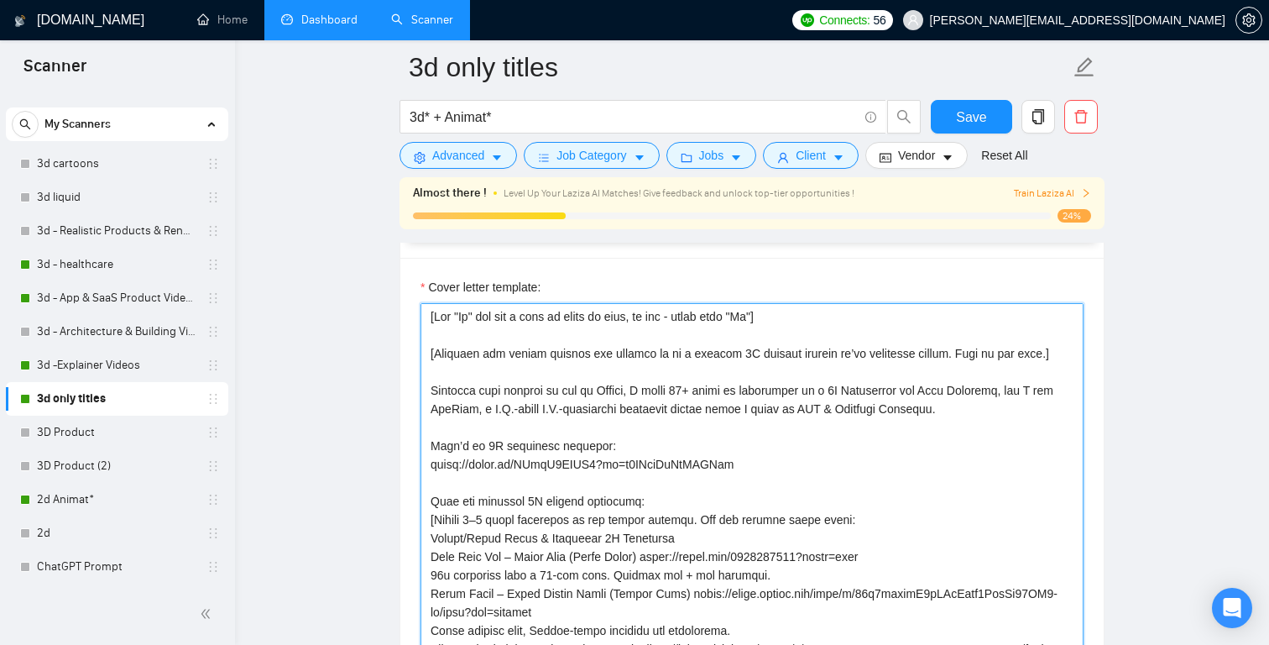
click at [1040, 354] on textarea "Cover letter template:" at bounding box center [752, 492] width 663 height 378
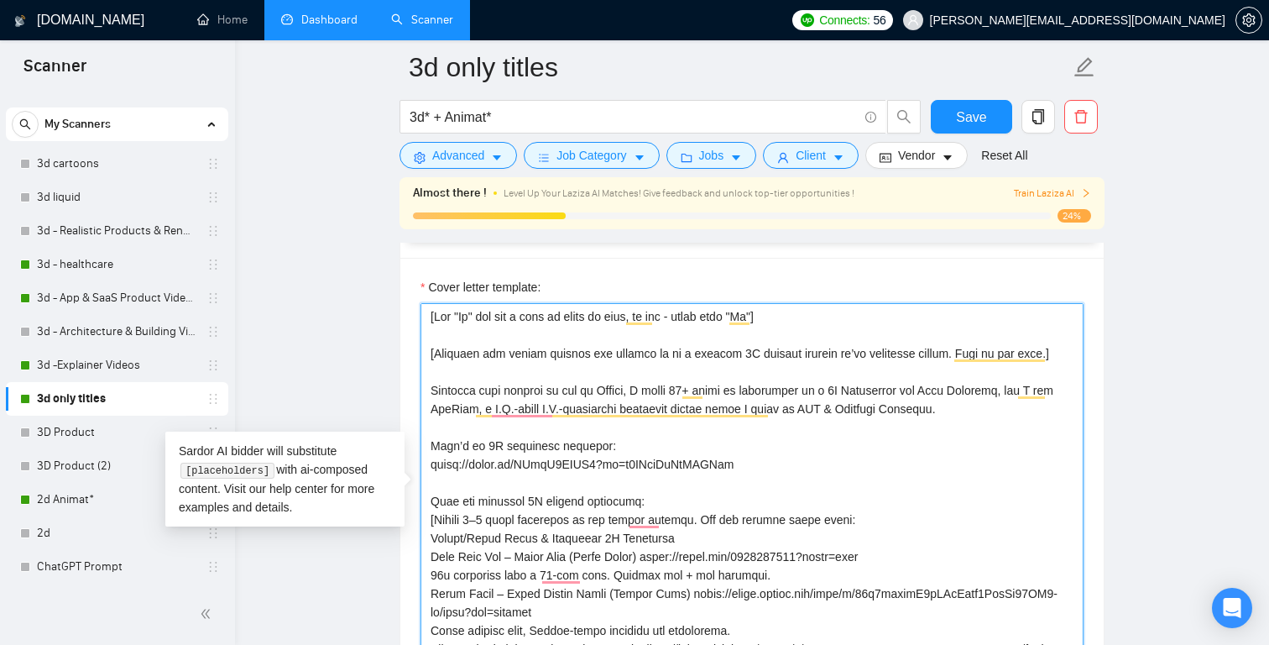
click at [947, 353] on textarea "Cover letter template:" at bounding box center [752, 492] width 663 height 378
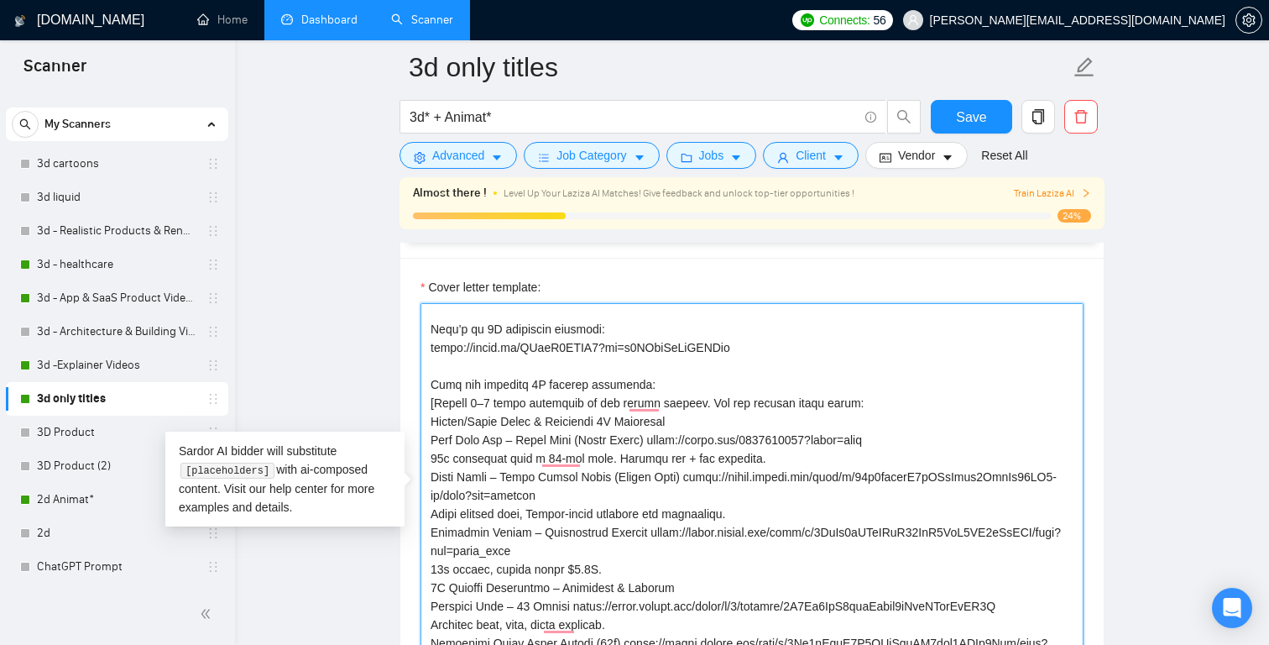
scroll to position [140, 0]
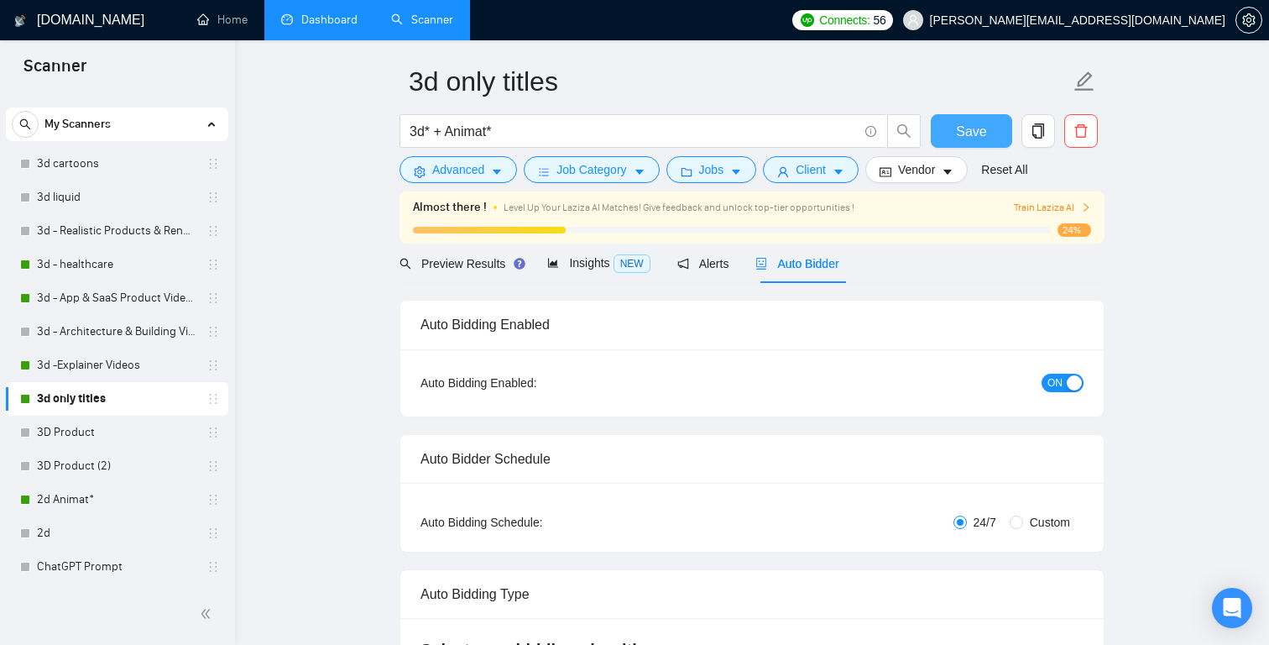
type textarea "[Lor "Ip" dol sit a cons ad elits do eius, te inc - utlab etdo "Ma"] [Aliquaen …"
click at [963, 132] on span "Save" at bounding box center [971, 131] width 30 height 21
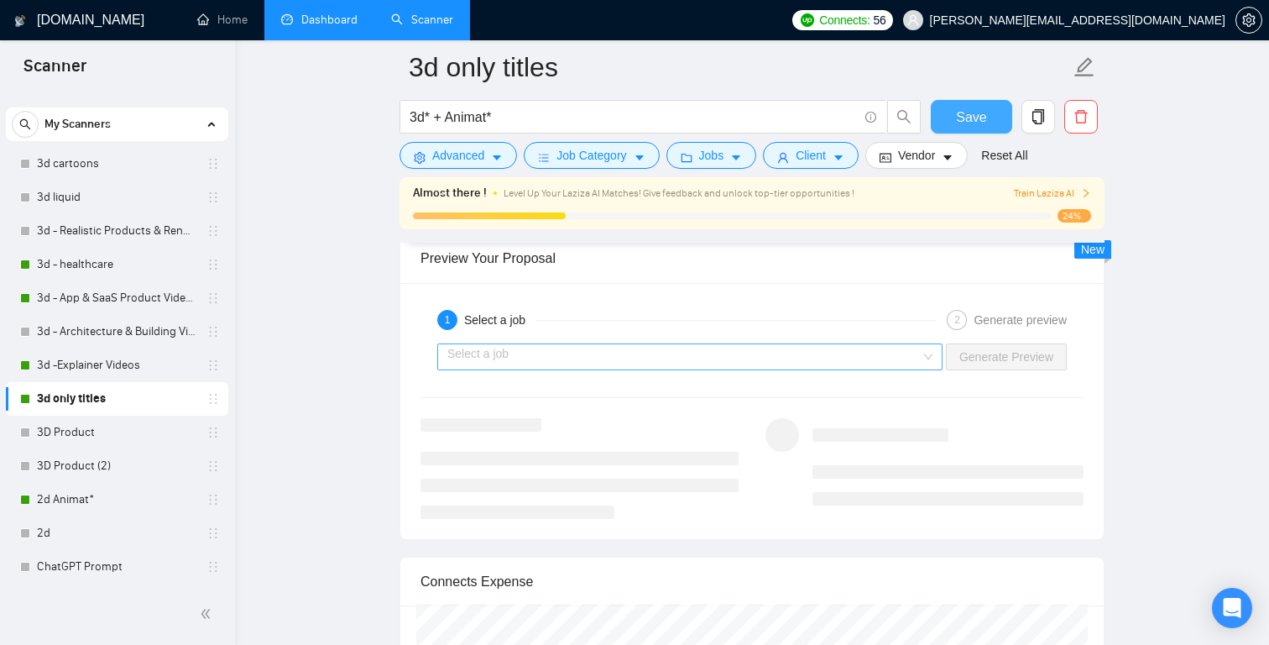
click at [919, 355] on div "Select a job" at bounding box center [689, 356] width 505 height 27
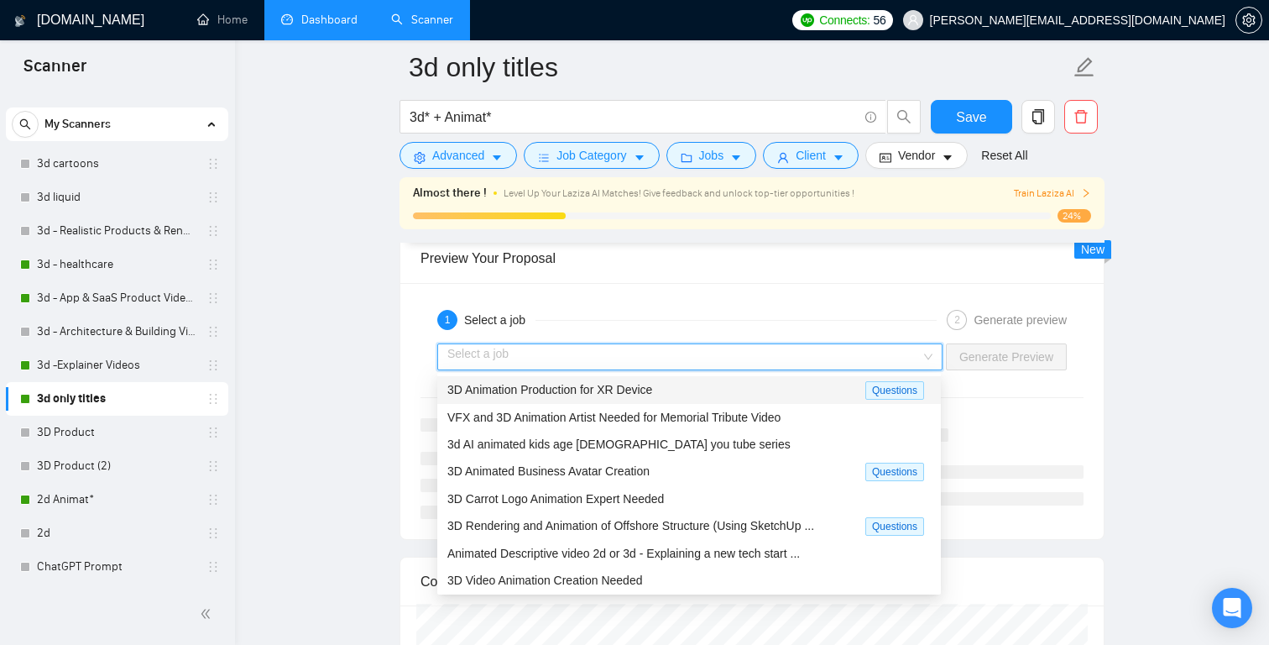
click at [788, 387] on div "3D Animation Production for XR Device" at bounding box center [656, 389] width 418 height 19
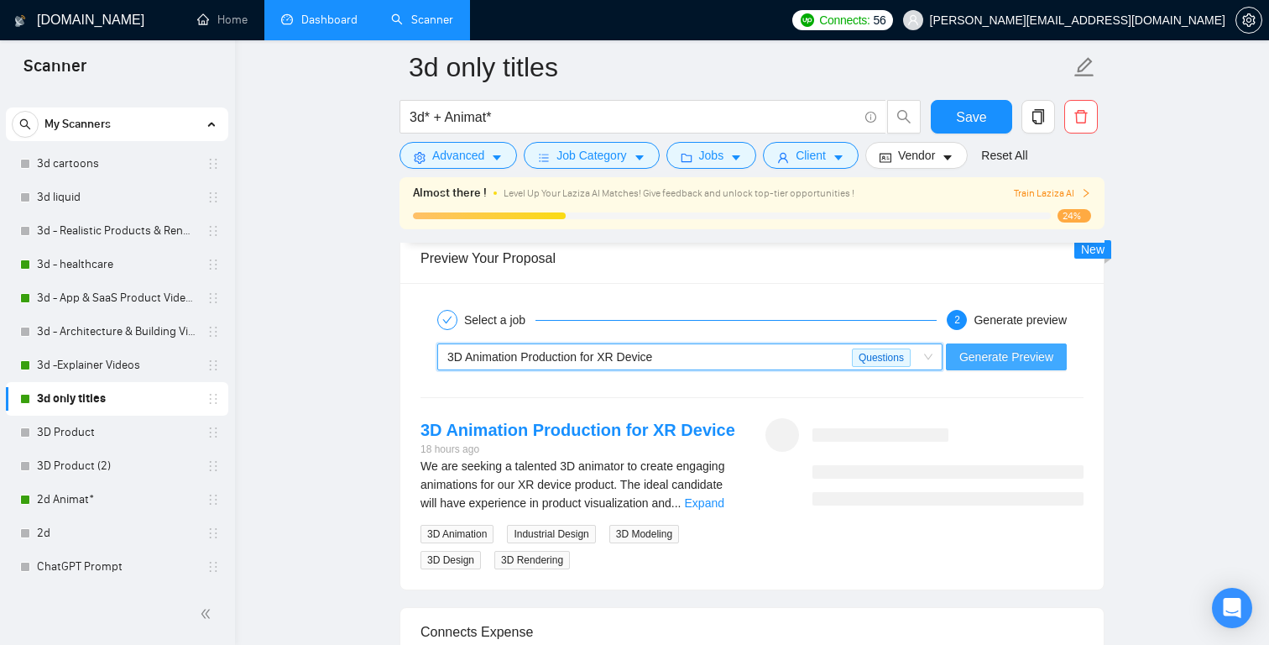
click at [1003, 357] on span "Generate Preview" at bounding box center [1006, 357] width 94 height 18
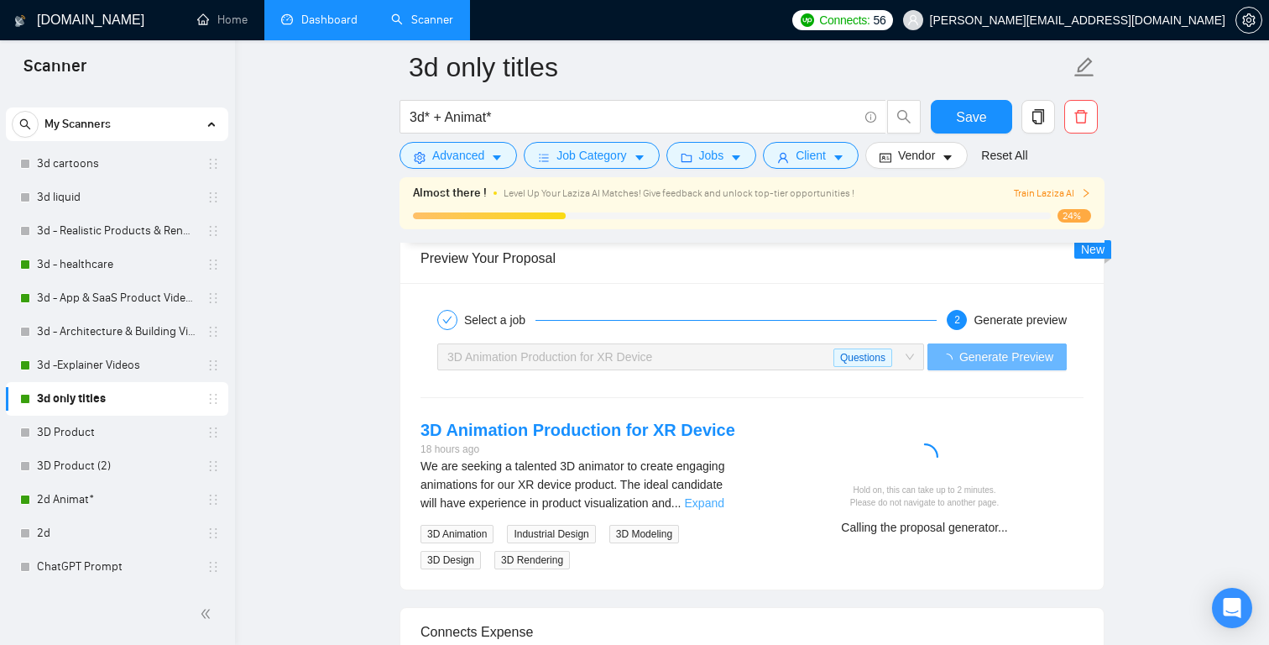
click at [720, 507] on link "Expand" at bounding box center [704, 502] width 39 height 13
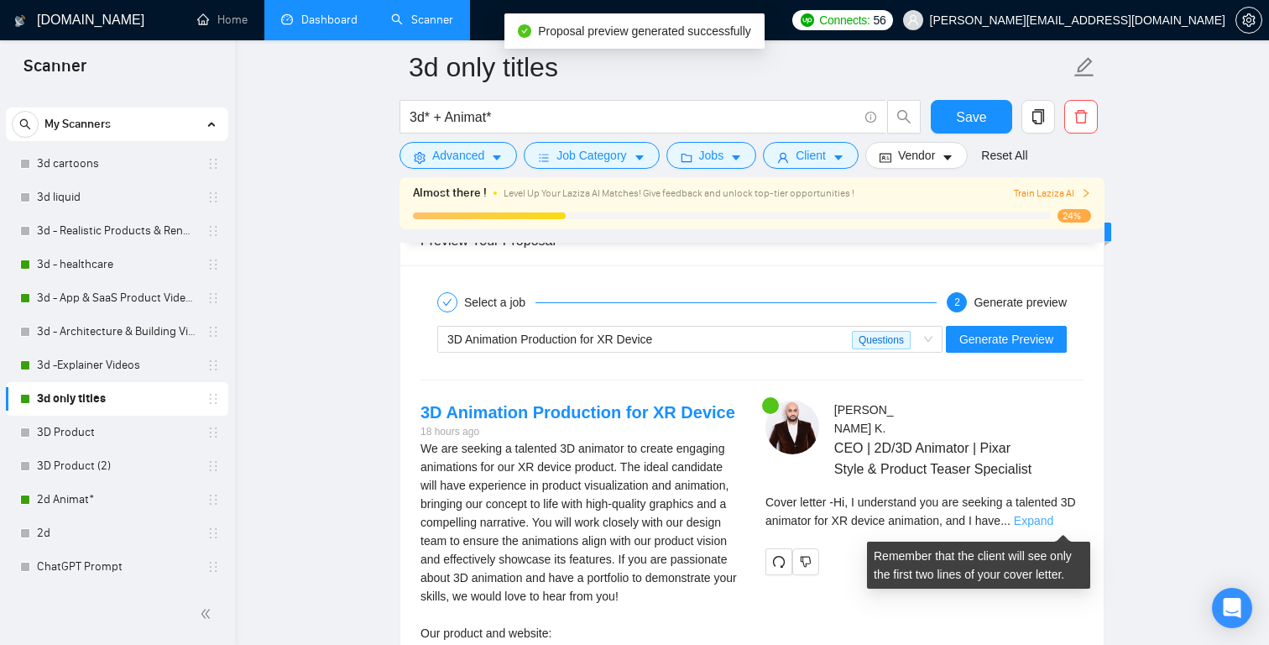
click at [1053, 522] on link "Expand" at bounding box center [1033, 520] width 39 height 13
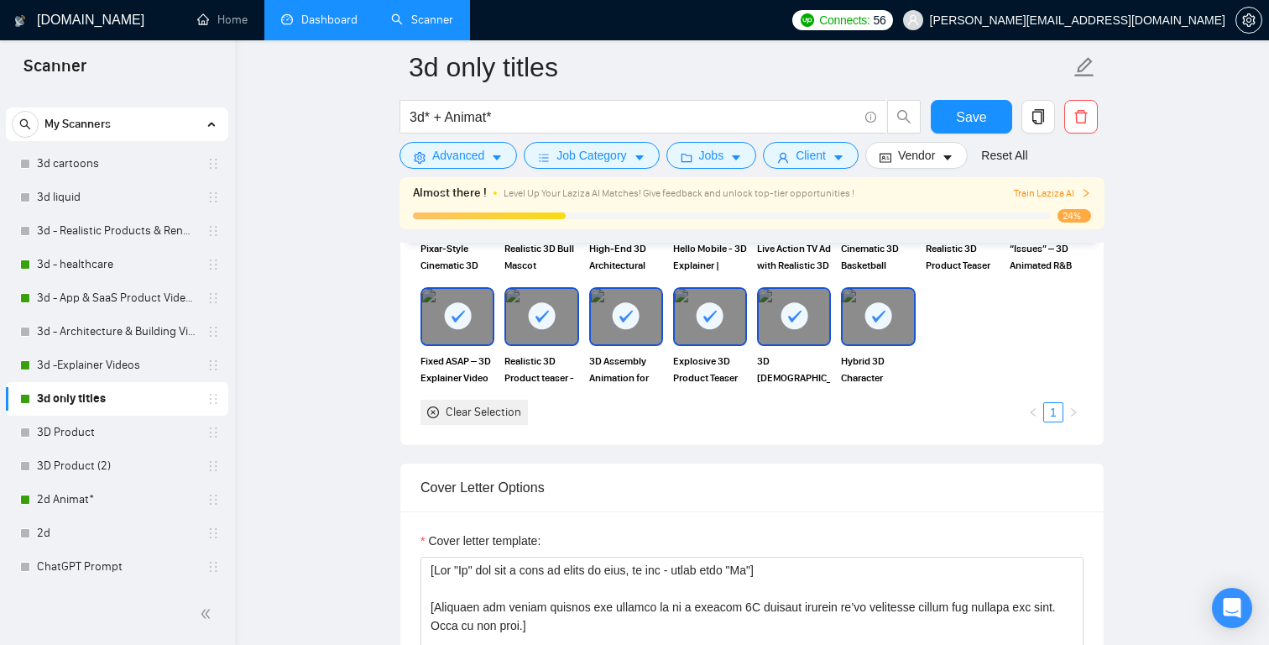
scroll to position [1448, 0]
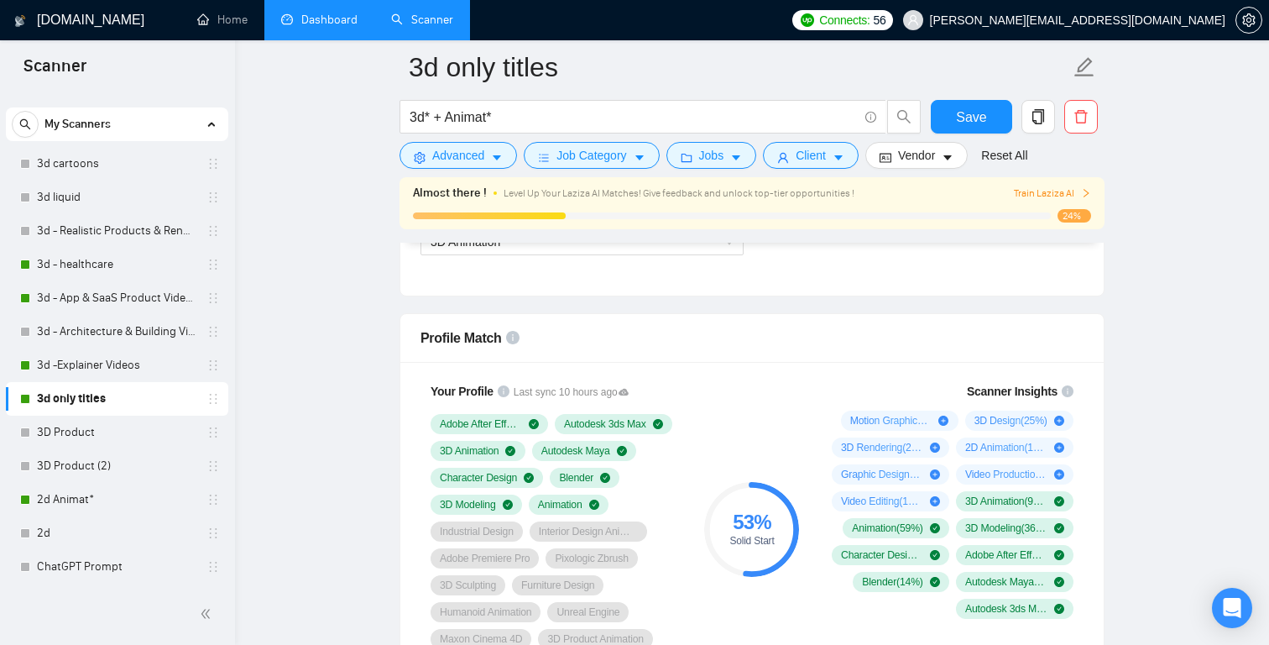
click at [316, 13] on link "Dashboard" at bounding box center [319, 20] width 76 height 14
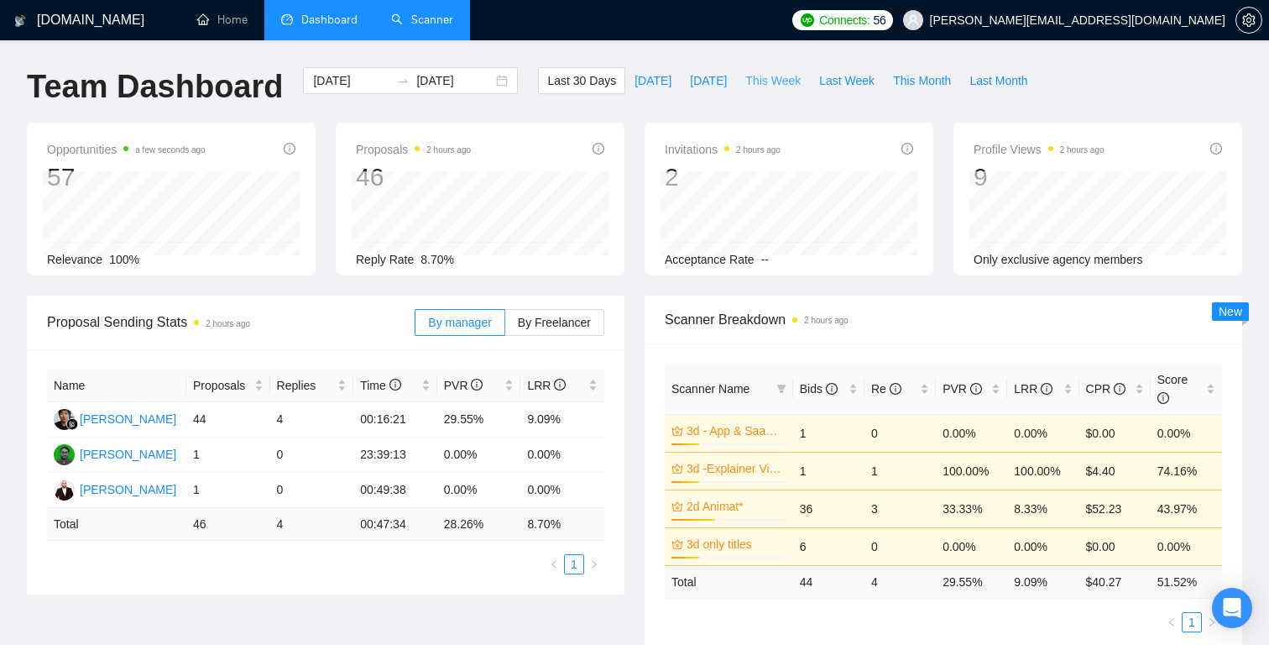
click at [778, 79] on span "This Week" at bounding box center [772, 80] width 55 height 18
type input "[DATE]"
